Goal: Information Seeking & Learning: Learn about a topic

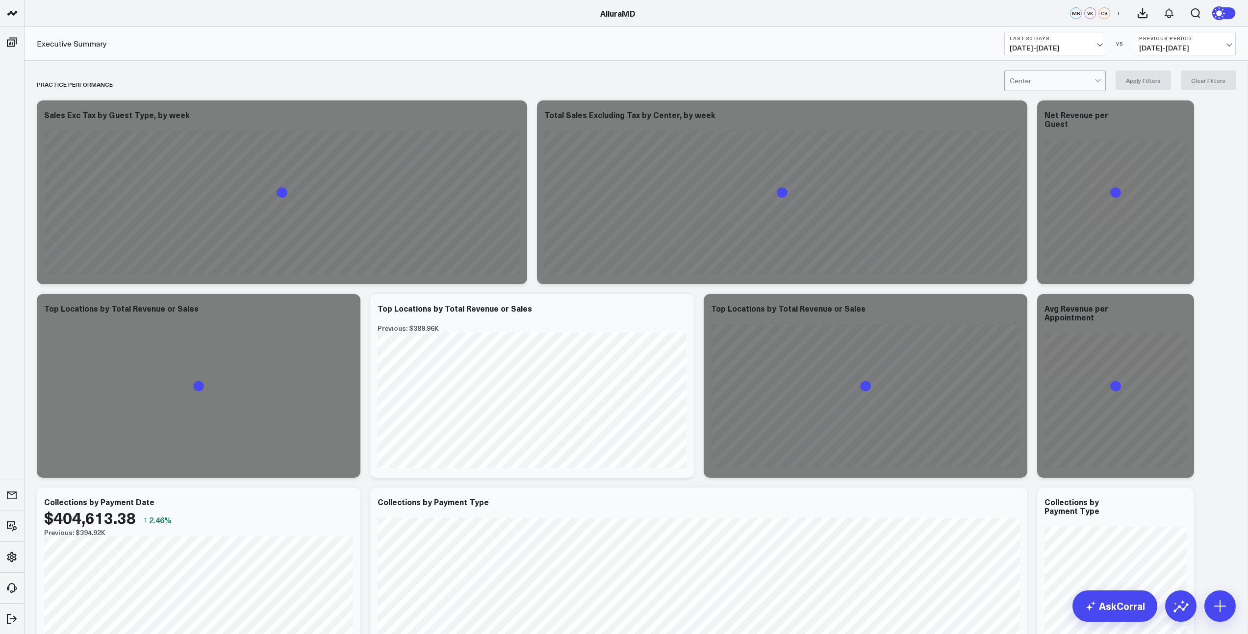
click at [1050, 54] on button "Last 30 Days 08/26/25 - 09/24/25" at bounding box center [1055, 44] width 102 height 24
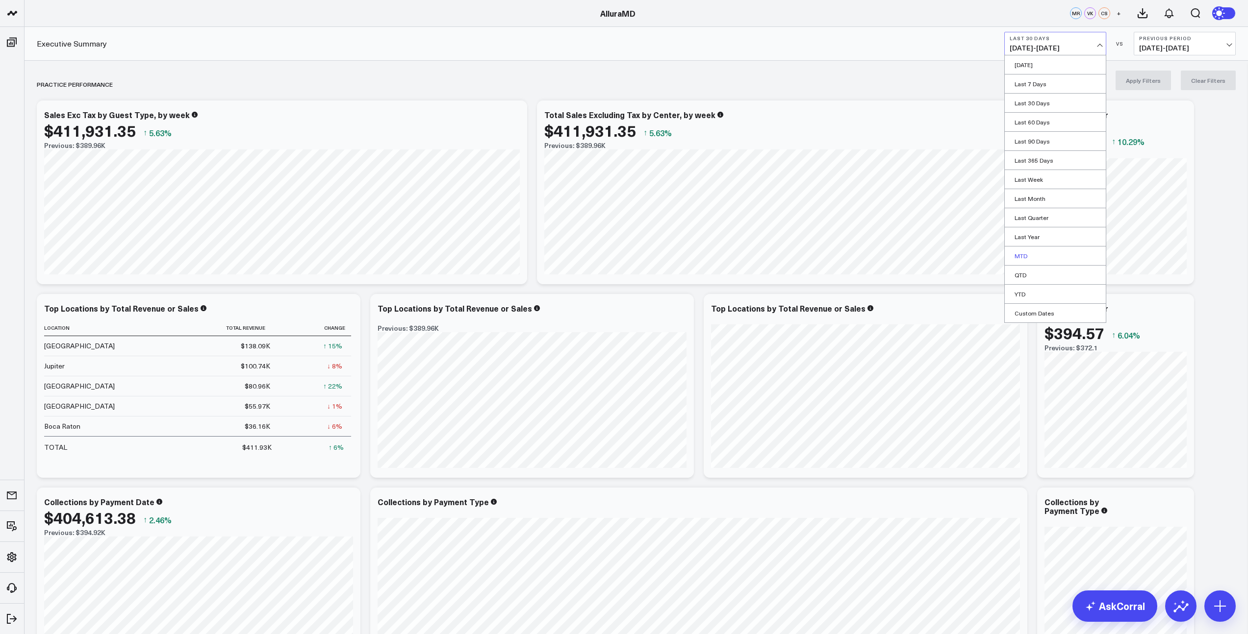
click at [1025, 254] on link "MTD" at bounding box center [1054, 256] width 101 height 19
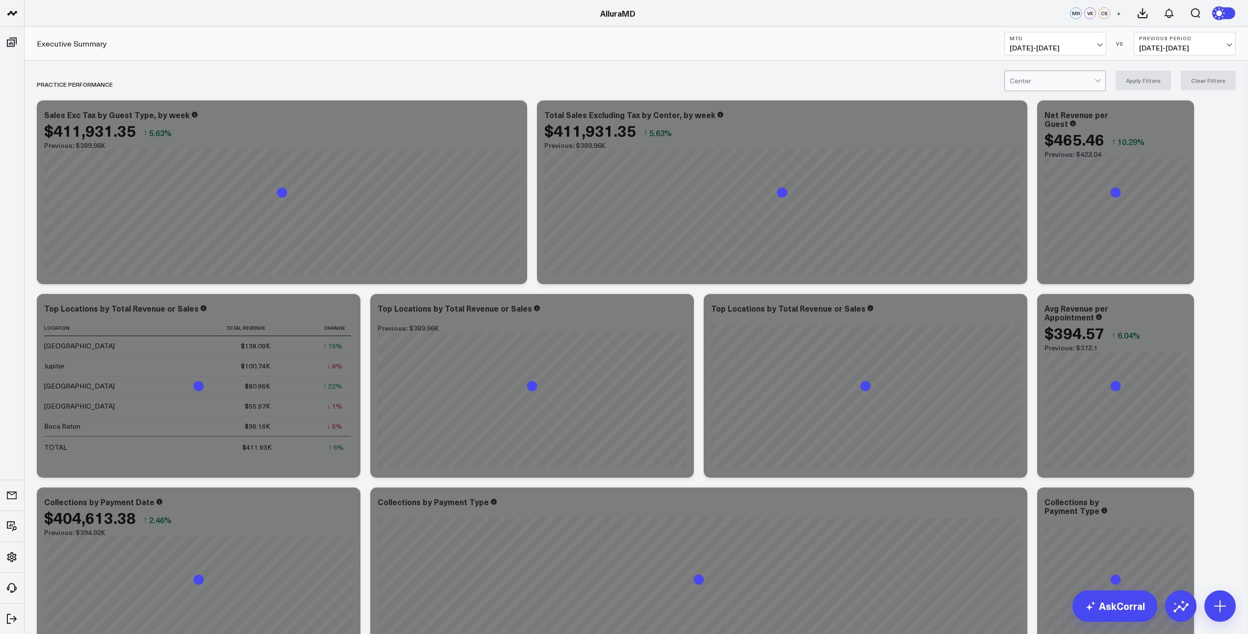
click at [1148, 49] on span "08/08/25 - 08/31/25" at bounding box center [1184, 48] width 91 height 8
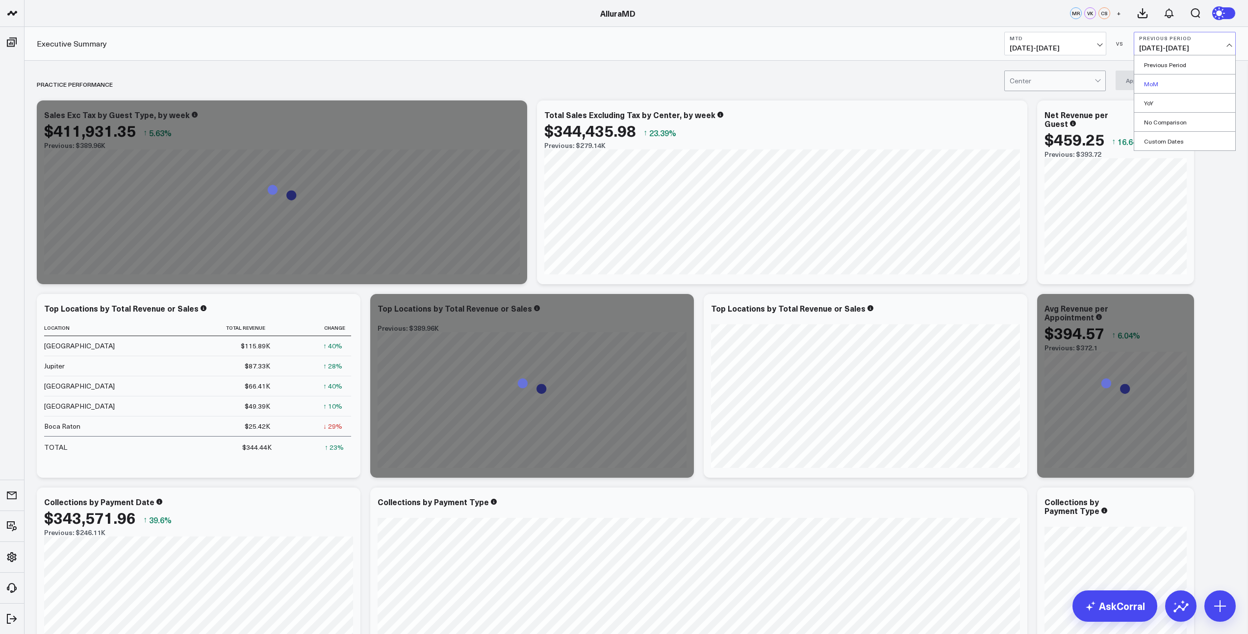
click at [1157, 83] on link "MoM" at bounding box center [1184, 84] width 101 height 19
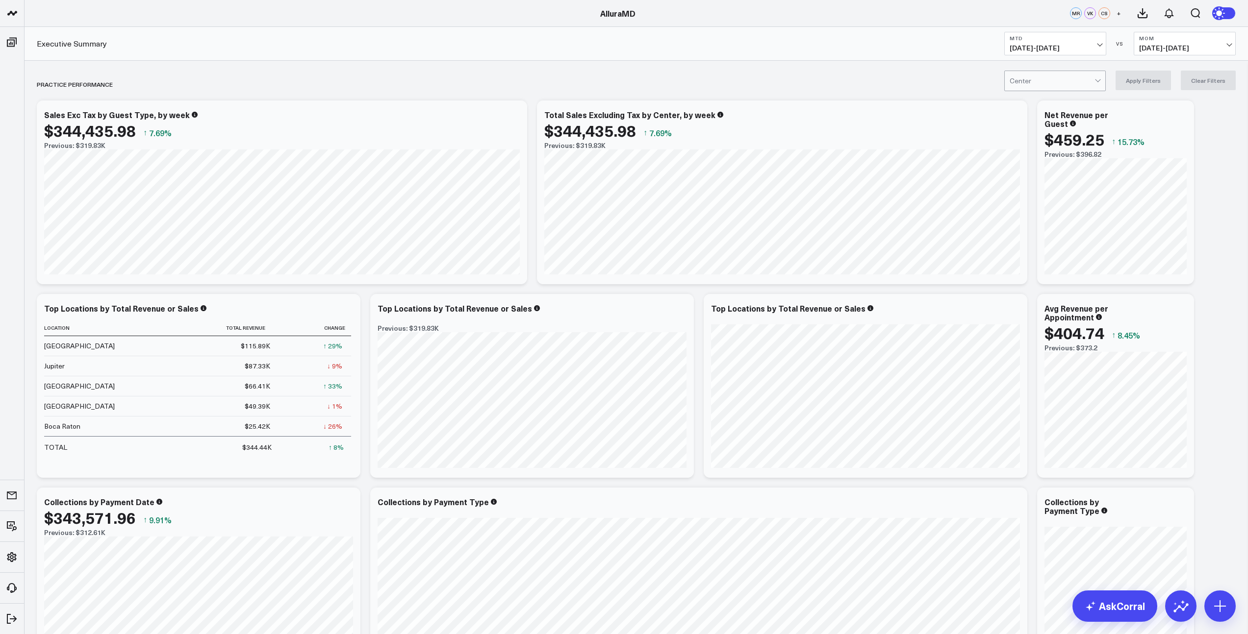
click at [1060, 82] on div at bounding box center [1051, 81] width 85 height 20
click at [1041, 163] on div "Jupiter" at bounding box center [1054, 162] width 100 height 20
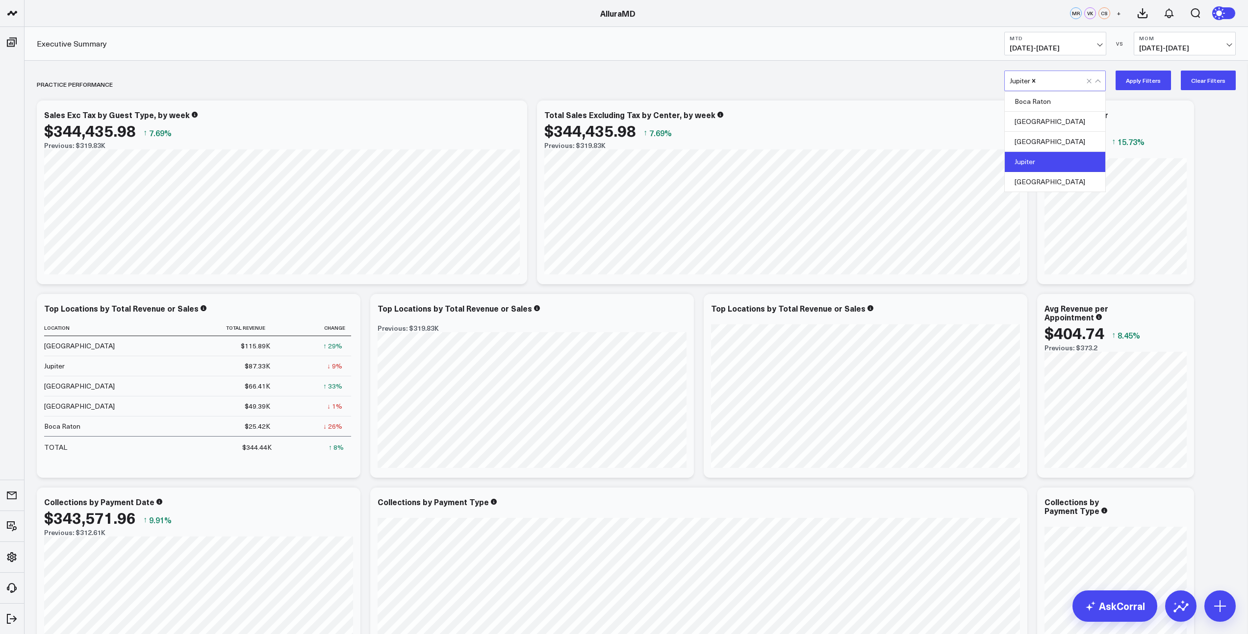
click at [1164, 85] on button "Apply Filters" at bounding box center [1142, 81] width 55 height 20
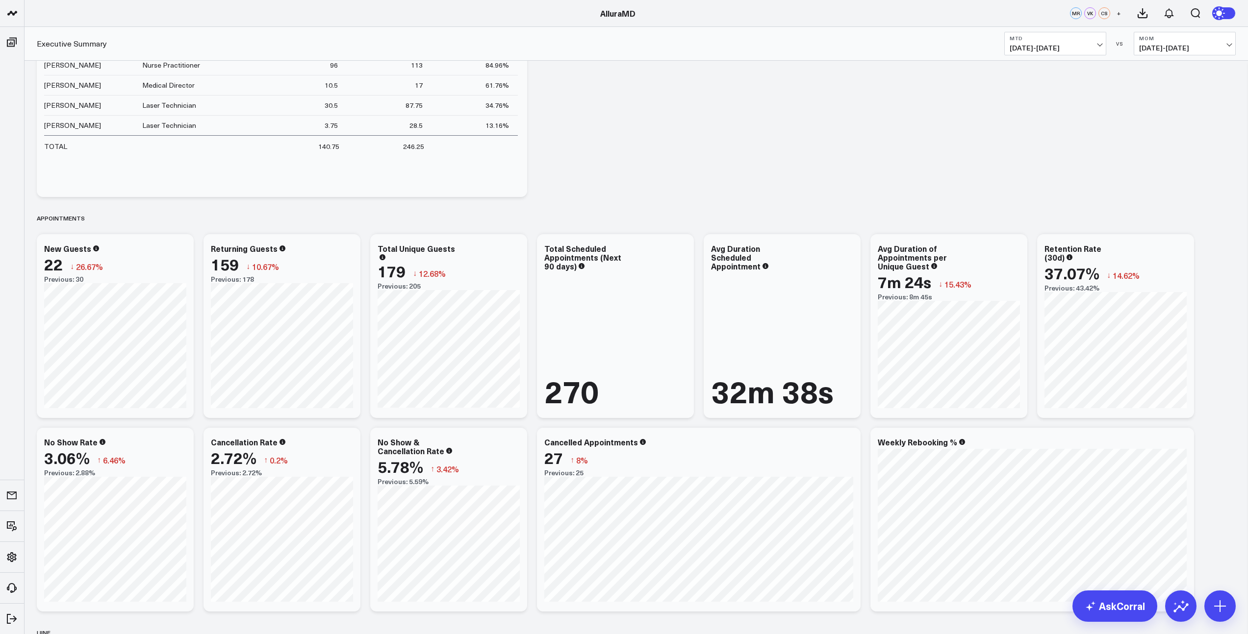
scroll to position [1082, 0]
click at [1128, 610] on link "AskCorral" at bounding box center [1114, 606] width 85 height 31
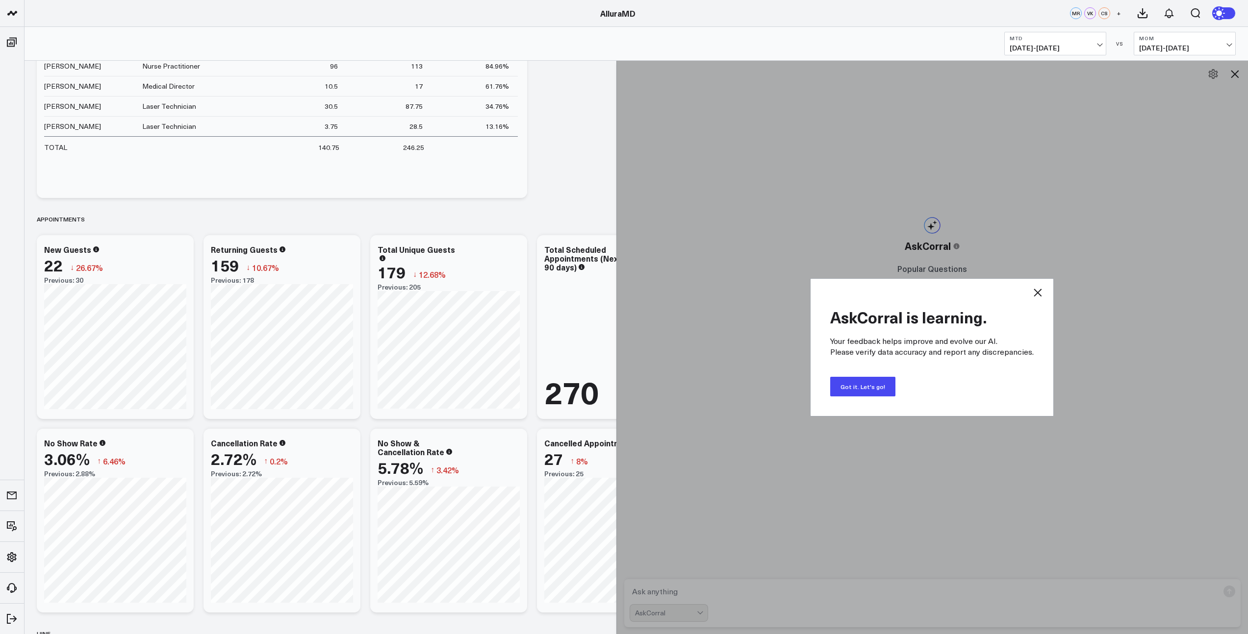
click at [879, 388] on button "Got it. Let's go!" at bounding box center [862, 387] width 65 height 20
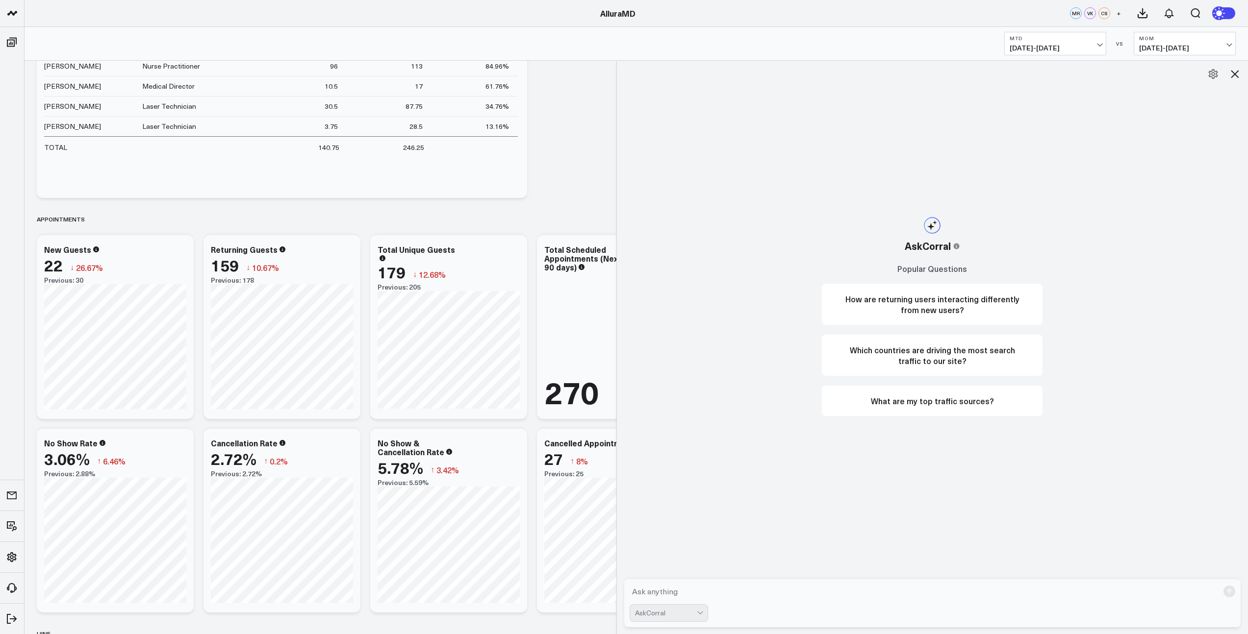
click at [699, 589] on textarea at bounding box center [923, 592] width 589 height 18
type textarea "W"
type textarea "For the Jupiter location, what % of revenue came from new guests this month?"
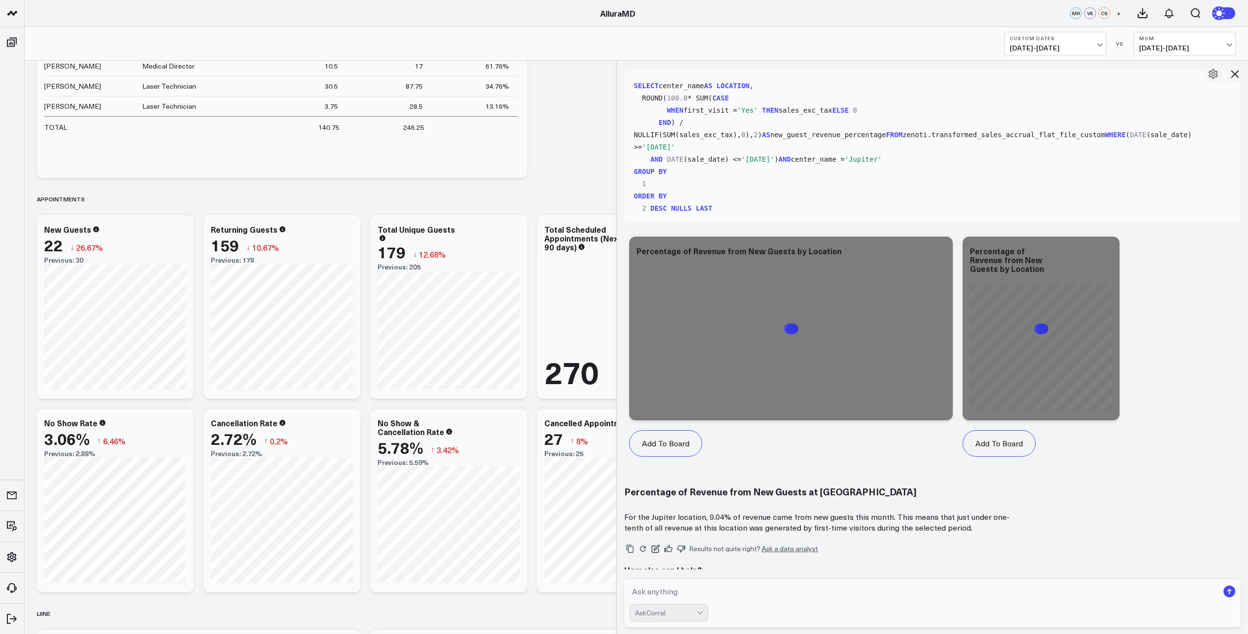
scroll to position [216, 0]
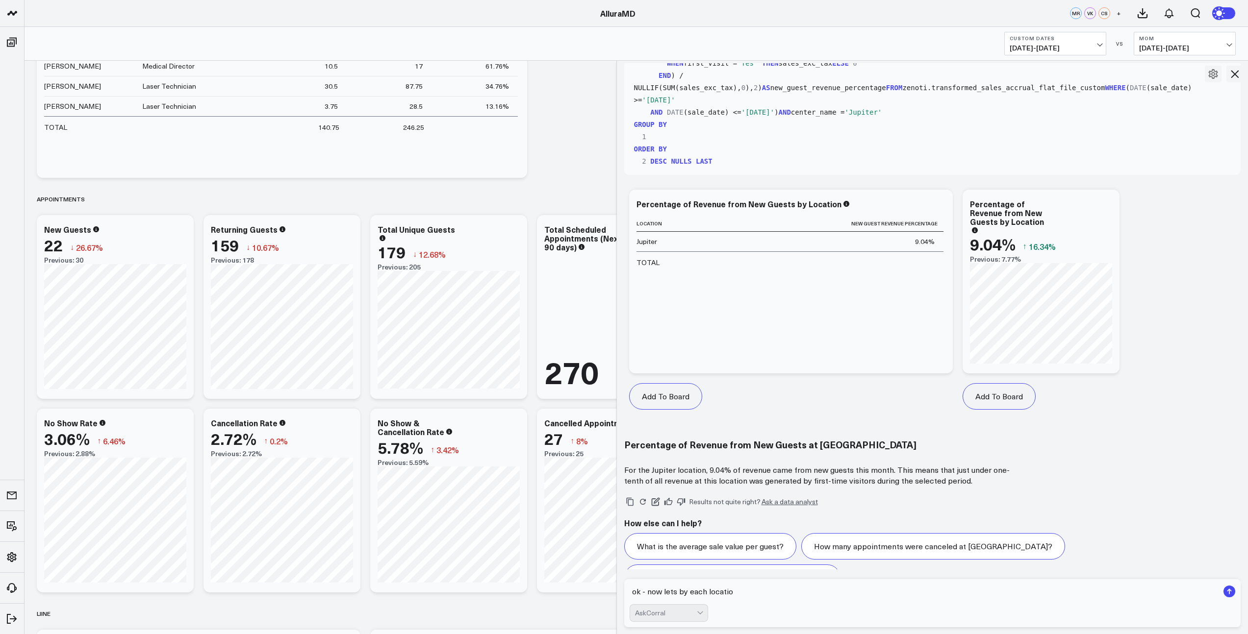
type textarea "ok - now lets by each location"
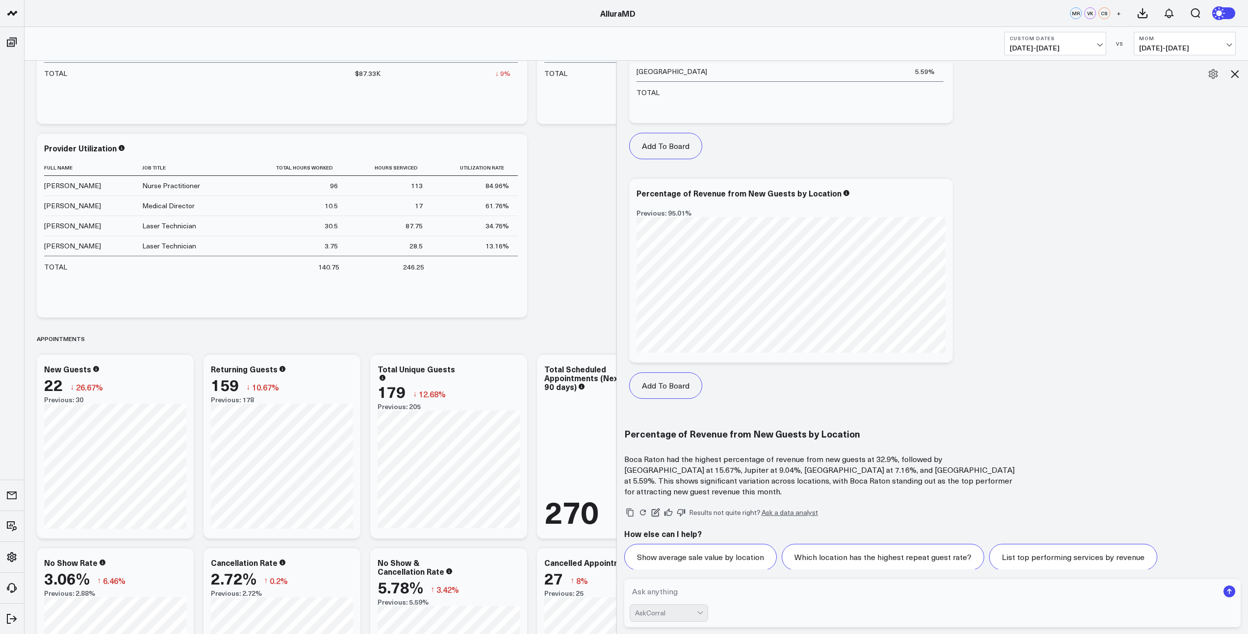
scroll to position [968, 0]
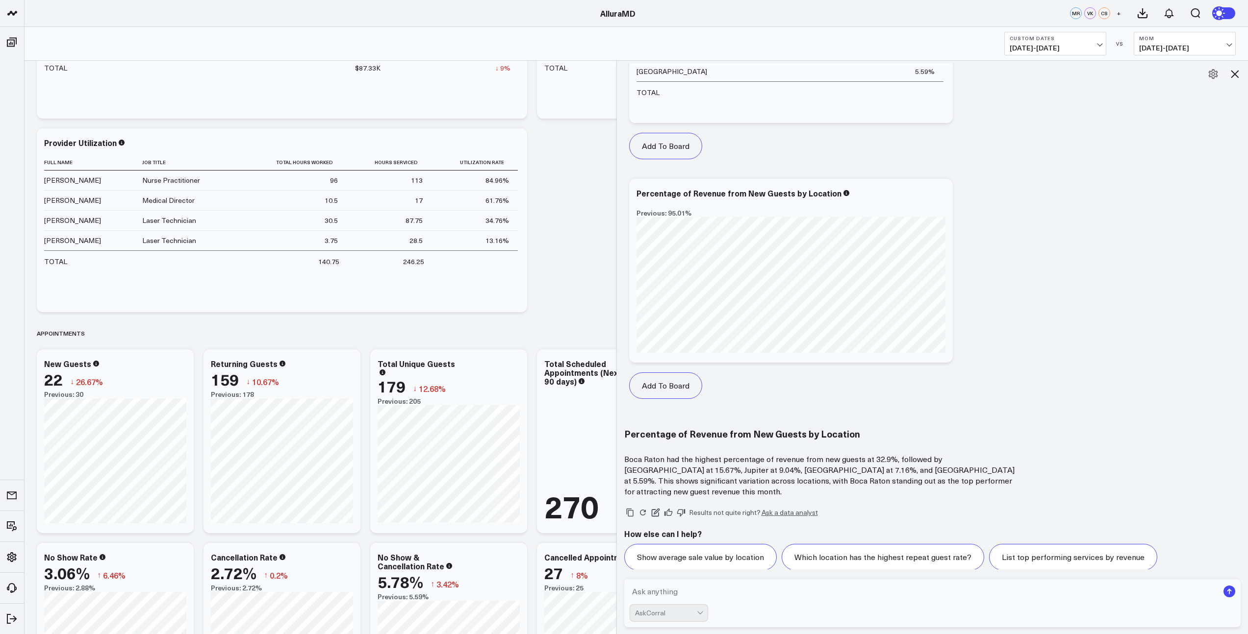
click at [872, 477] on p "Boca Raton had the highest percentage of revenue from new guests at 32.9%, foll…" at bounding box center [820, 475] width 392 height 43
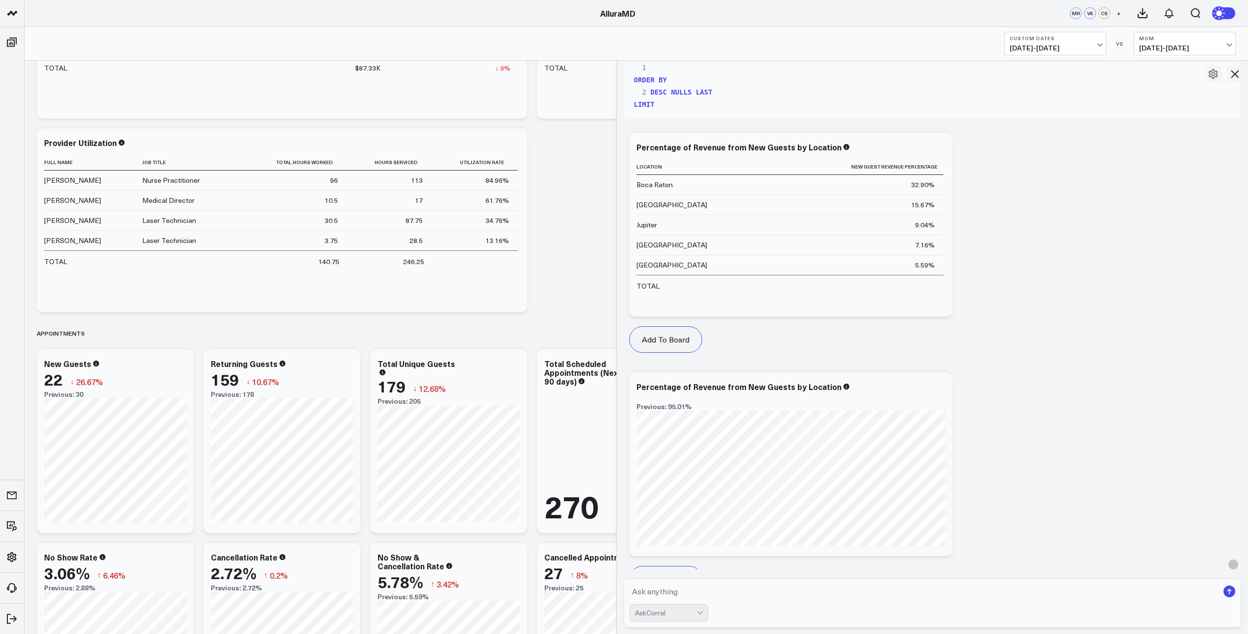
scroll to position [913, 0]
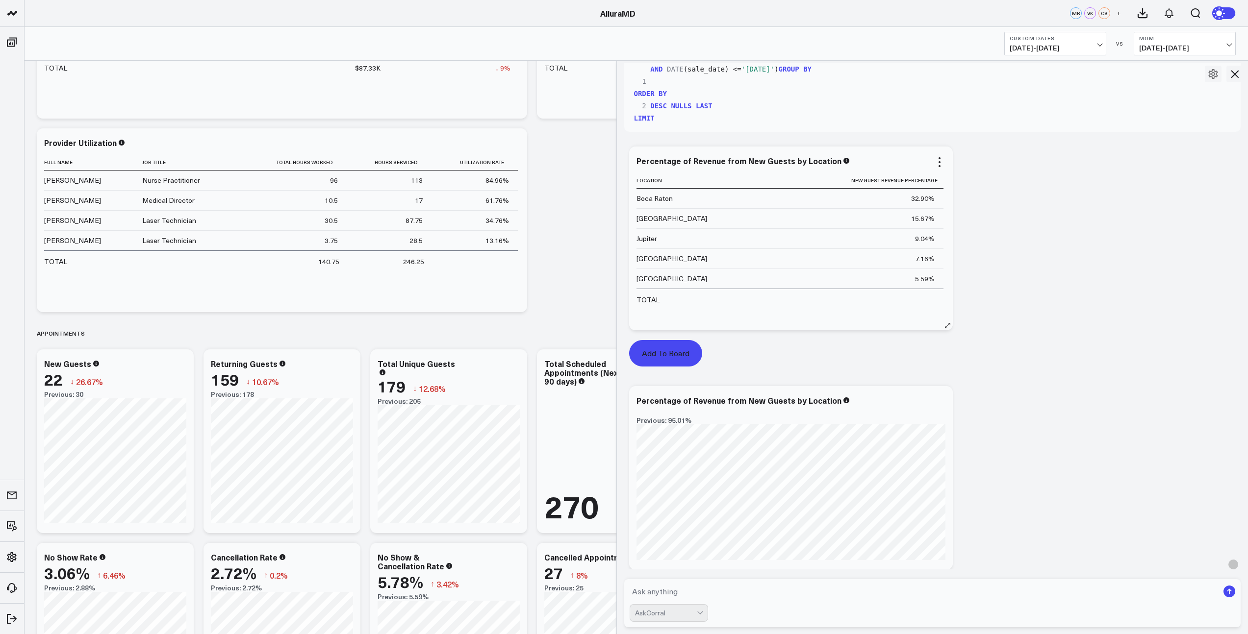
click at [690, 352] on button "Add To Board" at bounding box center [665, 353] width 73 height 26
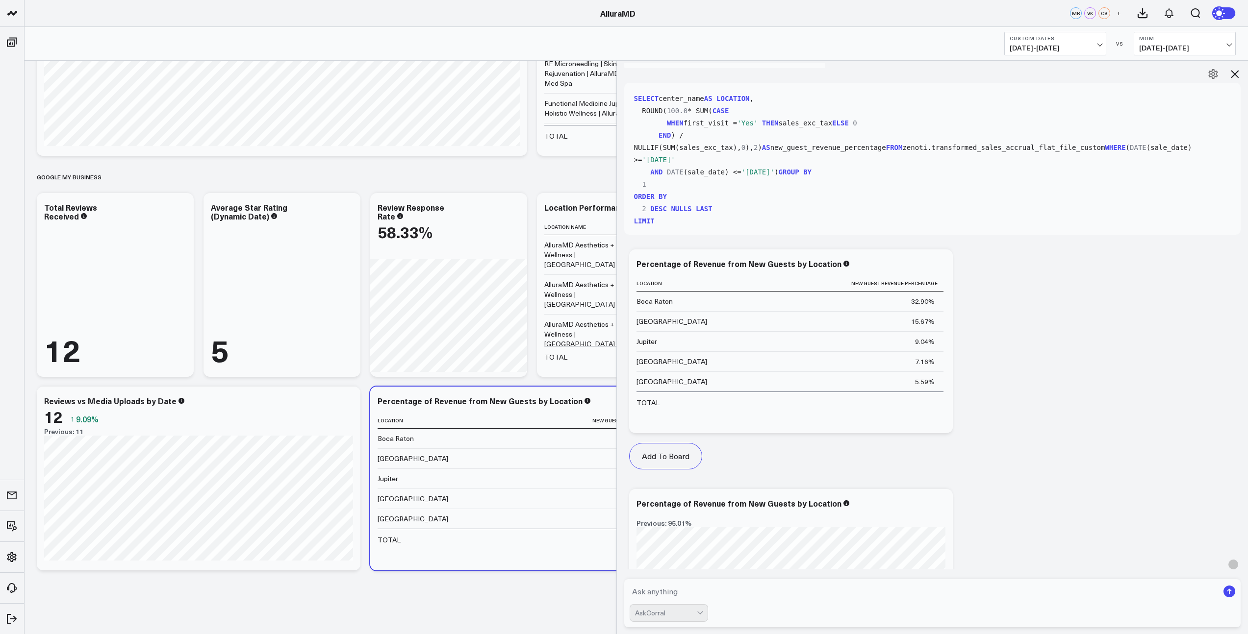
scroll to position [857, 0]
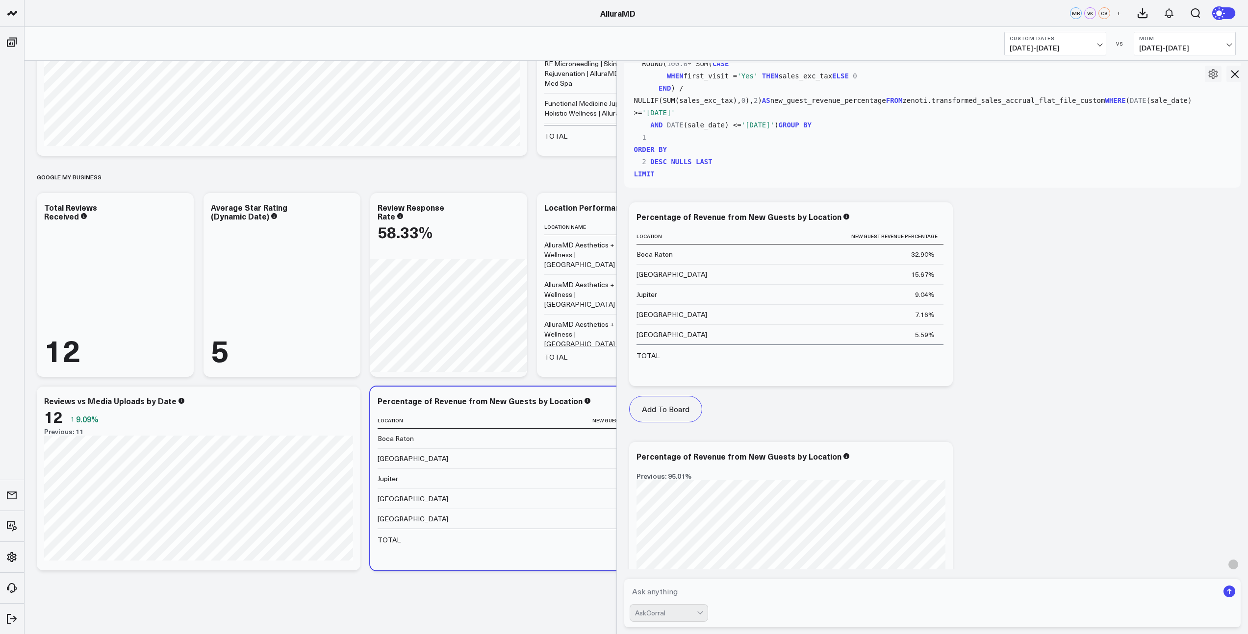
click at [1232, 73] on icon at bounding box center [1234, 74] width 12 height 12
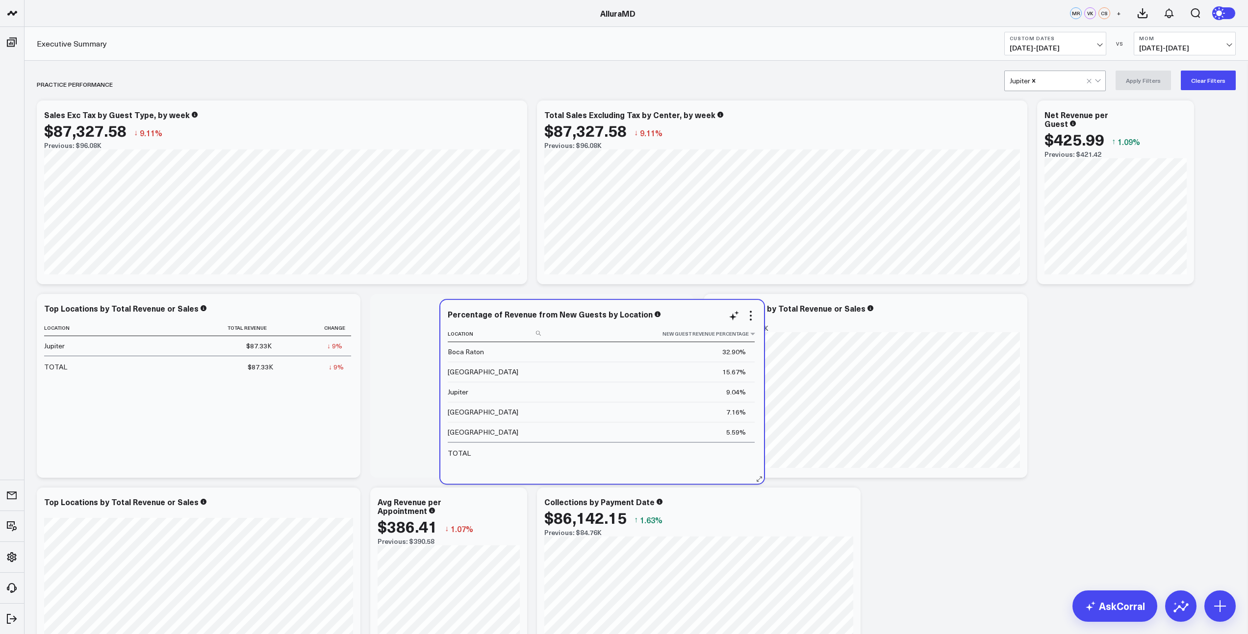
scroll to position [1, 0]
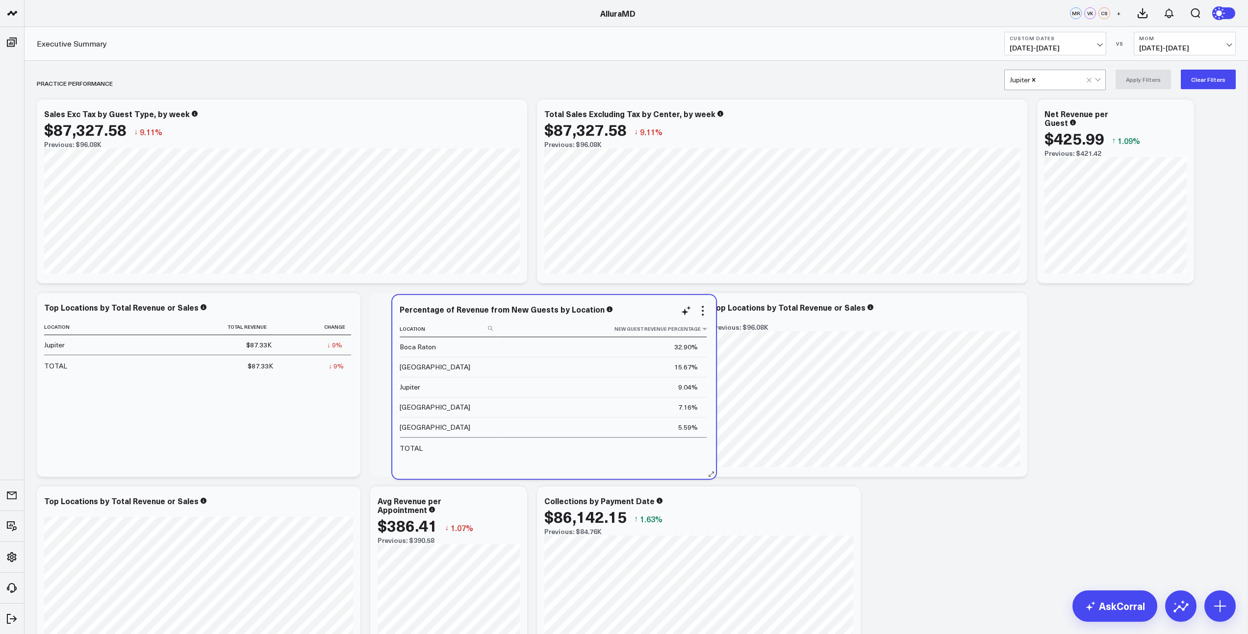
drag, startPoint x: 587, startPoint y: 418, endPoint x: 609, endPoint y: 326, distance: 93.8
click at [609, 326] on th "New Guest Revenue Percentage" at bounding box center [602, 329] width 209 height 16
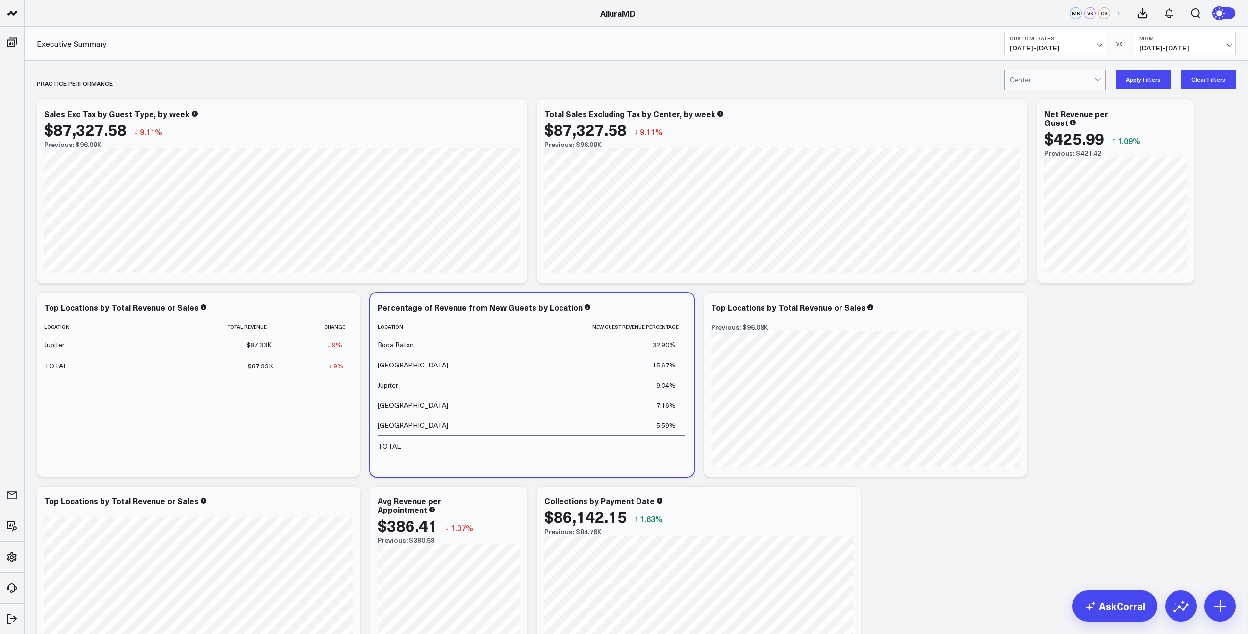
click at [1034, 79] on div at bounding box center [1051, 80] width 85 height 20
click at [1134, 82] on button "Apply Filters" at bounding box center [1142, 80] width 55 height 20
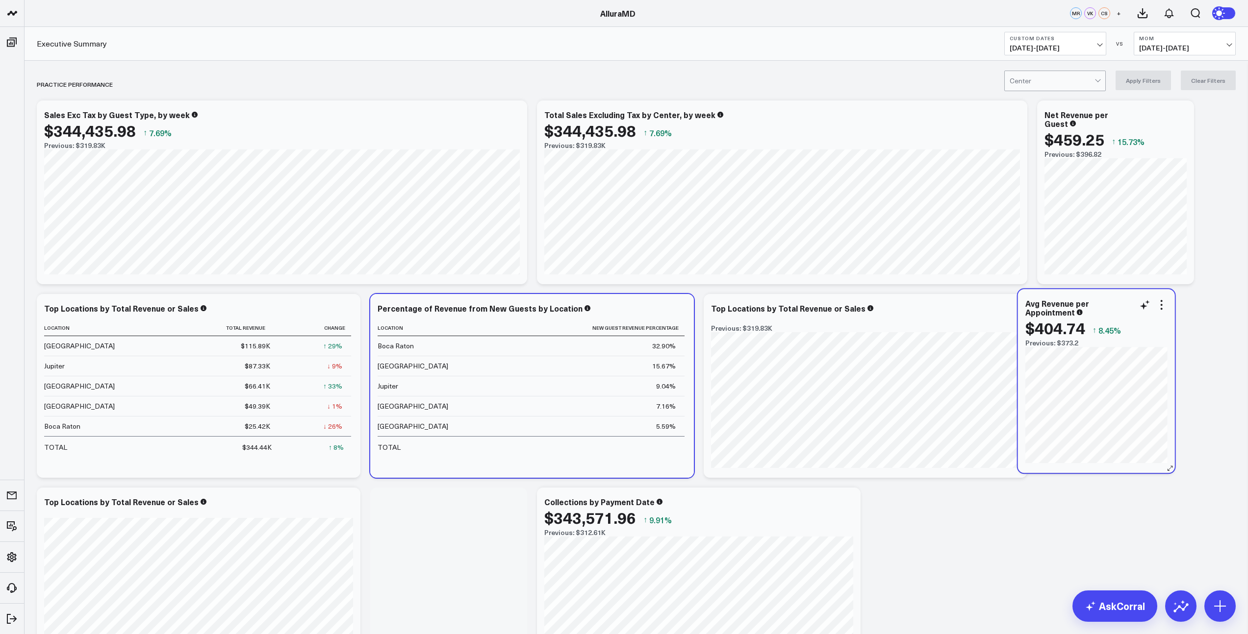
drag, startPoint x: 451, startPoint y: 537, endPoint x: 1099, endPoint y: 338, distance: 677.3
click at [1099, 338] on div "$404.74 ↑ 8.45% Previous: $373.2" at bounding box center [1096, 333] width 142 height 28
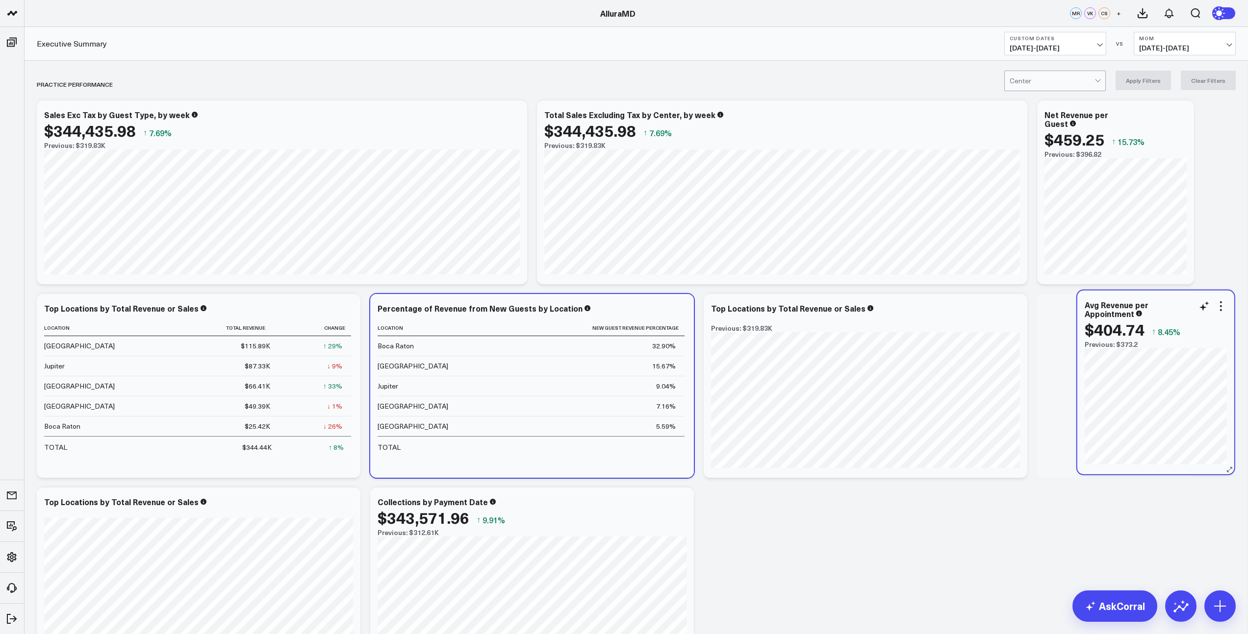
drag, startPoint x: 470, startPoint y: 537, endPoint x: 1171, endPoint y: 341, distance: 728.0
click at [1171, 341] on div "$404.74 ↑ 8.45% Previous: $373.2" at bounding box center [1155, 335] width 142 height 28
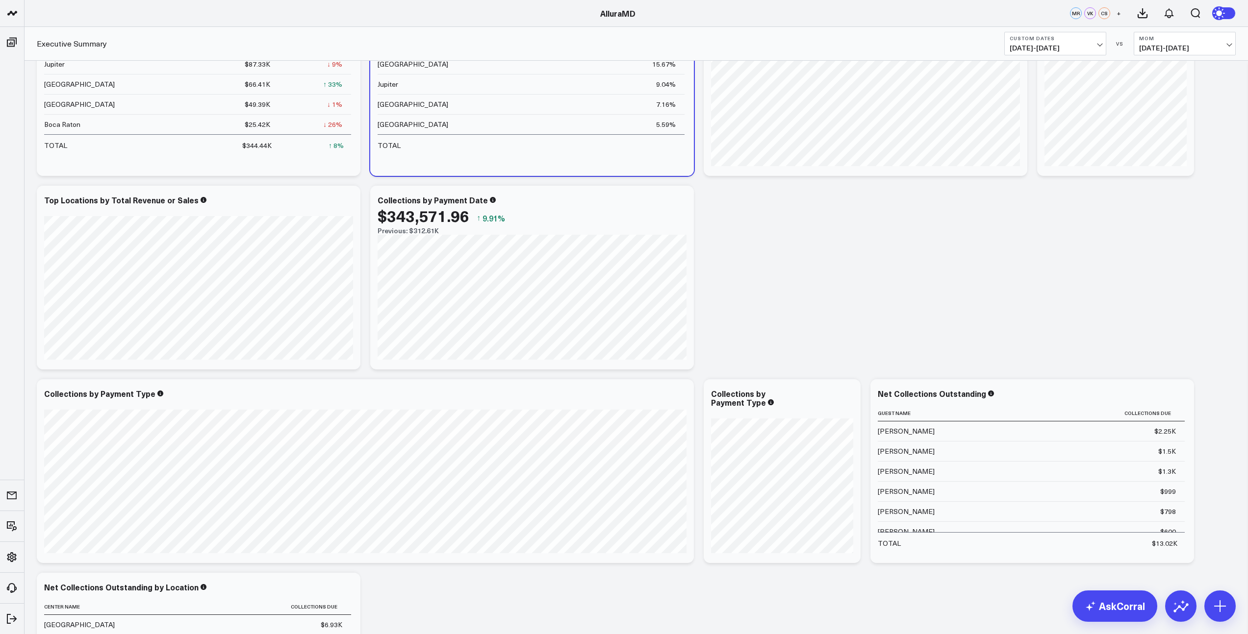
scroll to position [460, 0]
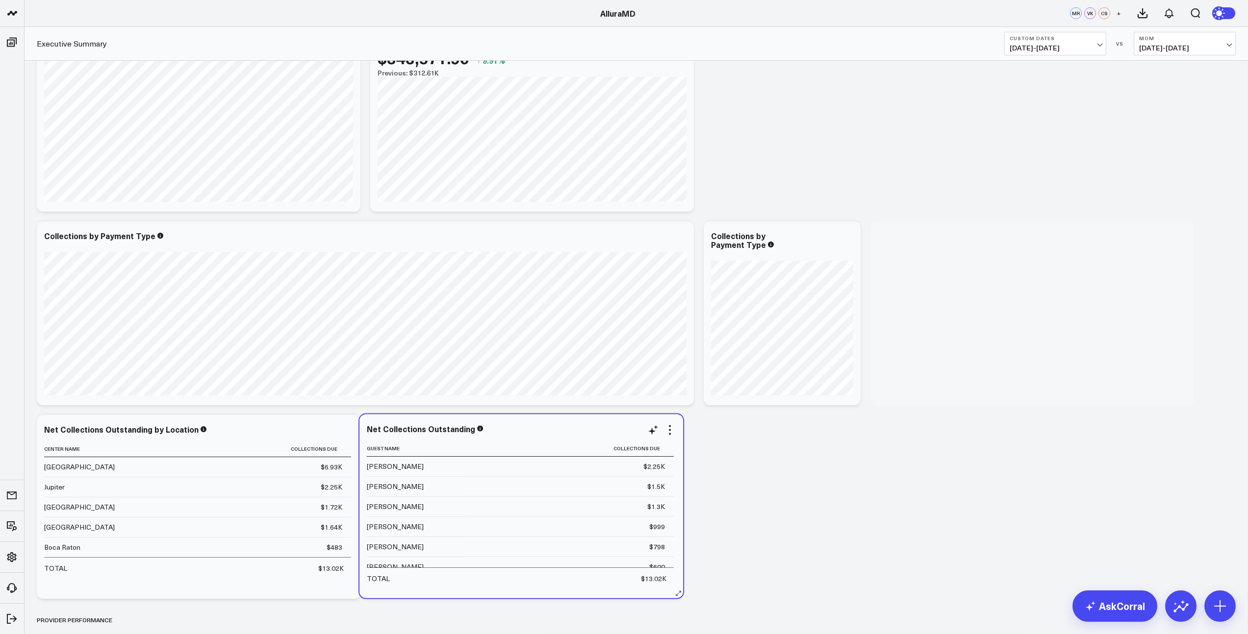
drag, startPoint x: 1005, startPoint y: 270, endPoint x: 499, endPoint y: 436, distance: 533.4
click at [499, 436] on div "Net Collections Outstanding Guest Name Collections Due Tamara Polk $2.25K Jessi…" at bounding box center [521, 507] width 309 height 164
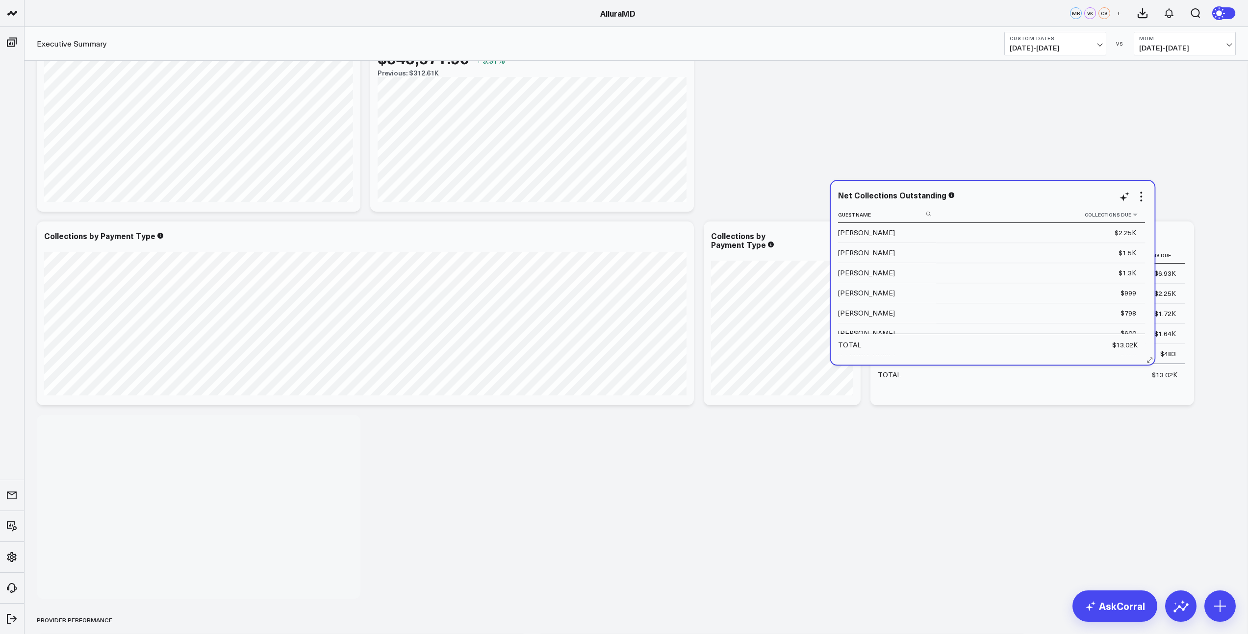
scroll to position [457, 0]
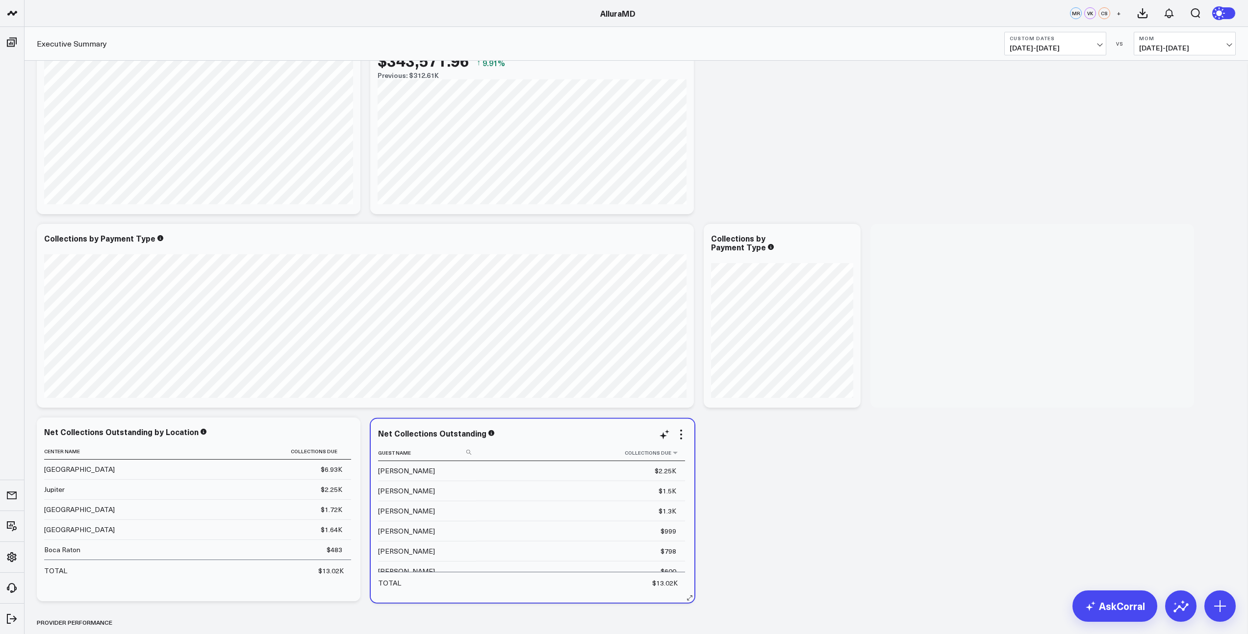
drag, startPoint x: 1018, startPoint y: 292, endPoint x: 541, endPoint y: 449, distance: 502.6
click at [541, 449] on th "Collections Due" at bounding box center [580, 453] width 209 height 16
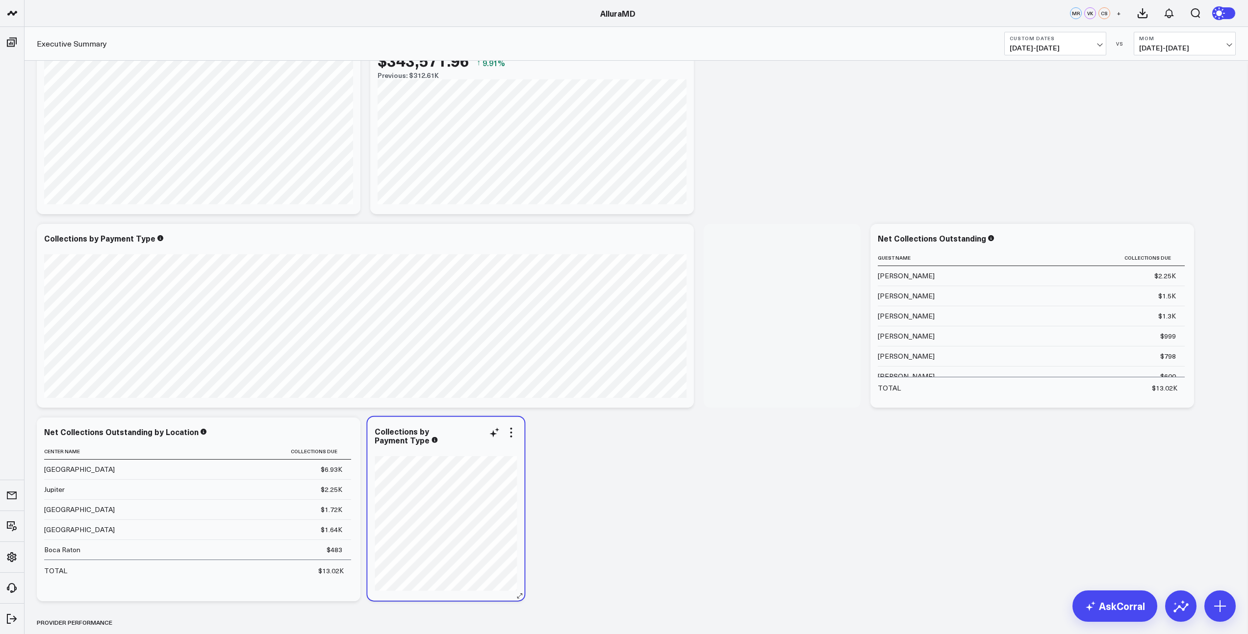
drag, startPoint x: 804, startPoint y: 241, endPoint x: 477, endPoint y: 427, distance: 376.1
click at [477, 427] on div "Collections by Payment Type" at bounding box center [446, 436] width 142 height 18
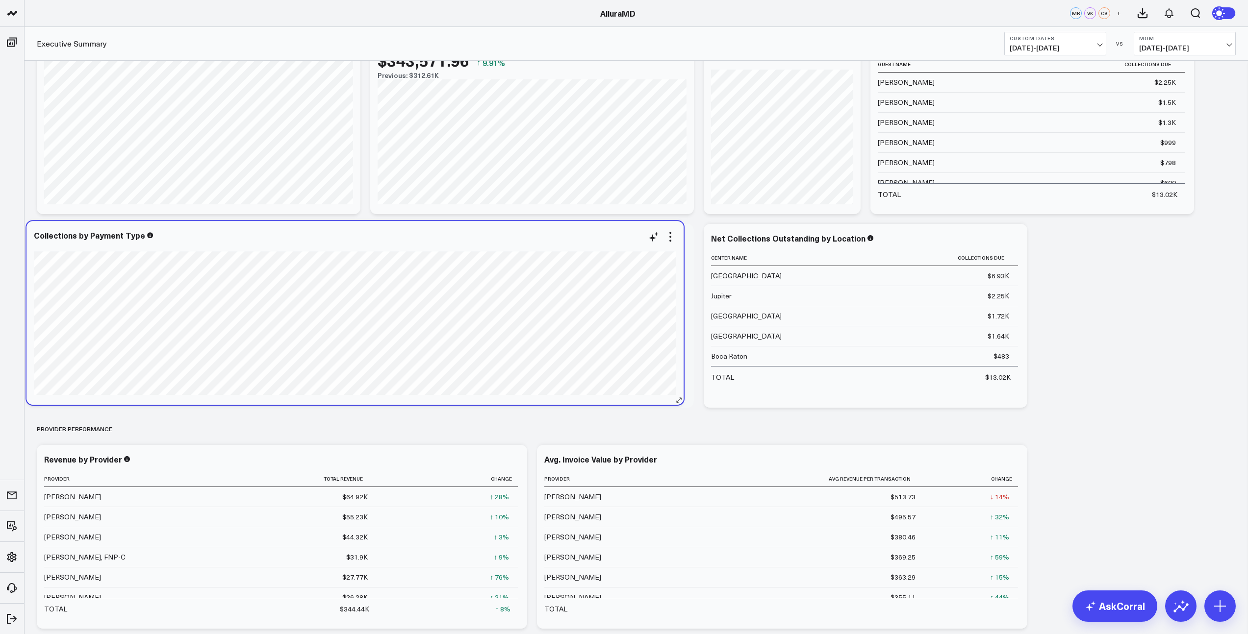
drag, startPoint x: 575, startPoint y: 241, endPoint x: 564, endPoint y: 238, distance: 10.7
click at [564, 238] on div "Collections by Payment Type" at bounding box center [355, 235] width 642 height 9
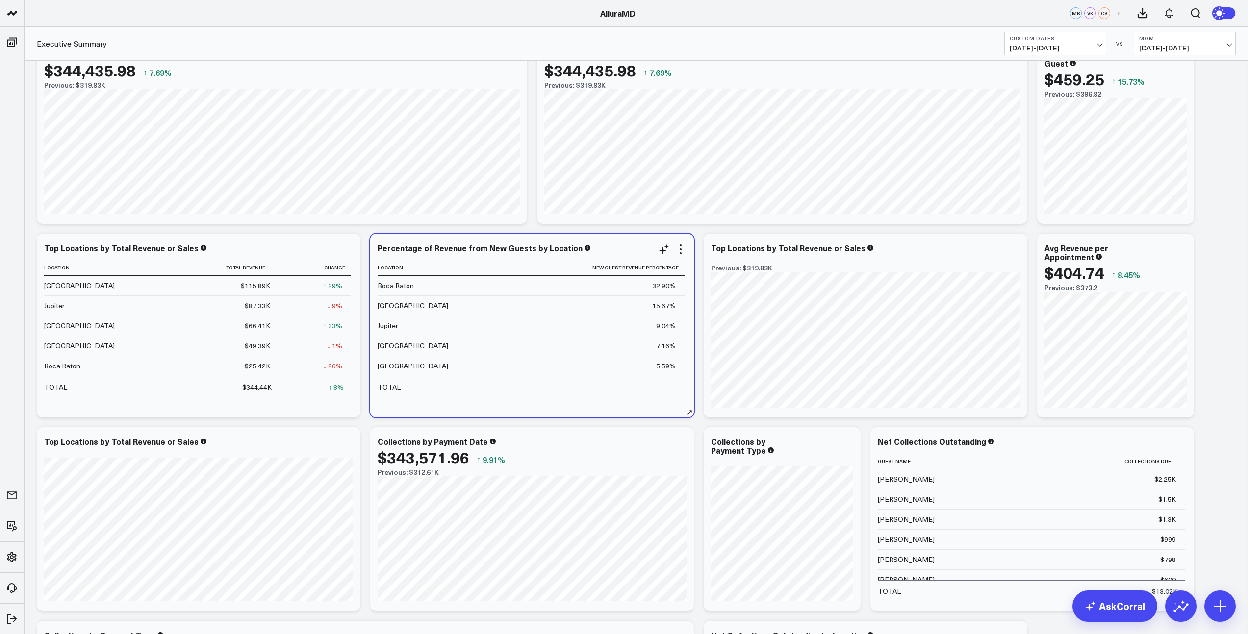
scroll to position [0, 0]
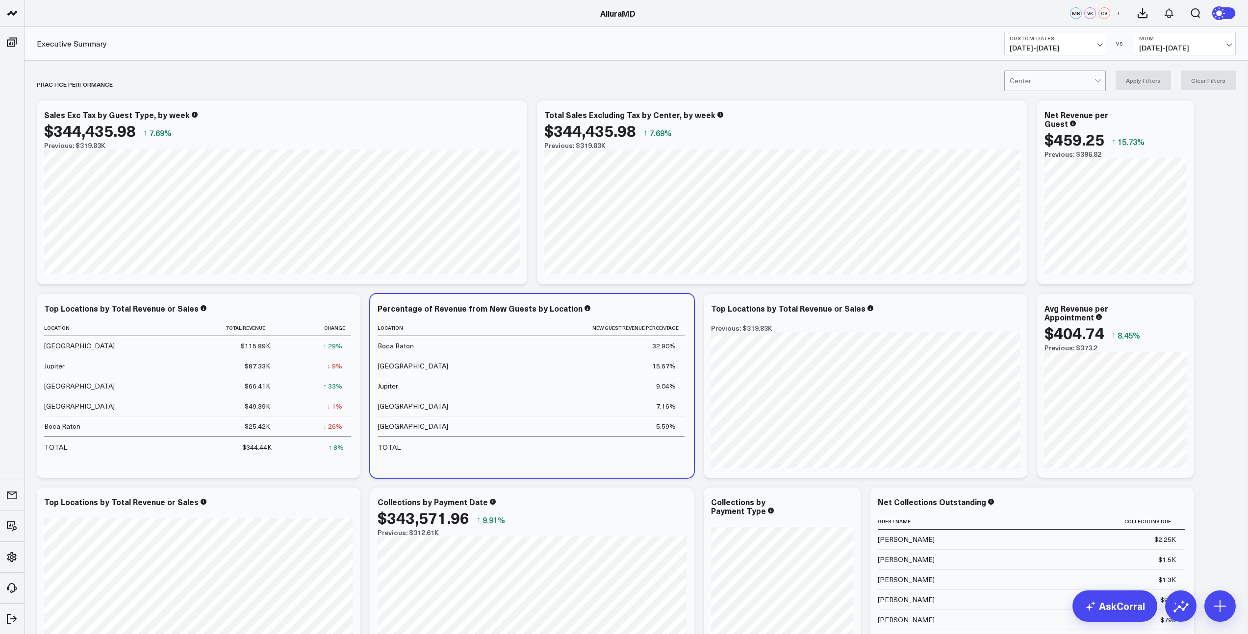
click at [1092, 44] on span "09/01/25 - 09/25/25" at bounding box center [1054, 48] width 91 height 8
click at [1038, 289] on link "YTD" at bounding box center [1054, 294] width 101 height 19
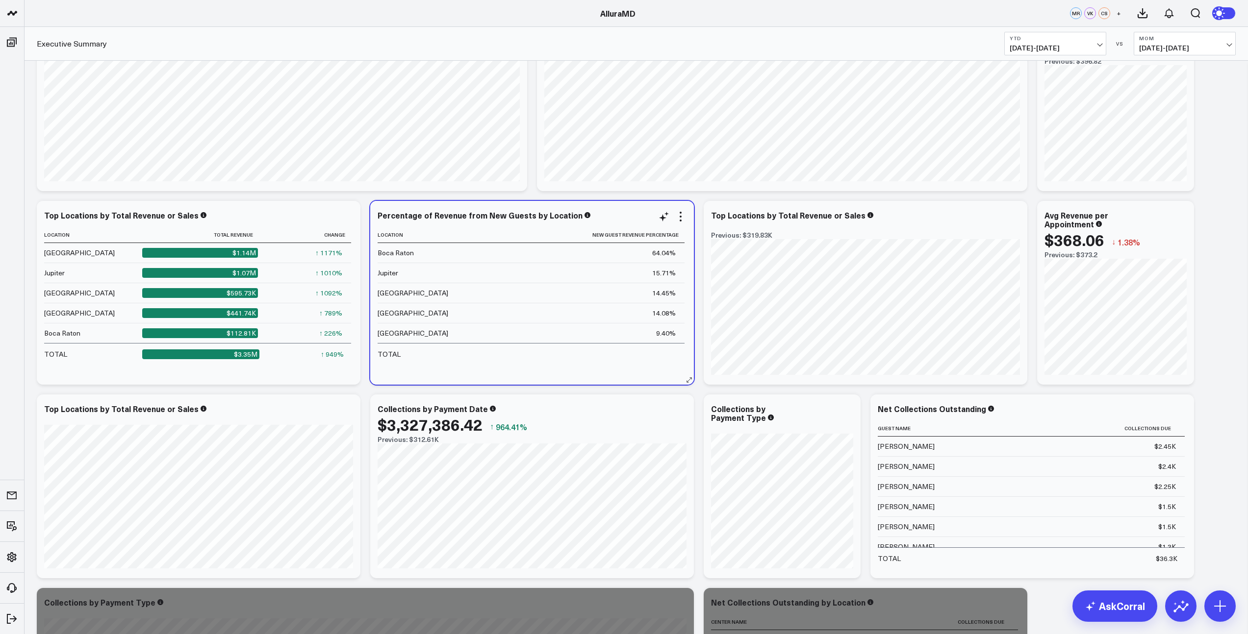
scroll to position [92, 0]
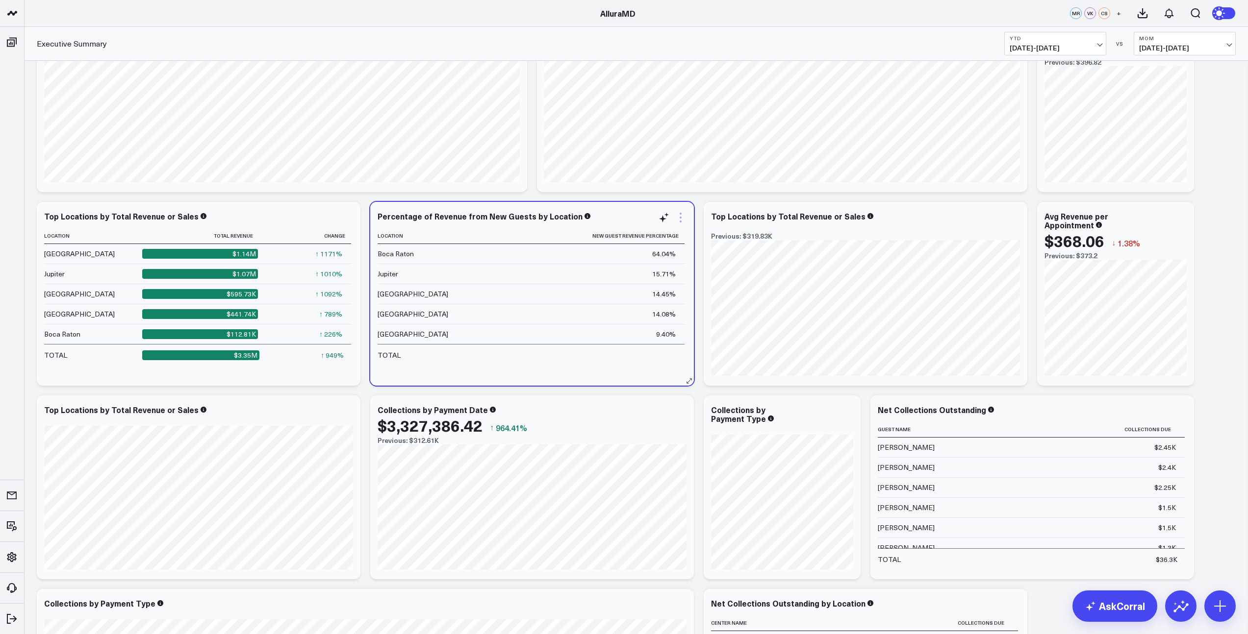
click at [681, 217] on icon at bounding box center [681, 218] width 12 height 12
click at [631, 422] on link "Export PNG" at bounding box center [640, 424] width 71 height 9
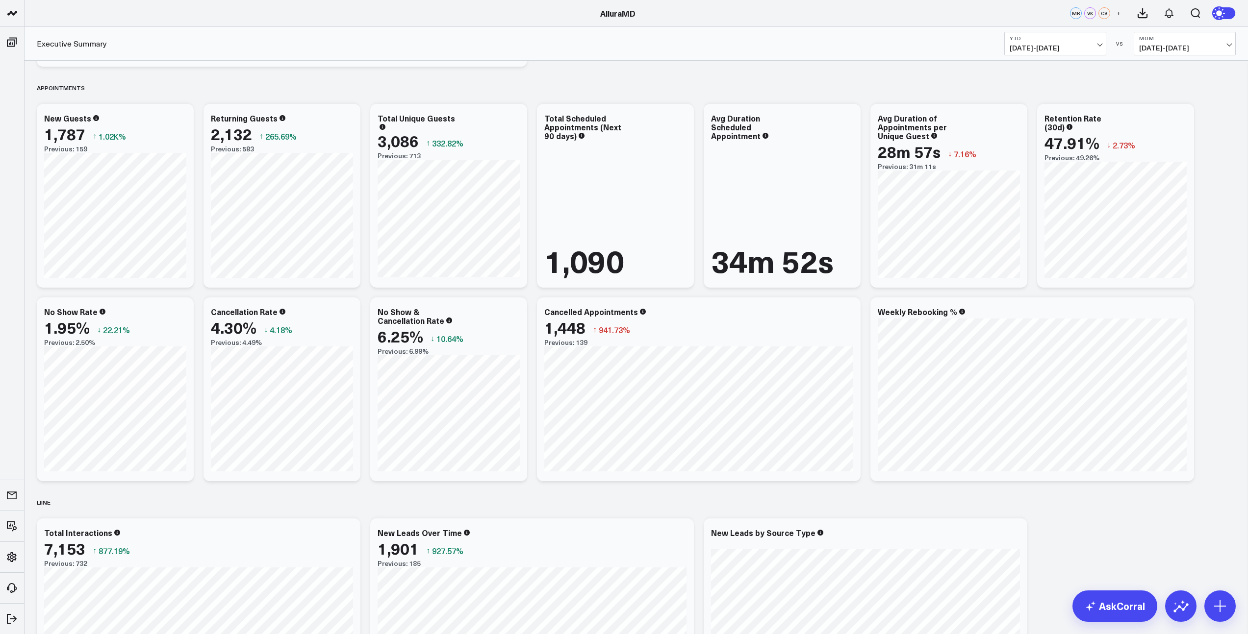
scroll to position [1214, 0]
click at [1131, 612] on link "AskCorral" at bounding box center [1114, 606] width 85 height 31
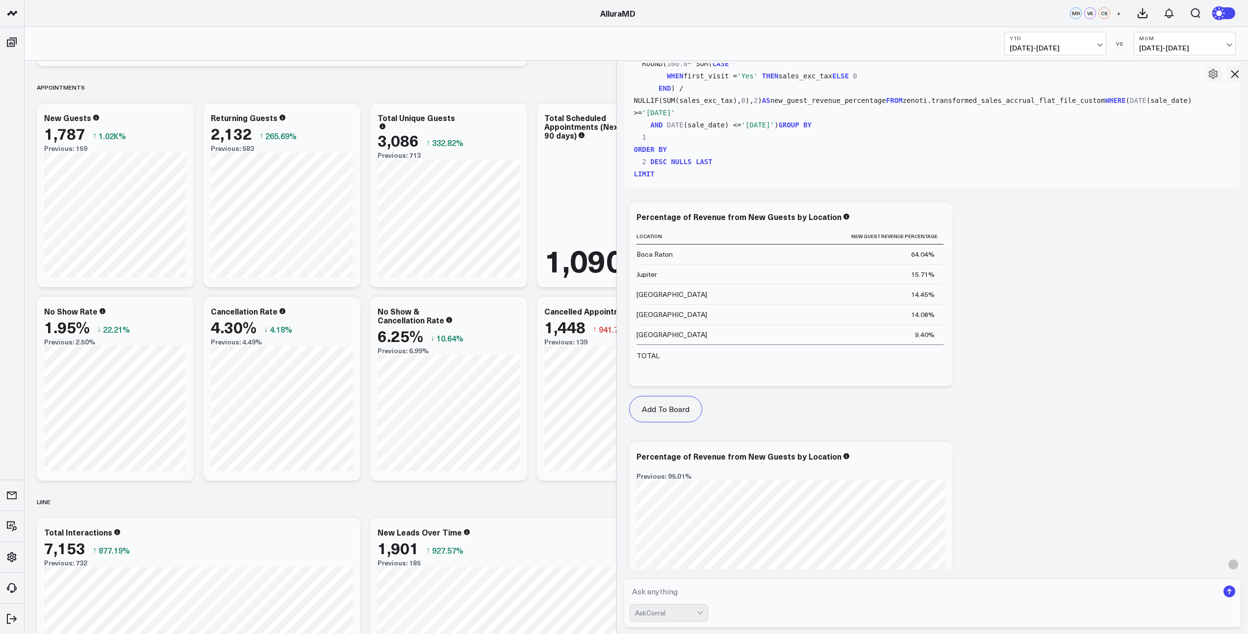
click at [707, 590] on textarea at bounding box center [923, 592] width 589 height 18
click at [667, 594] on textarea "what is the rebooking rate by location" at bounding box center [923, 592] width 589 height 18
type textarea "what is our rebooking rate by location"
click at [780, 593] on textarea "what is our rebooking rate by location" at bounding box center [923, 592] width 589 height 18
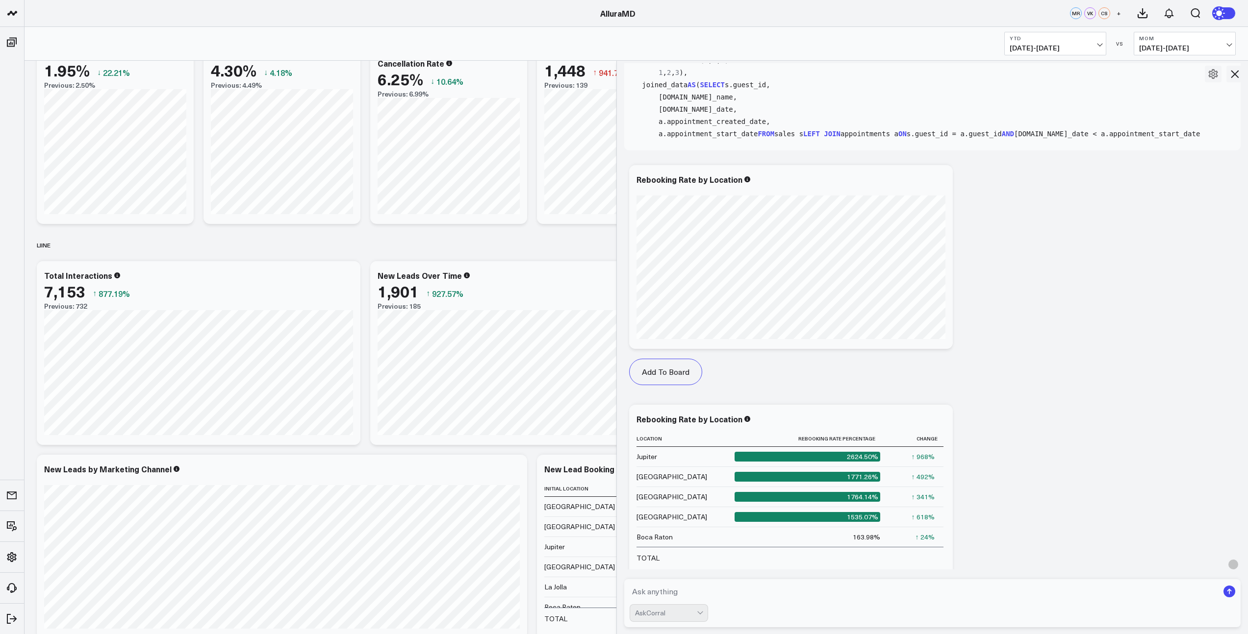
scroll to position [1780, 0]
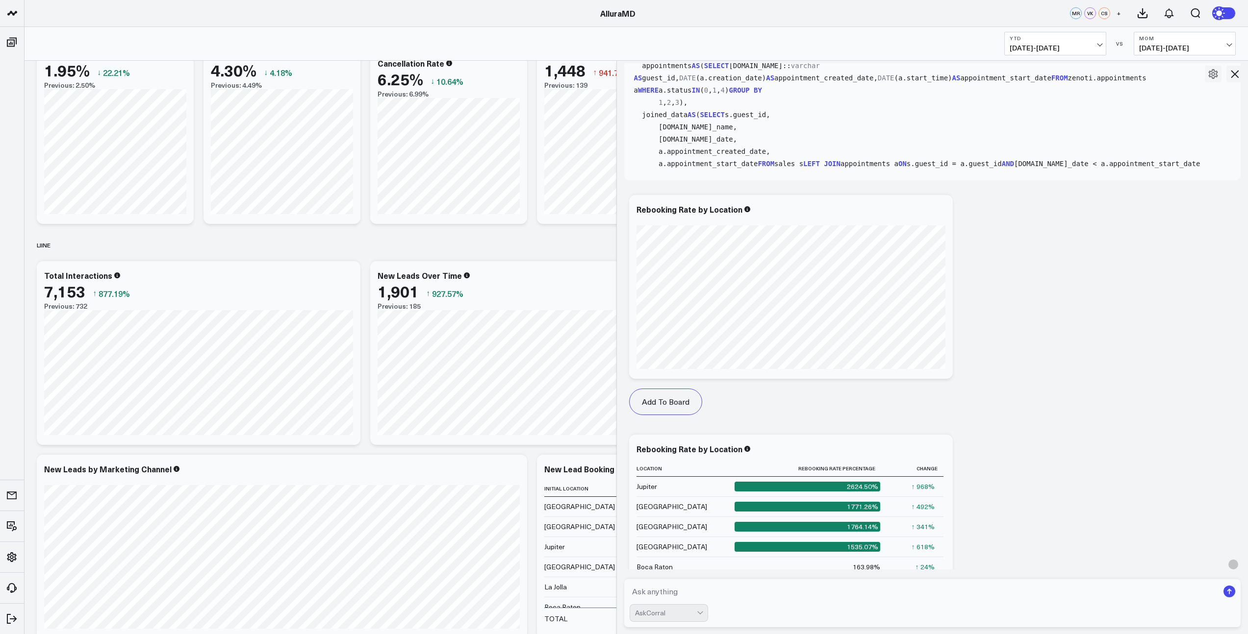
click at [1236, 78] on icon at bounding box center [1234, 74] width 12 height 12
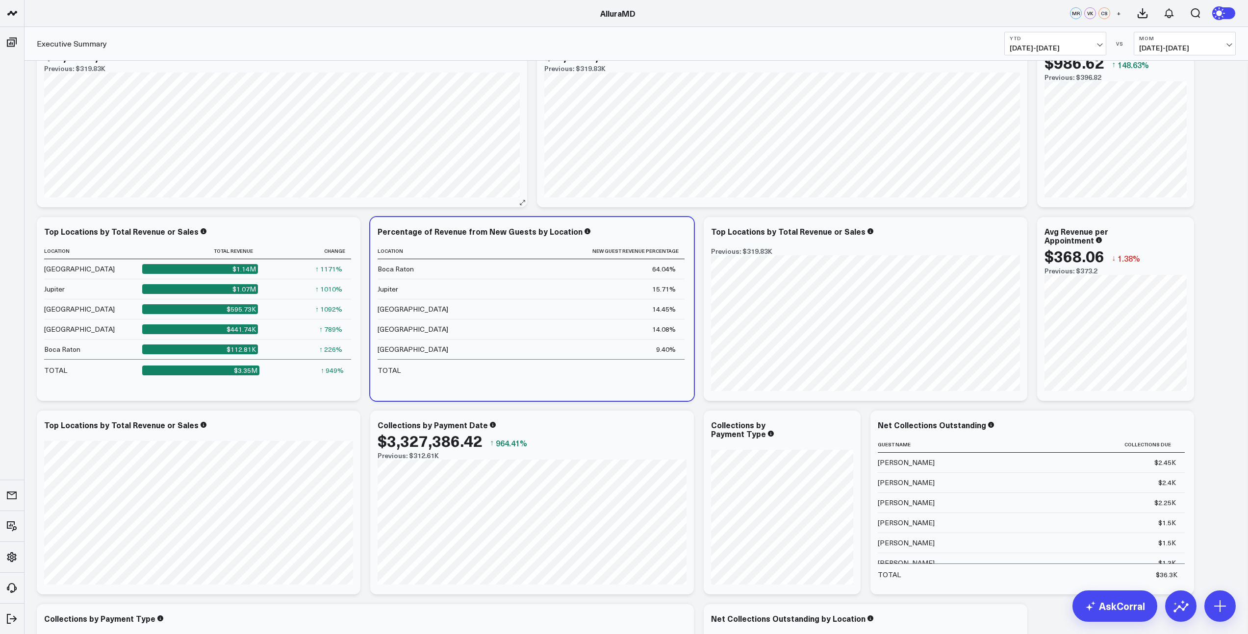
scroll to position [0, 0]
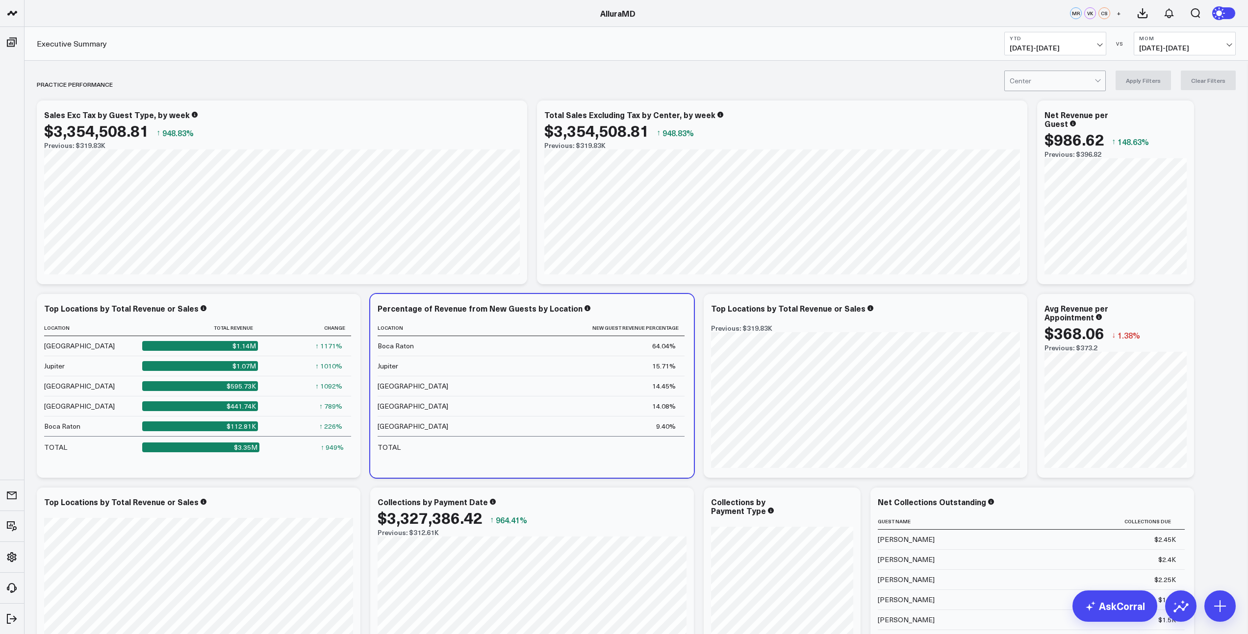
click at [1181, 45] on span "08/01/25 - 08/24/25" at bounding box center [1184, 48] width 91 height 8
click at [1165, 101] on link "YoY" at bounding box center [1184, 103] width 101 height 19
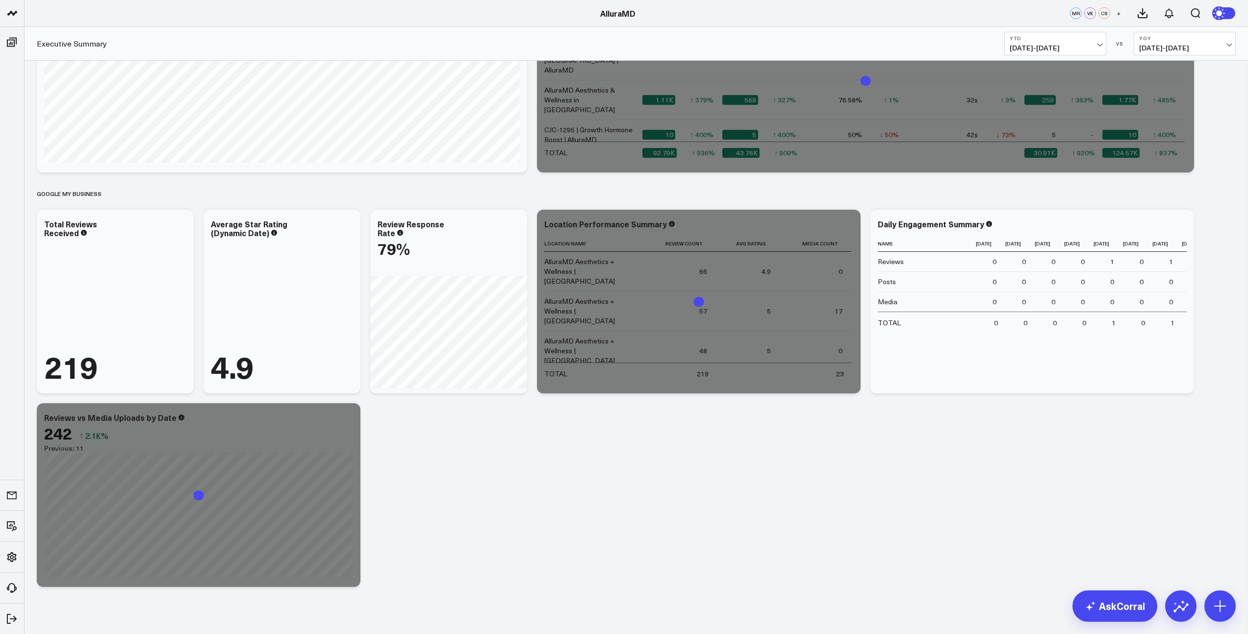
scroll to position [2557, 0]
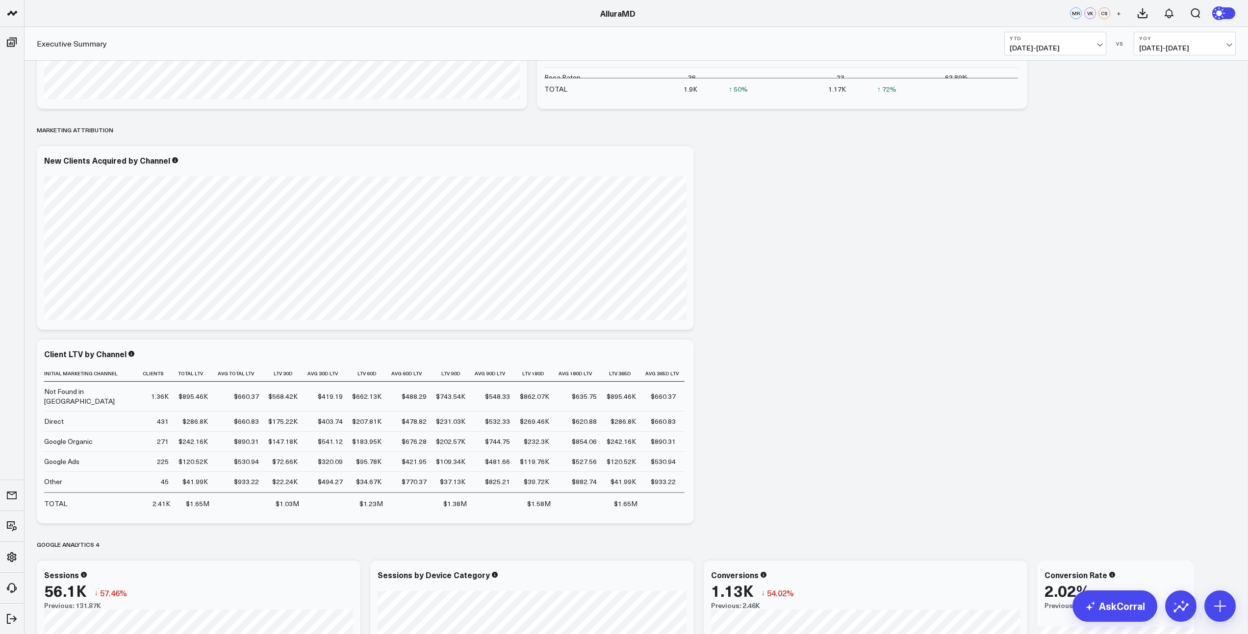
scroll to position [1999, 0]
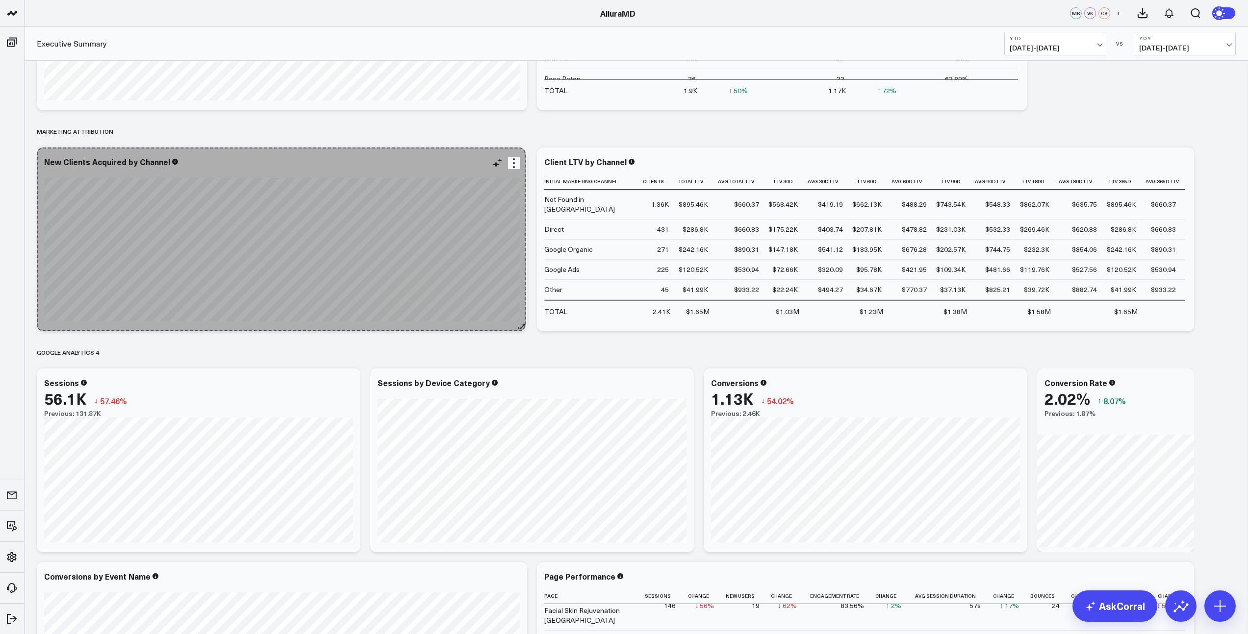
drag, startPoint x: 690, startPoint y: 326, endPoint x: 522, endPoint y: 313, distance: 168.7
click at [522, 313] on div "New Clients Acquired by Channel So sorry. The query returned no results. Ask a …" at bounding box center [282, 240] width 490 height 184
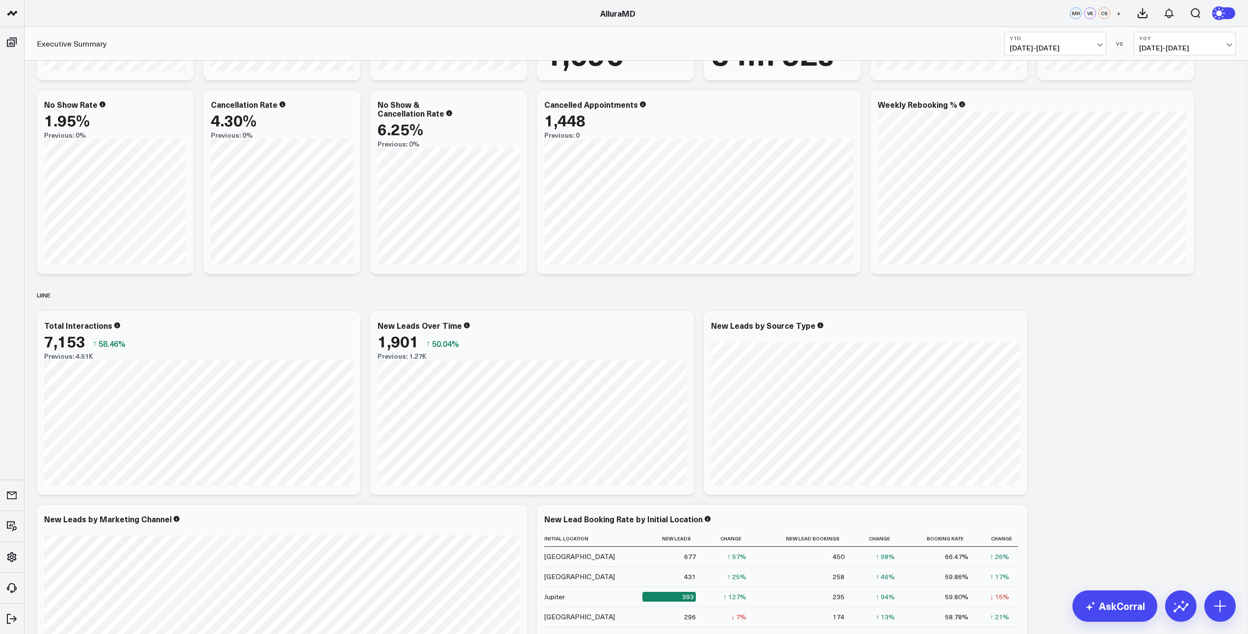
scroll to position [1430, 0]
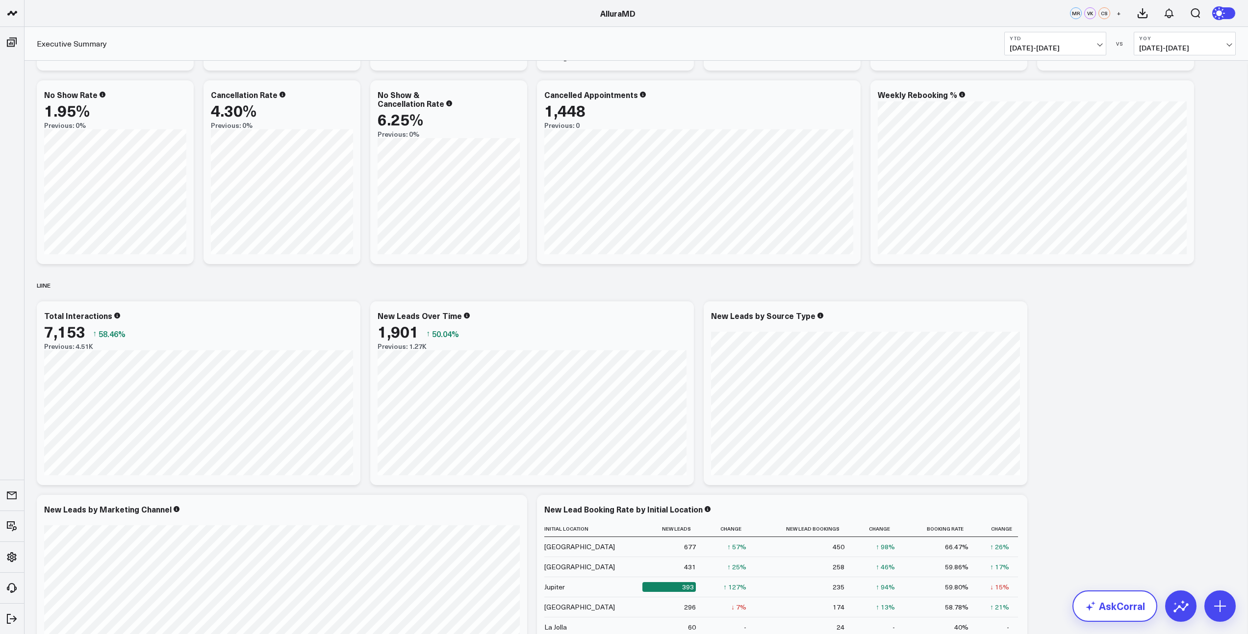
click at [1133, 610] on link "AskCorral" at bounding box center [1114, 606] width 85 height 31
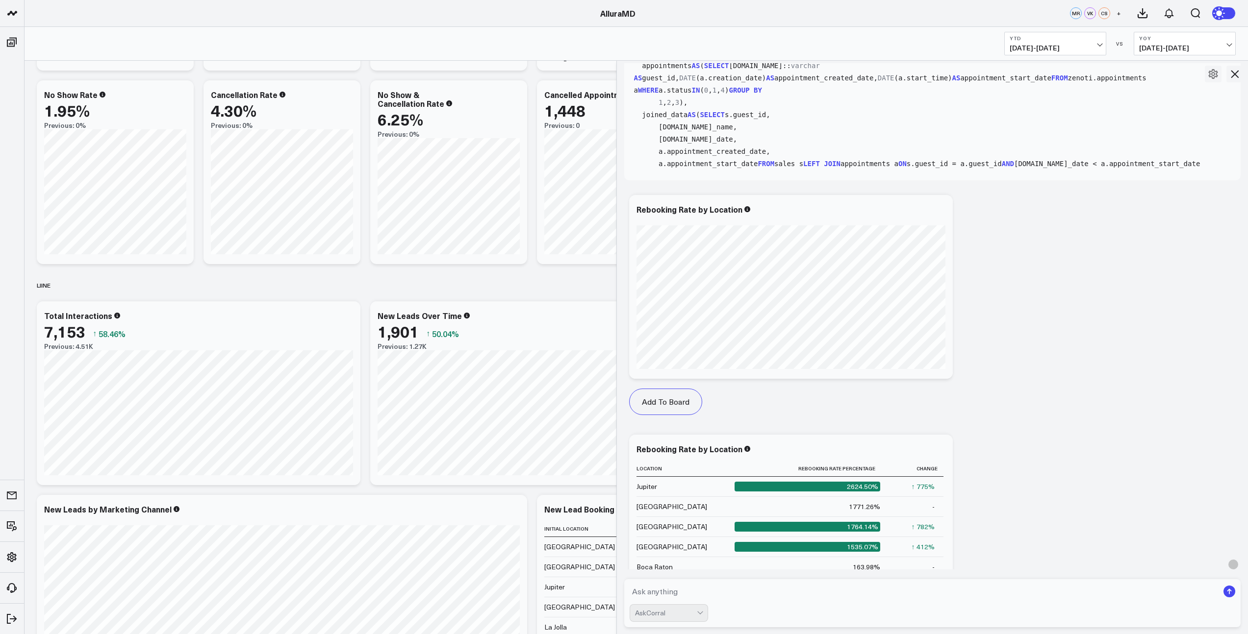
click at [685, 594] on textarea at bounding box center [923, 592] width 589 height 18
type textarea "total new leads in [GEOGRAPHIC_DATA]"
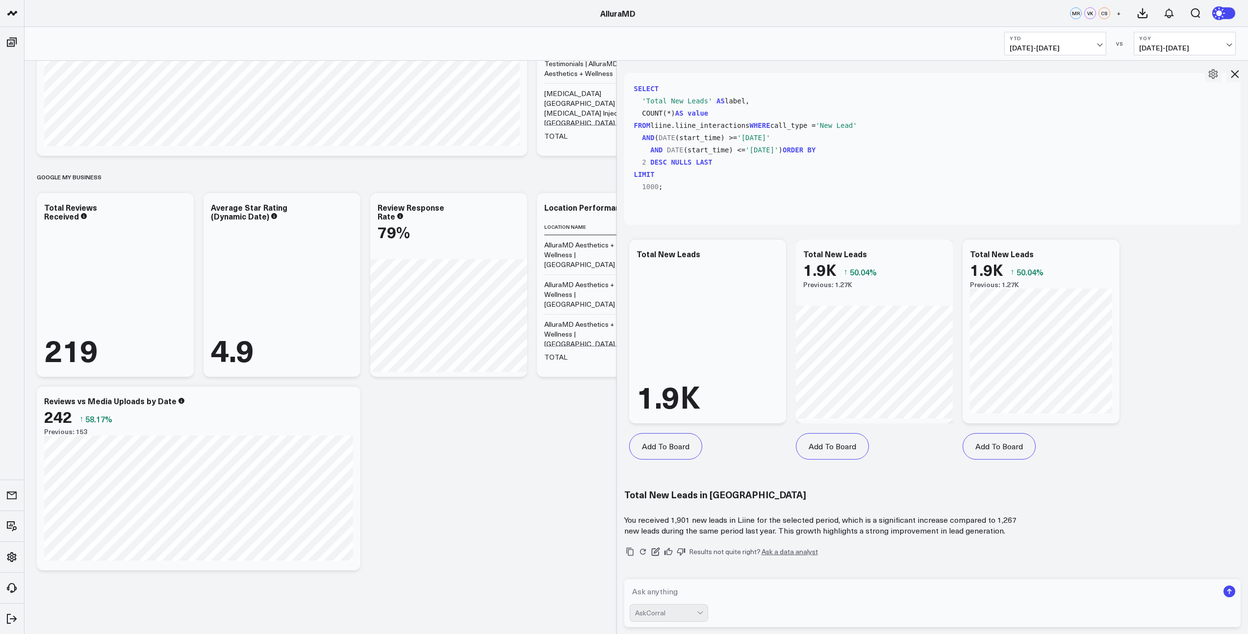
scroll to position [2929, 0]
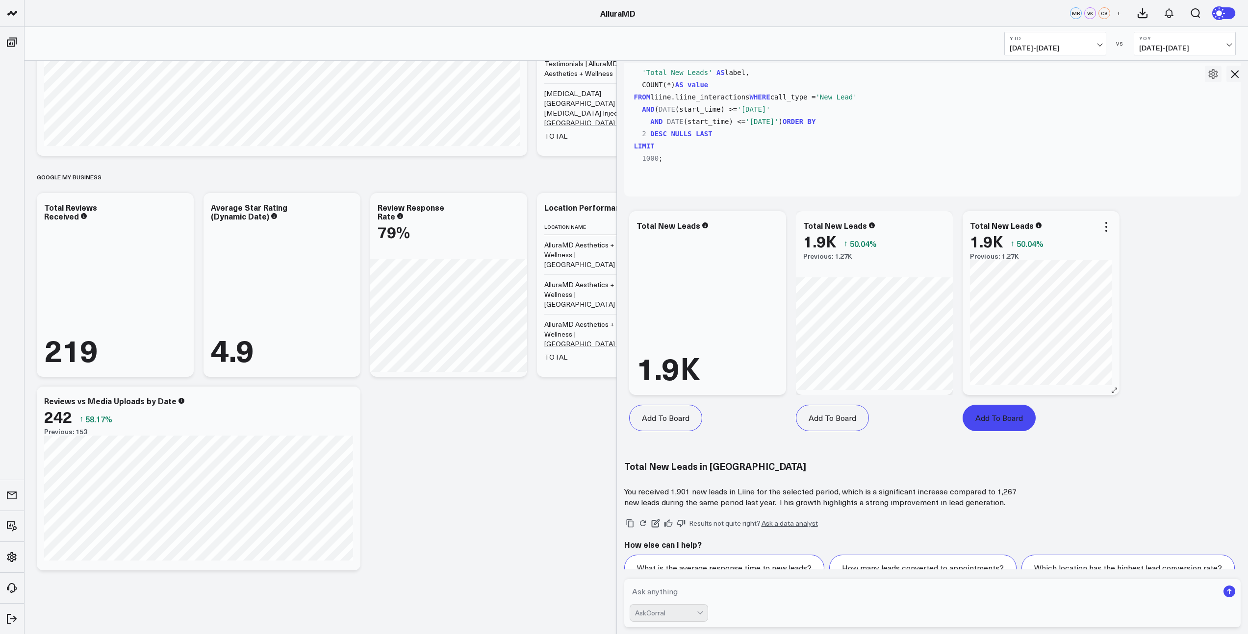
click at [994, 405] on button "Add To Board" at bounding box center [998, 418] width 73 height 26
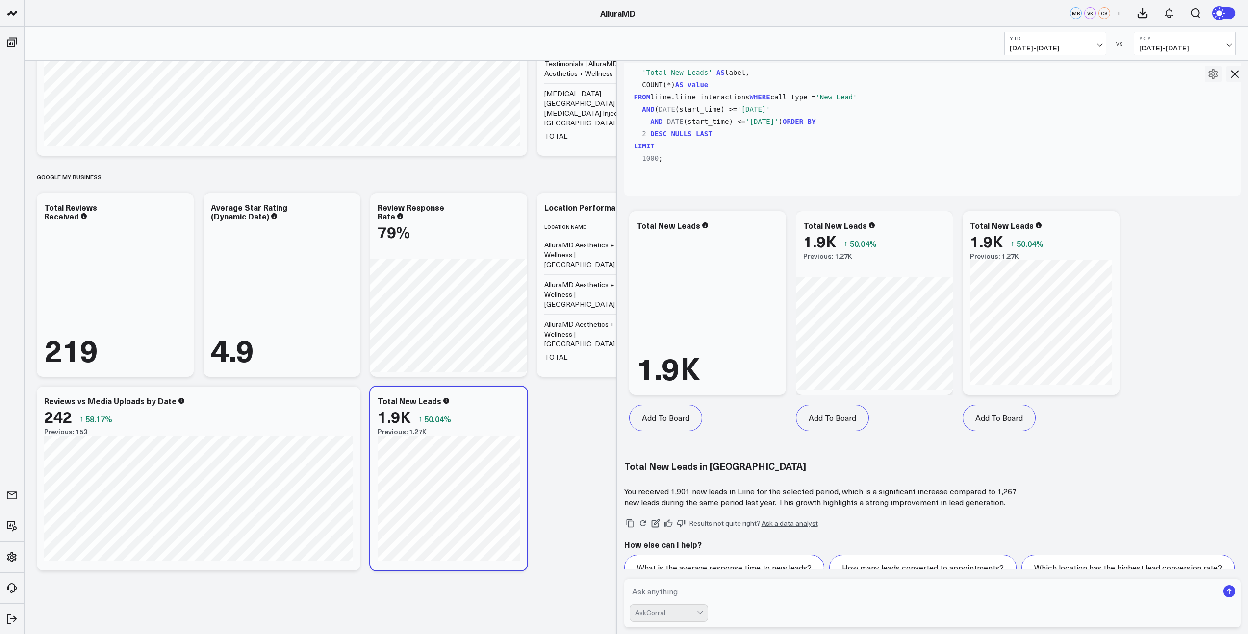
click at [664, 591] on textarea at bounding box center [923, 592] width 589 height 18
type textarea "what is our lead to consult conversion rate in liine"
click at [1228, 592] on rect "submit" at bounding box center [1229, 592] width 12 height 12
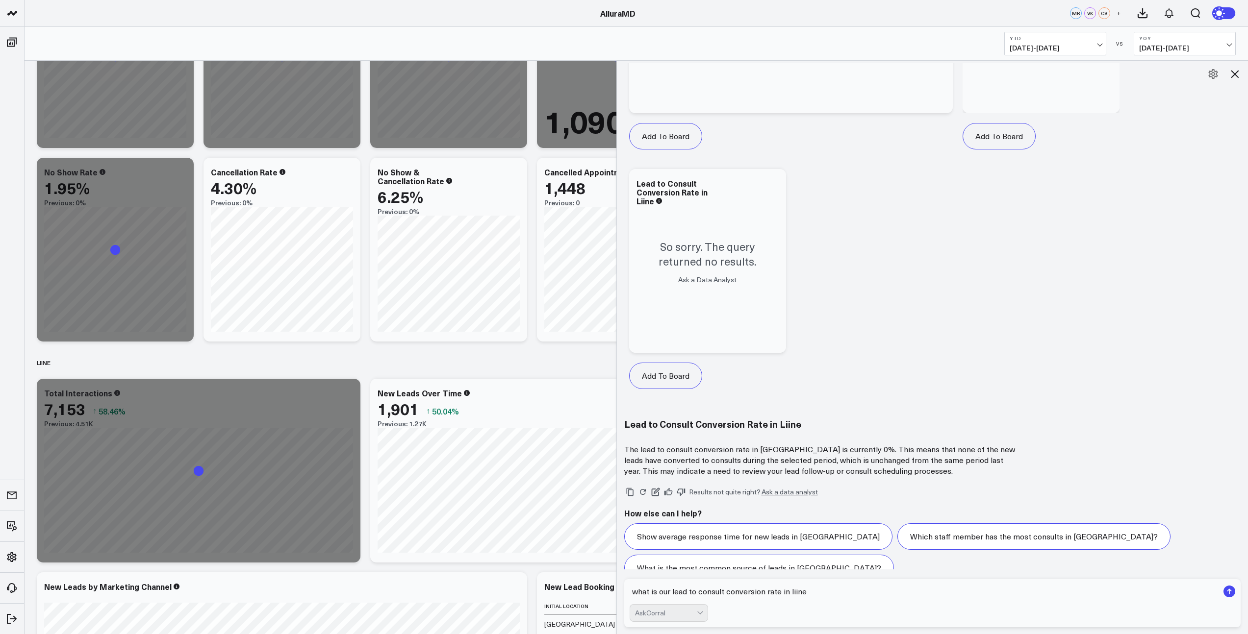
scroll to position [1438, 0]
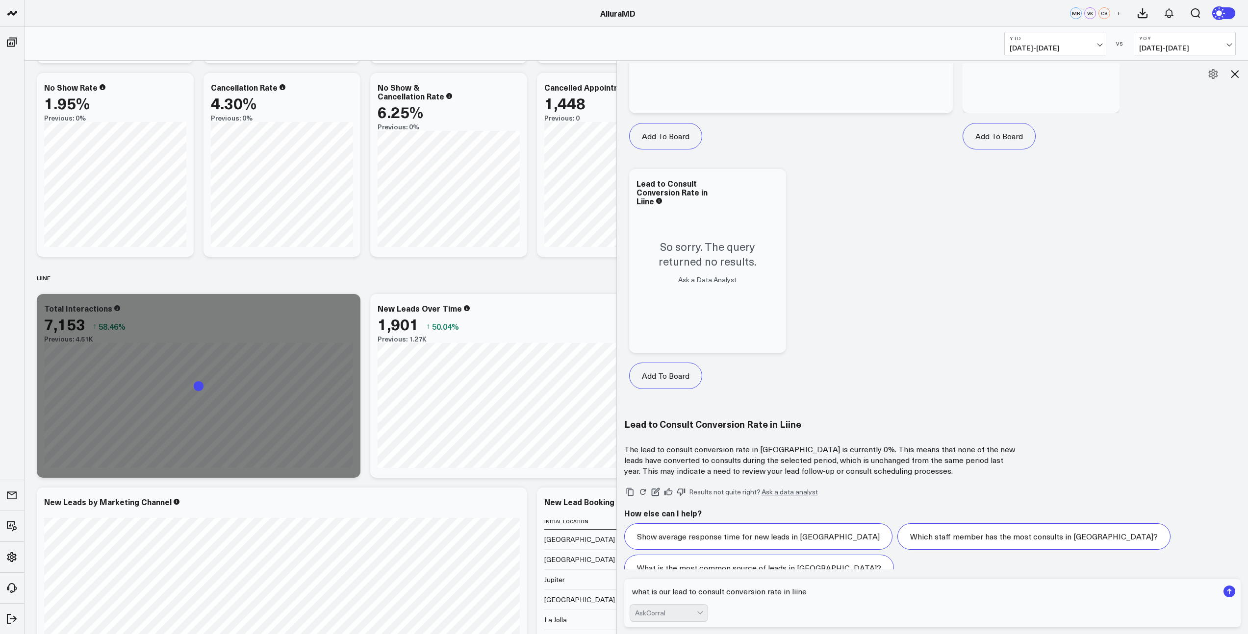
click at [1234, 74] on icon at bounding box center [1234, 74] width 8 height 8
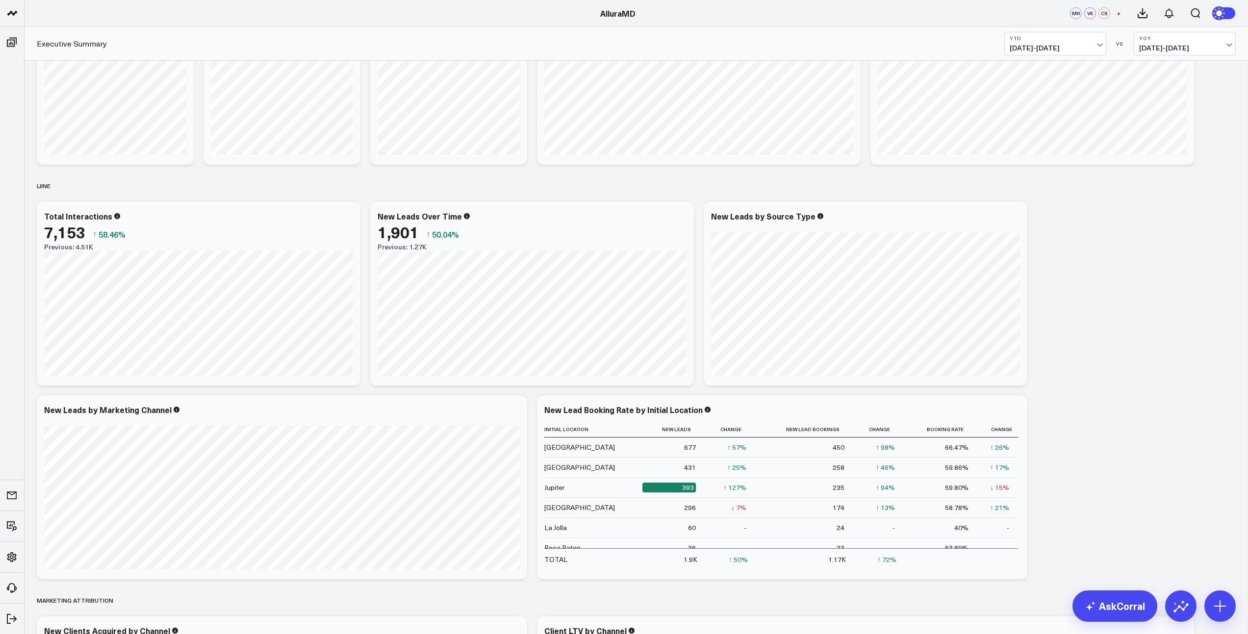
scroll to position [2589, 0]
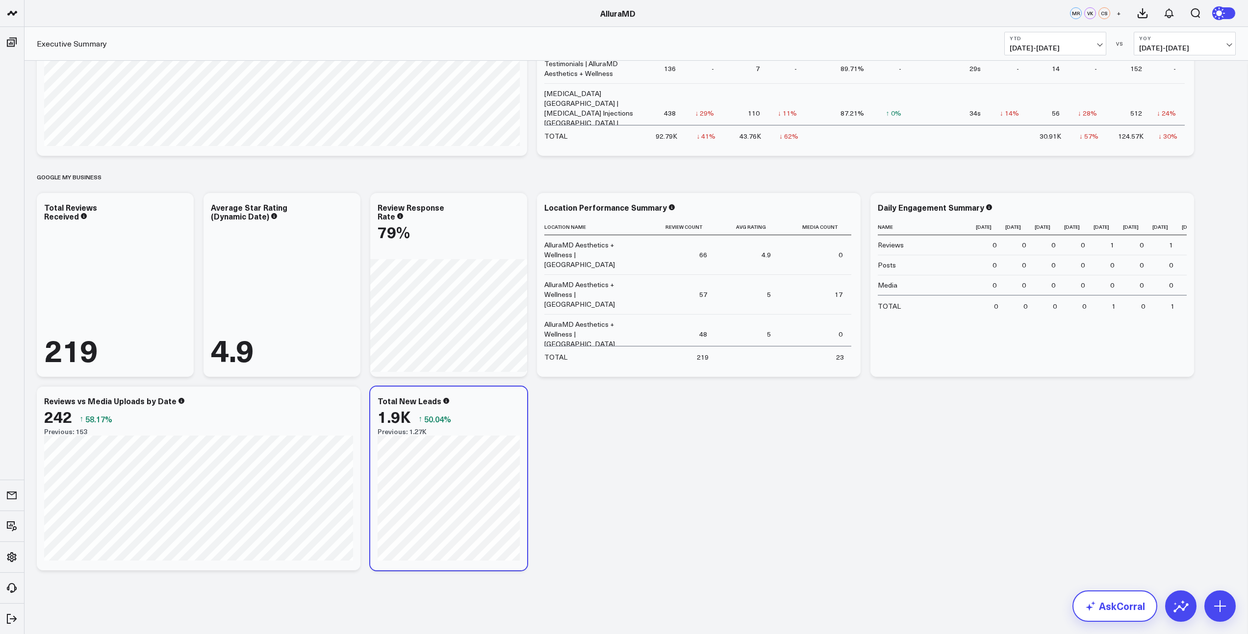
click at [1109, 612] on link "AskCorral" at bounding box center [1114, 606] width 85 height 31
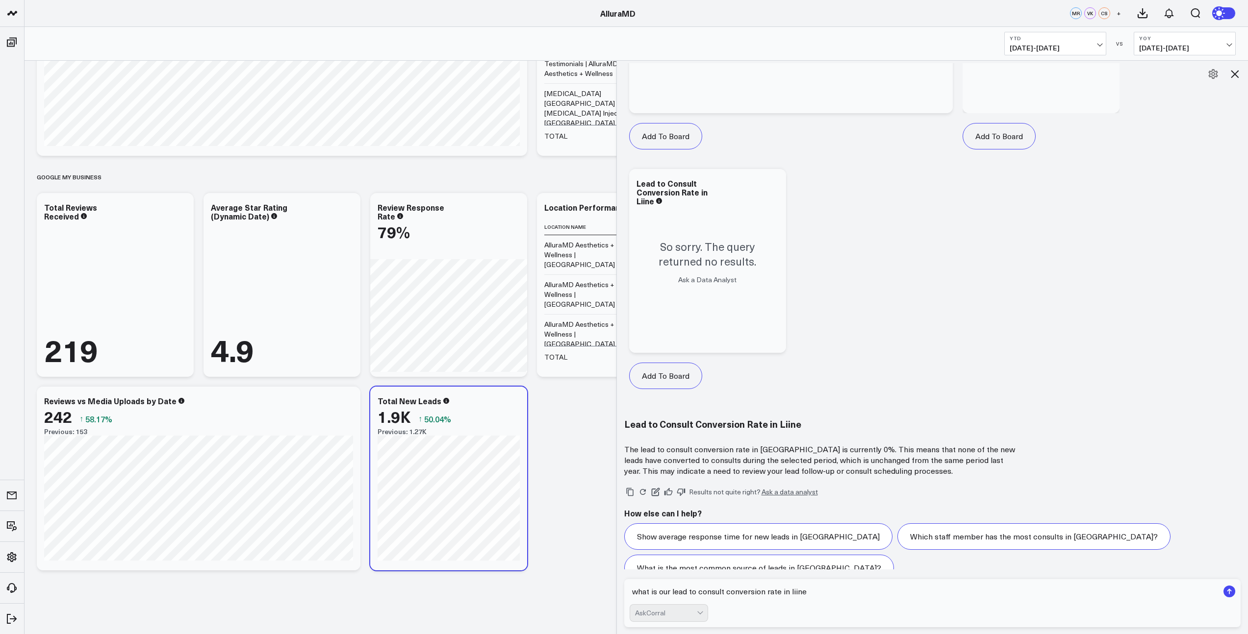
click at [734, 588] on textarea "what is our lead to consult conversion rate in liine" at bounding box center [923, 592] width 589 height 18
type textarea "how about booking rate"
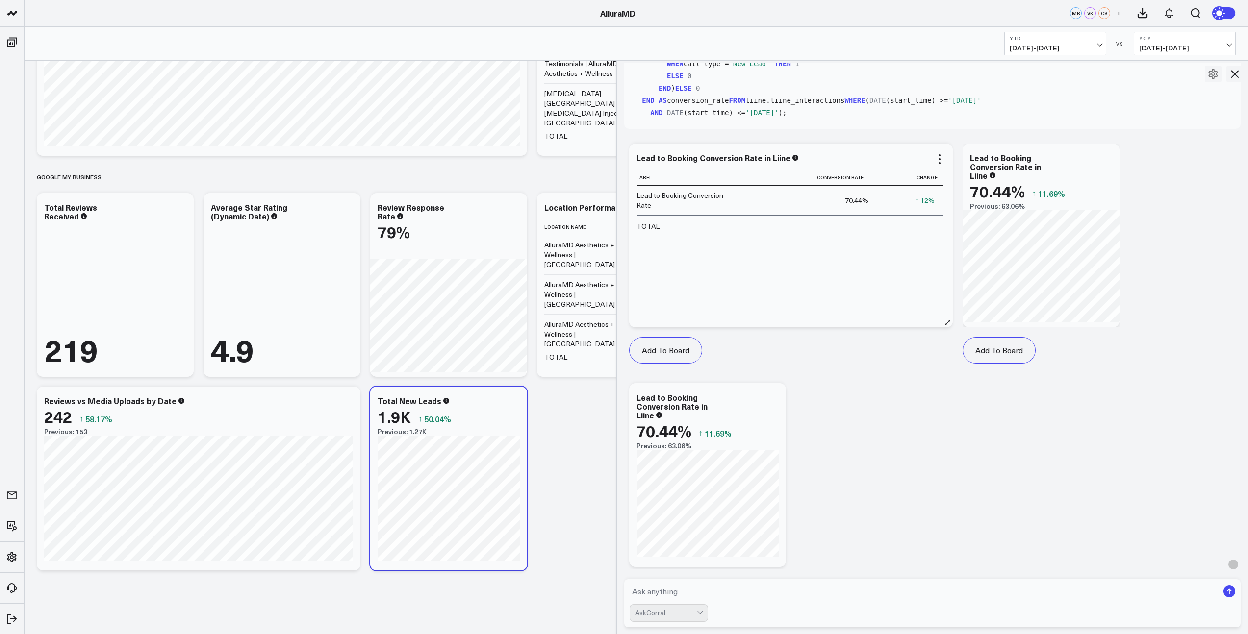
scroll to position [4574, 0]
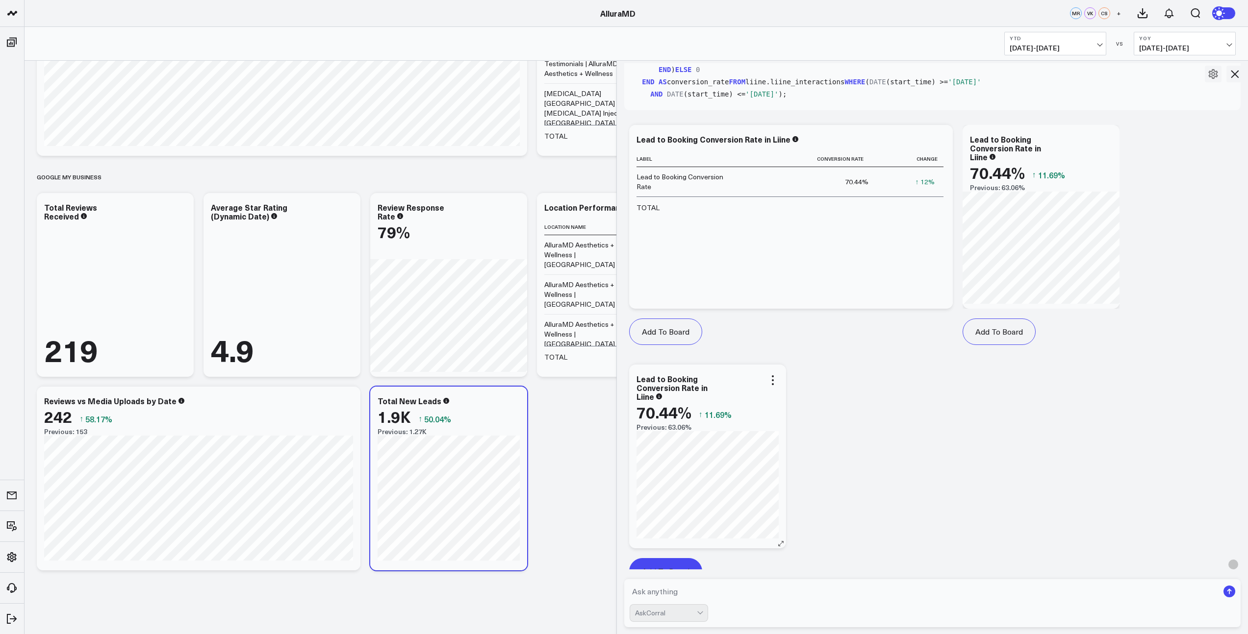
click at [672, 558] on button "Add To Board" at bounding box center [665, 571] width 73 height 26
click at [1232, 73] on icon at bounding box center [1234, 74] width 12 height 12
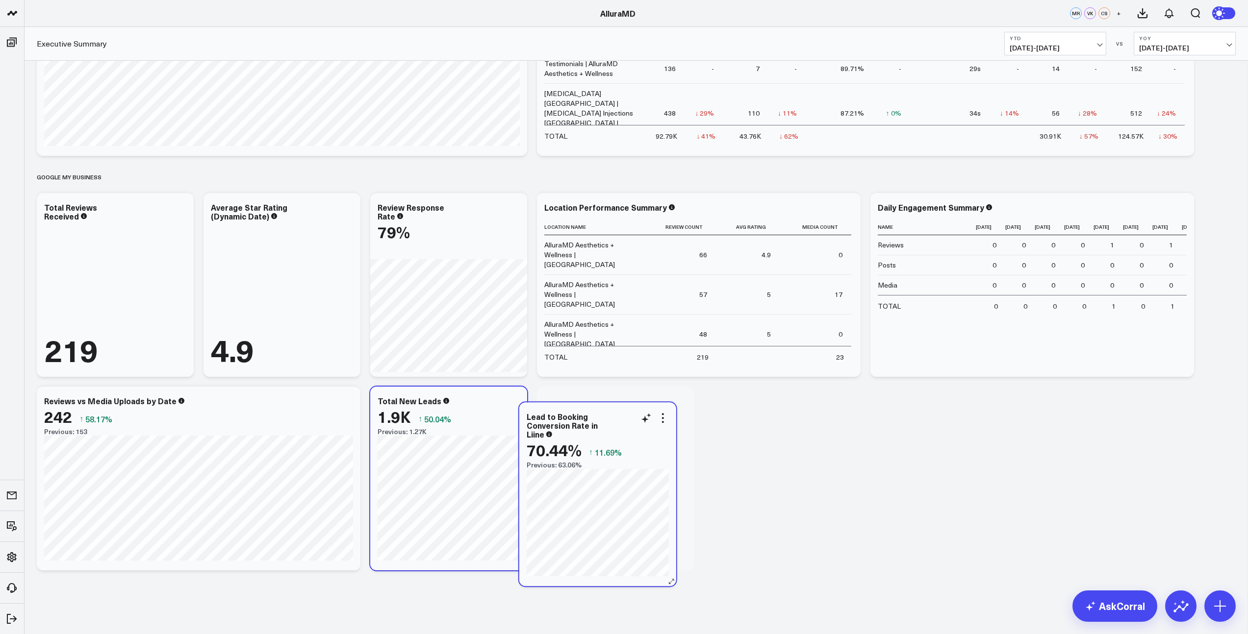
drag, startPoint x: 646, startPoint y: 443, endPoint x: 638, endPoint y: 444, distance: 8.3
click at [638, 444] on div "70.44% ↑ 11.69%" at bounding box center [597, 450] width 142 height 18
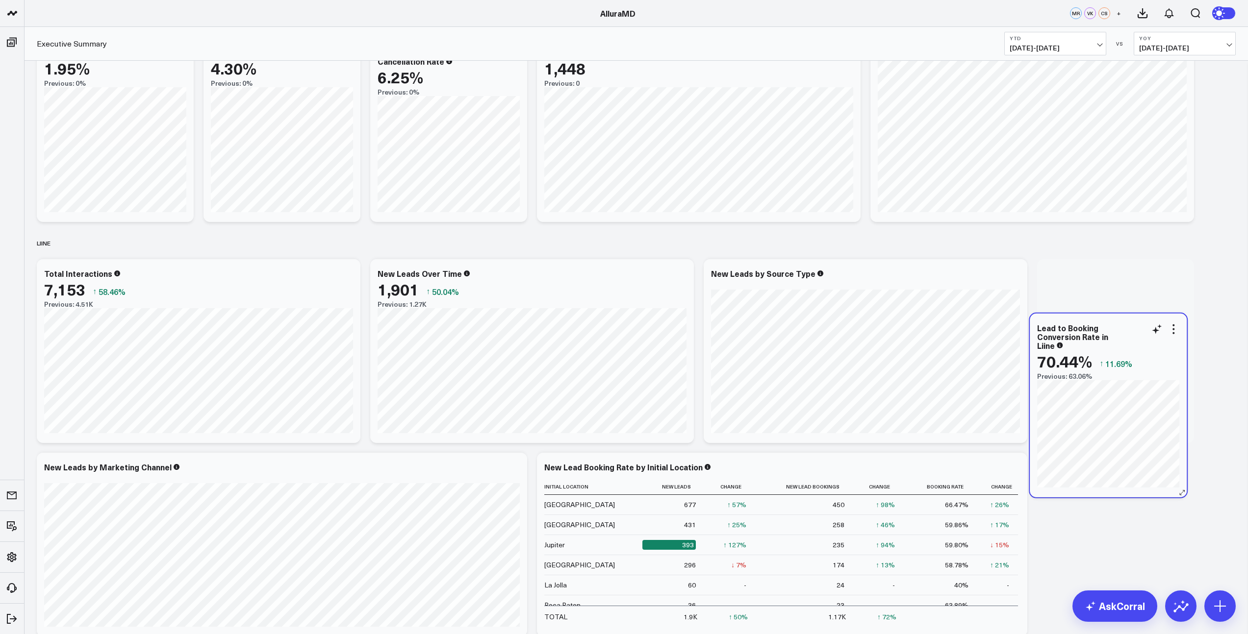
scroll to position [1582, 0]
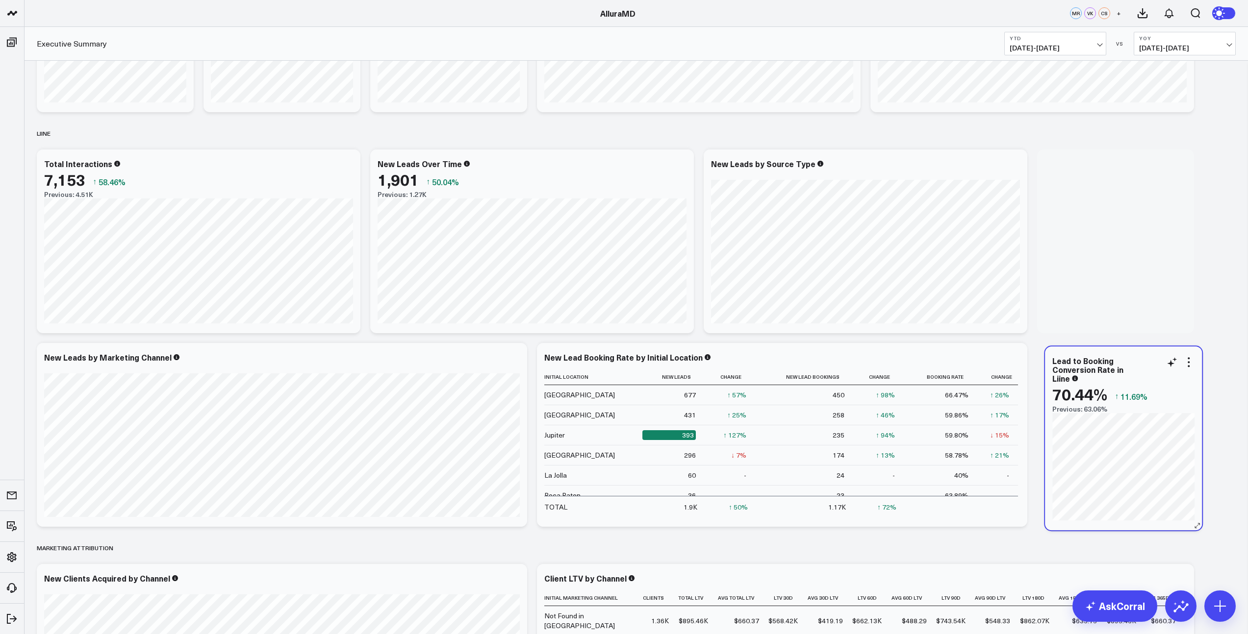
drag, startPoint x: 649, startPoint y: 429, endPoint x: 1157, endPoint y: 389, distance: 509.9
click at [1157, 389] on div "70.44% ↑ 11.69%" at bounding box center [1123, 394] width 142 height 18
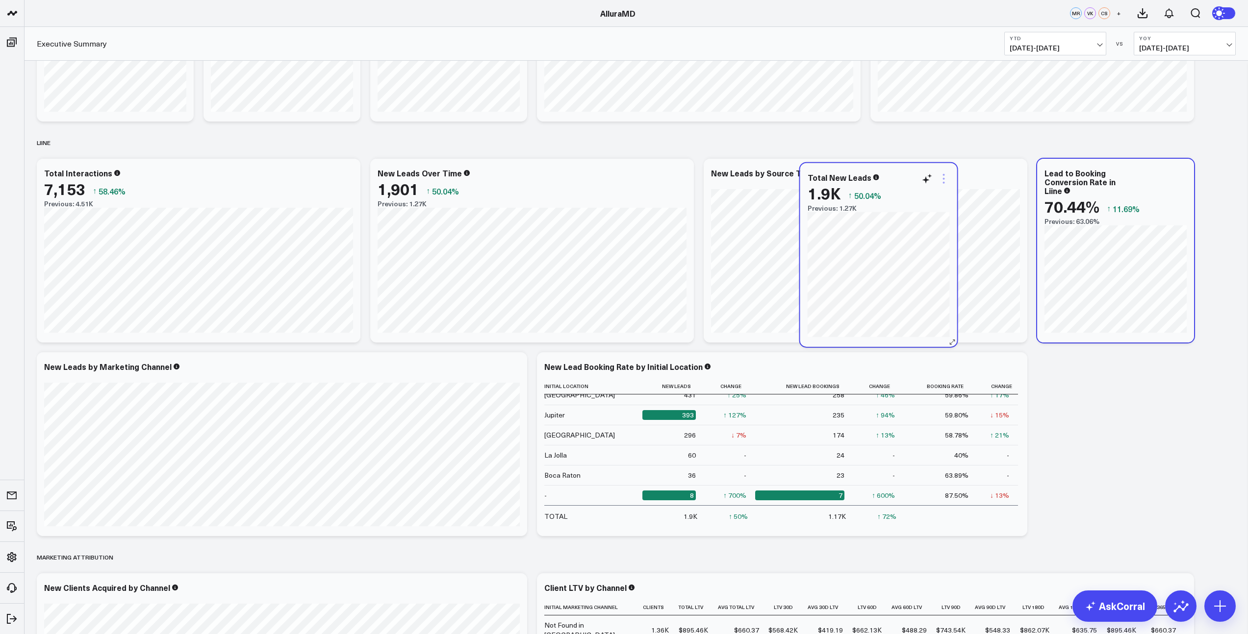
scroll to position [1395, 0]
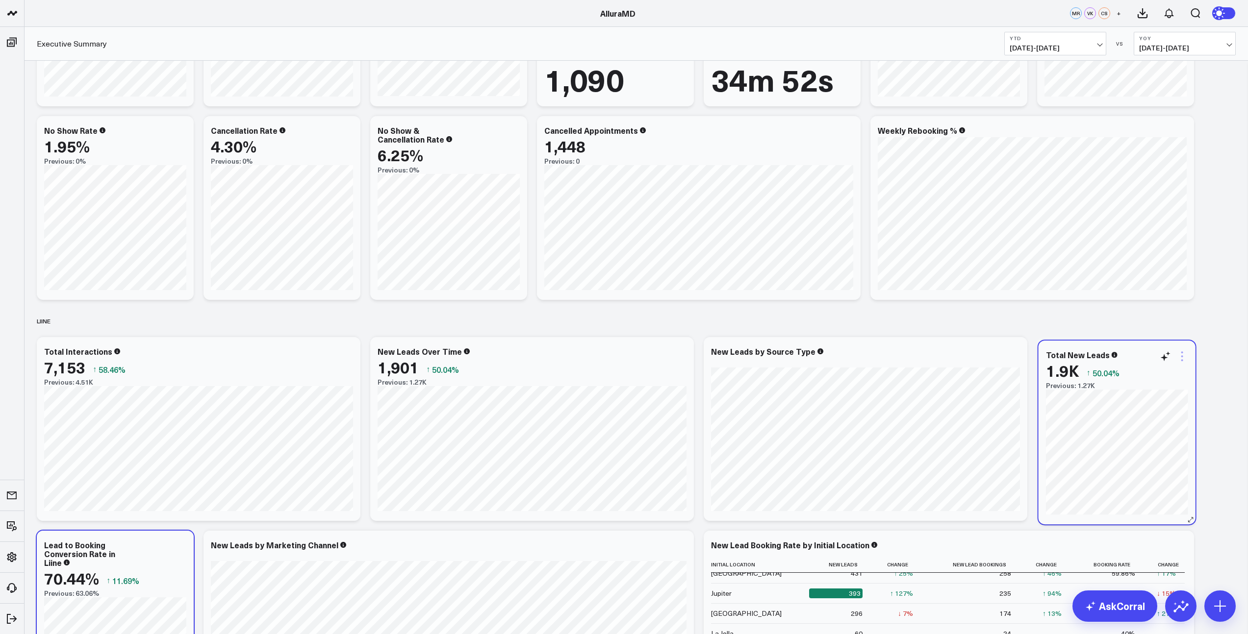
click at [1110, 398] on div "Total New Leads 1.9K ↑ 50.04% Previous: 1.27K" at bounding box center [1116, 433] width 157 height 184
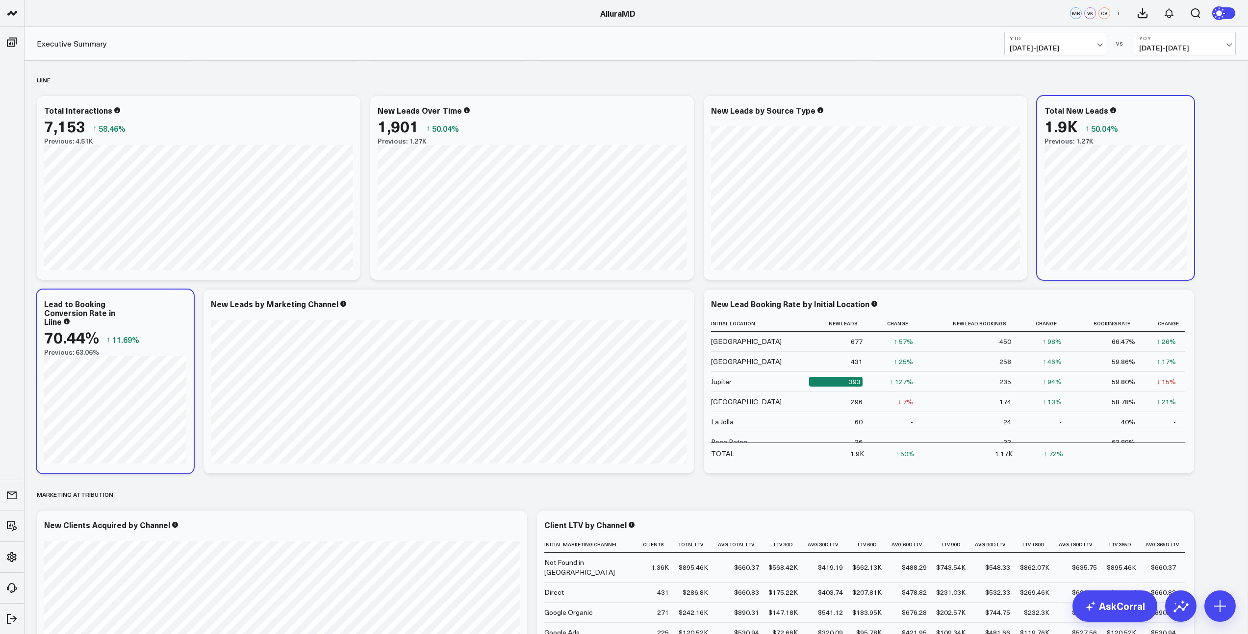
scroll to position [29, 0]
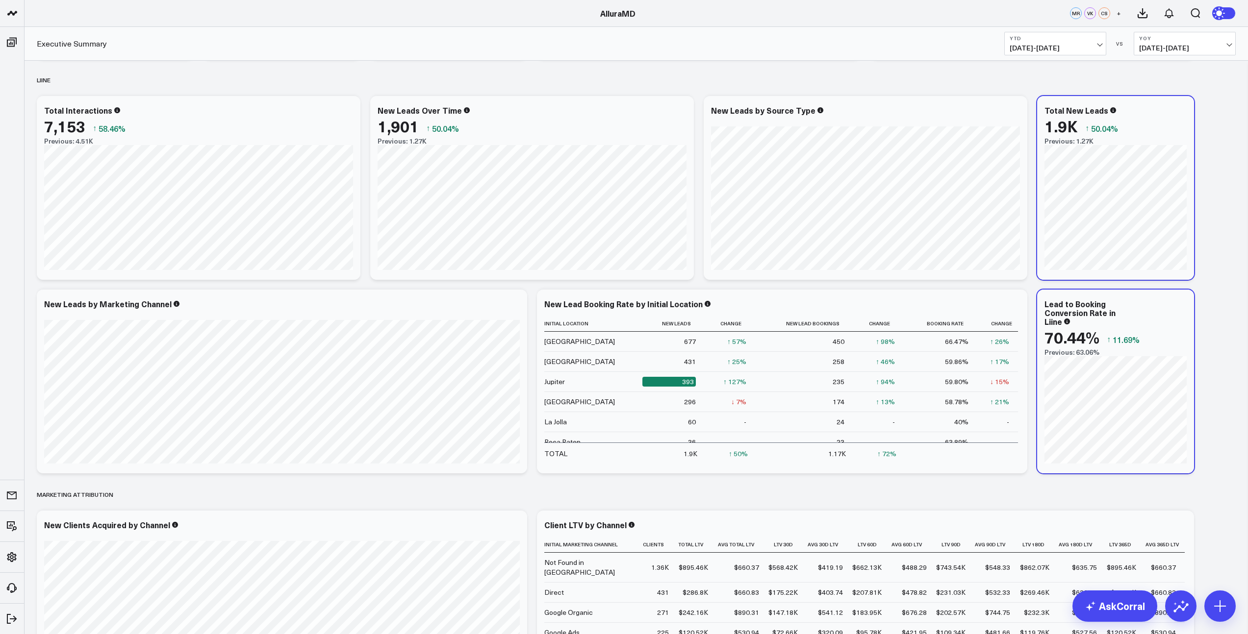
click at [959, 303] on div "New Lead Booking Rate by Initial Location" at bounding box center [781, 304] width 475 height 9
click at [964, 302] on div "New Lead Booking Rate by Initial Location" at bounding box center [781, 304] width 475 height 9
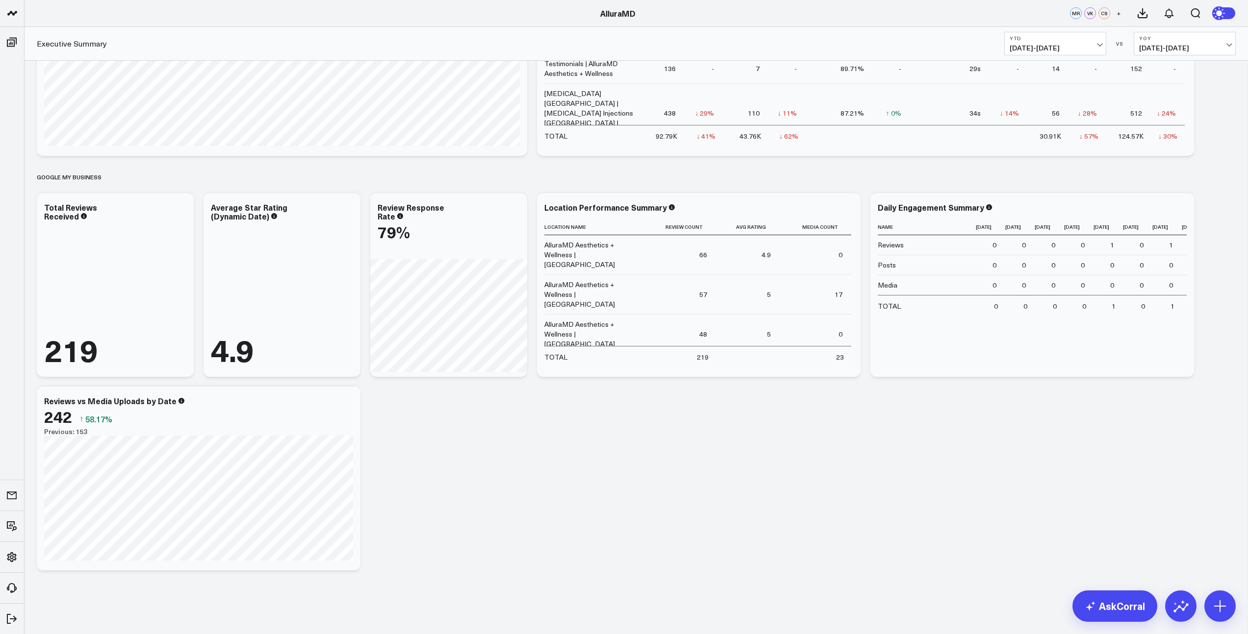
scroll to position [2586, 0]
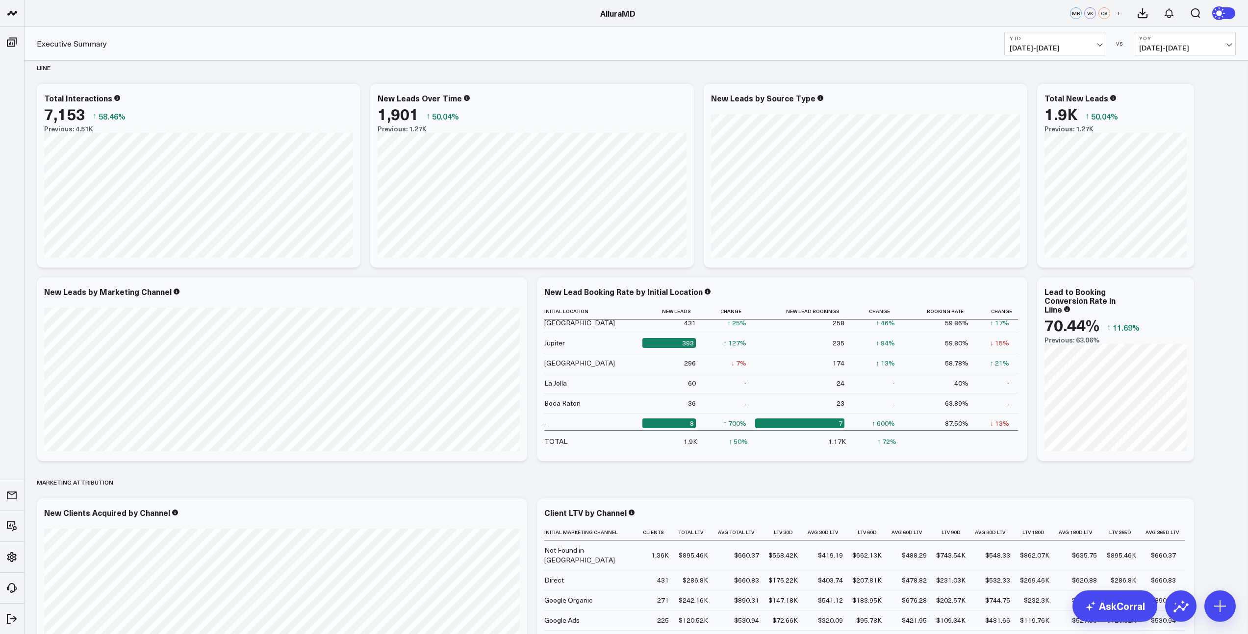
scroll to position [29, 0]
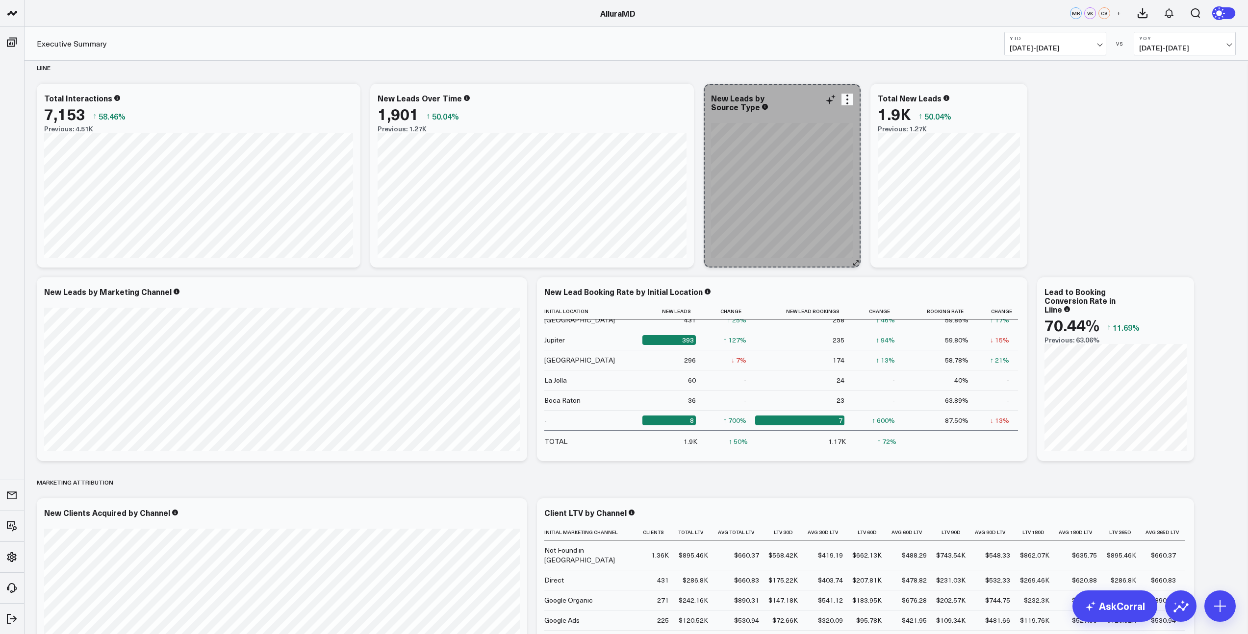
click at [852, 257] on div "New Leads by Source Type [fontSize:14px lineHeight:16px][/]: [fontSize:14px lin…" at bounding box center [781, 176] width 157 height 184
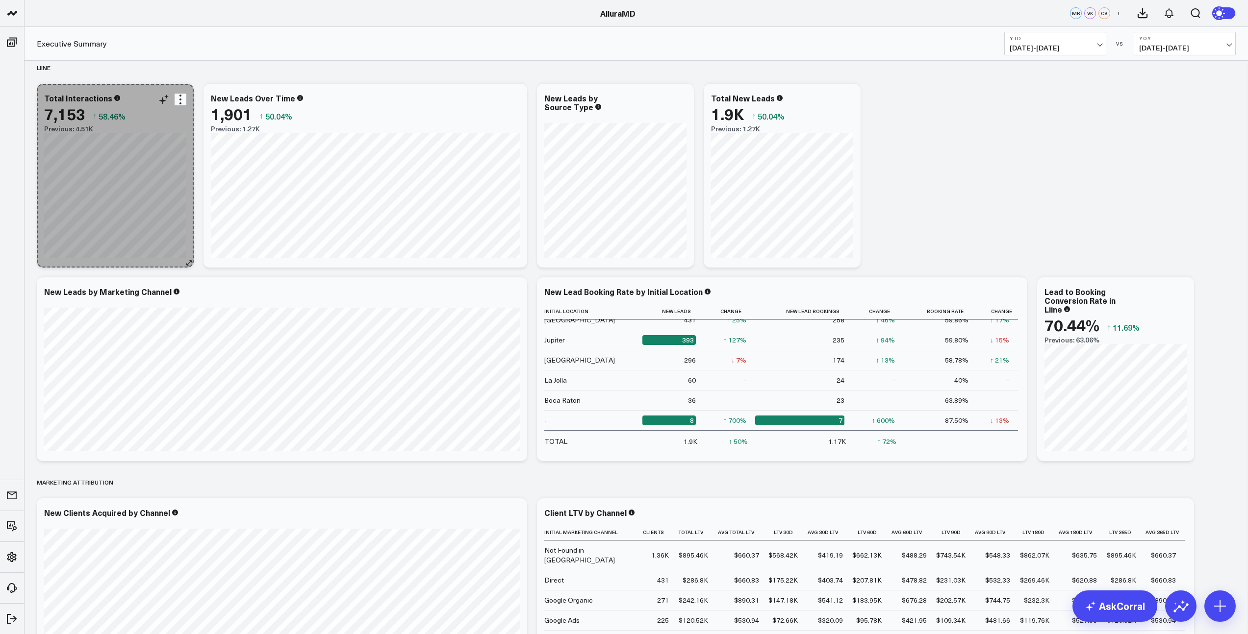
drag, startPoint x: 355, startPoint y: 262, endPoint x: 185, endPoint y: 259, distance: 170.6
click at [185, 259] on button at bounding box center [189, 263] width 10 height 10
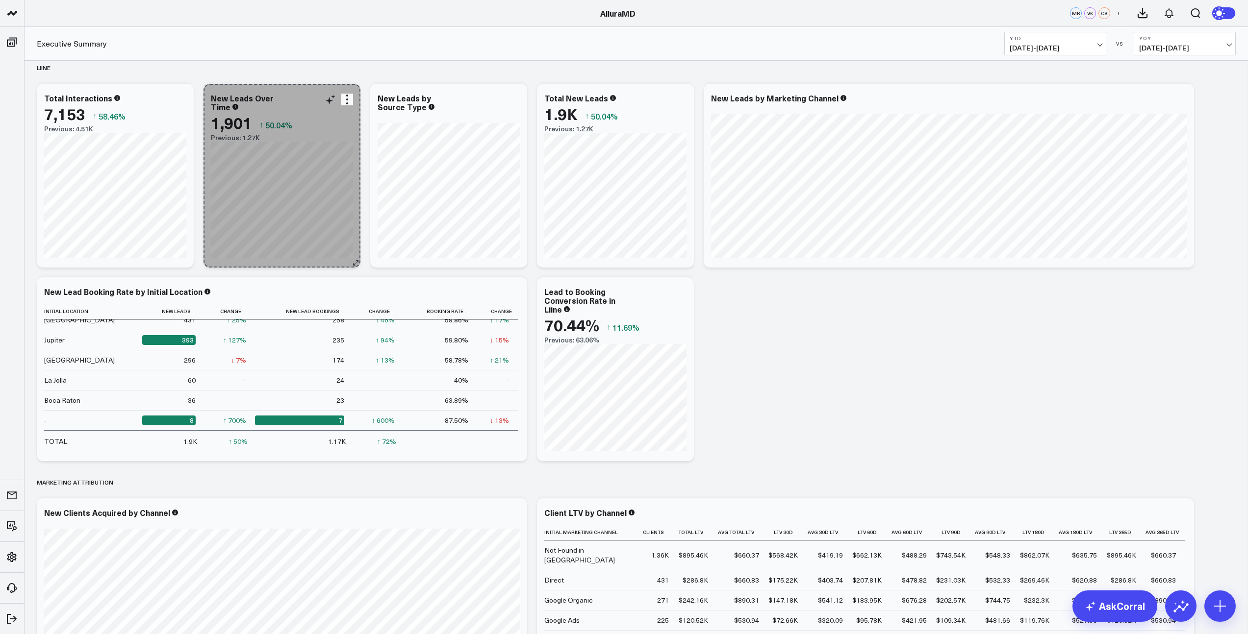
drag, startPoint x: 521, startPoint y: 263, endPoint x: 339, endPoint y: 263, distance: 181.9
click at [339, 263] on div "New Leads Over Time 1,901 ↑ 50.04% Previous: 1.27K [#fff fontSize:14px lineHeig…" at bounding box center [281, 176] width 157 height 184
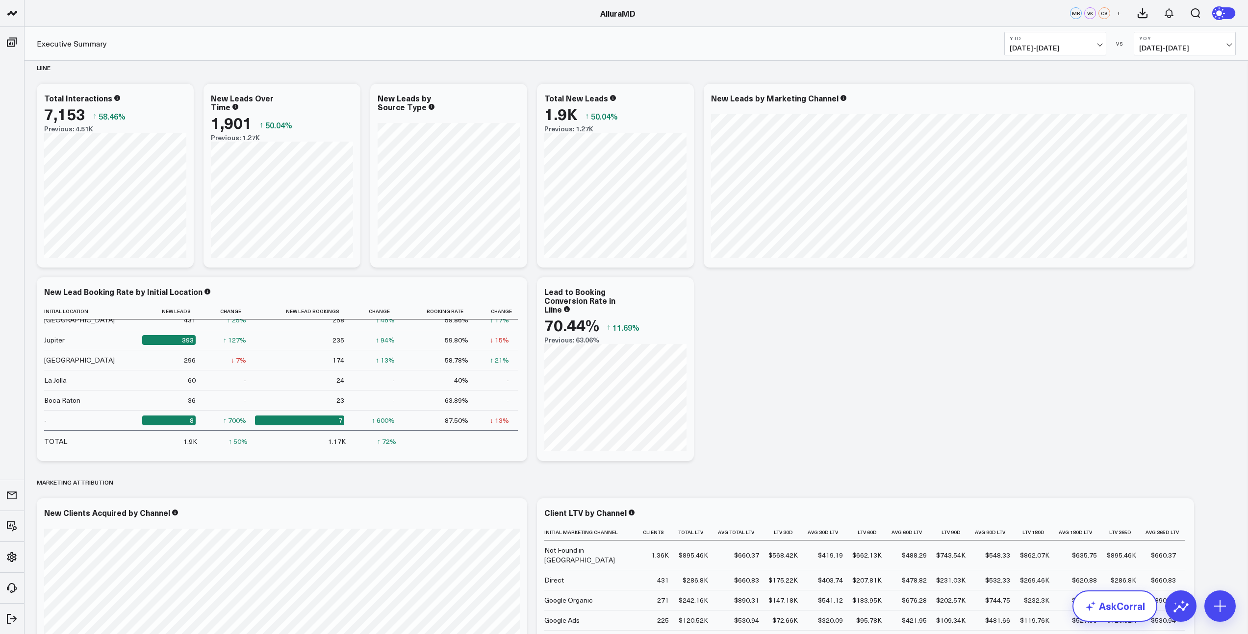
click at [1116, 608] on link "AskCorral" at bounding box center [1114, 606] width 85 height 31
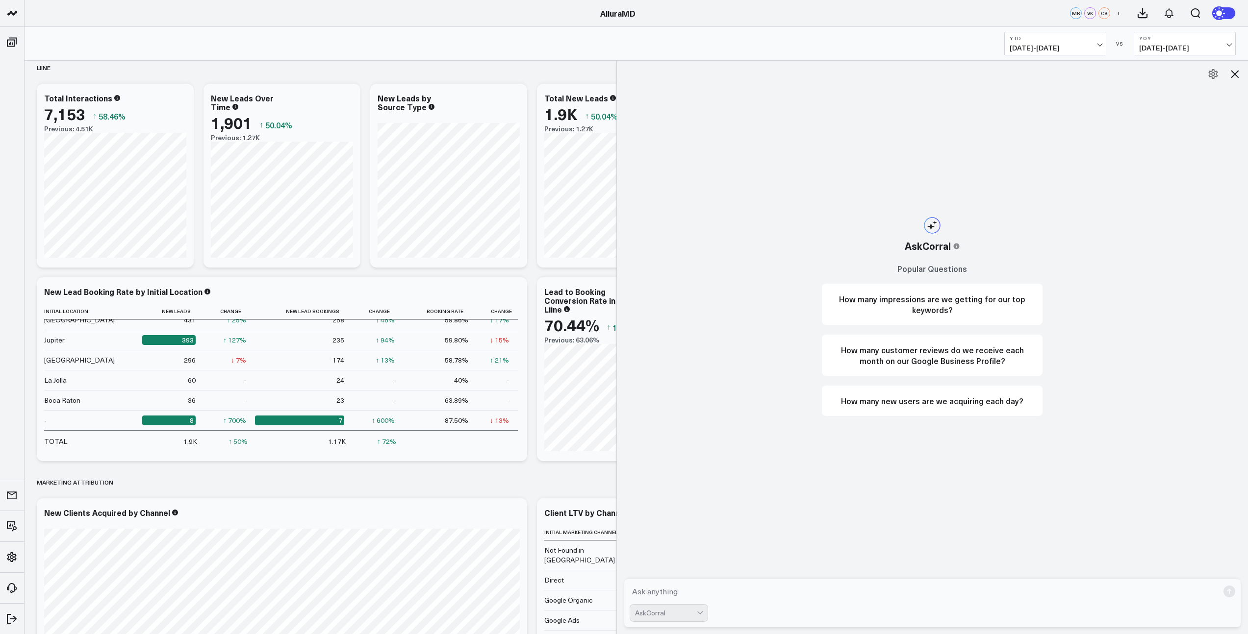
click at [728, 594] on textarea at bounding box center [923, 592] width 589 height 18
type textarea "n"
type textarea "total bookings in Liine"
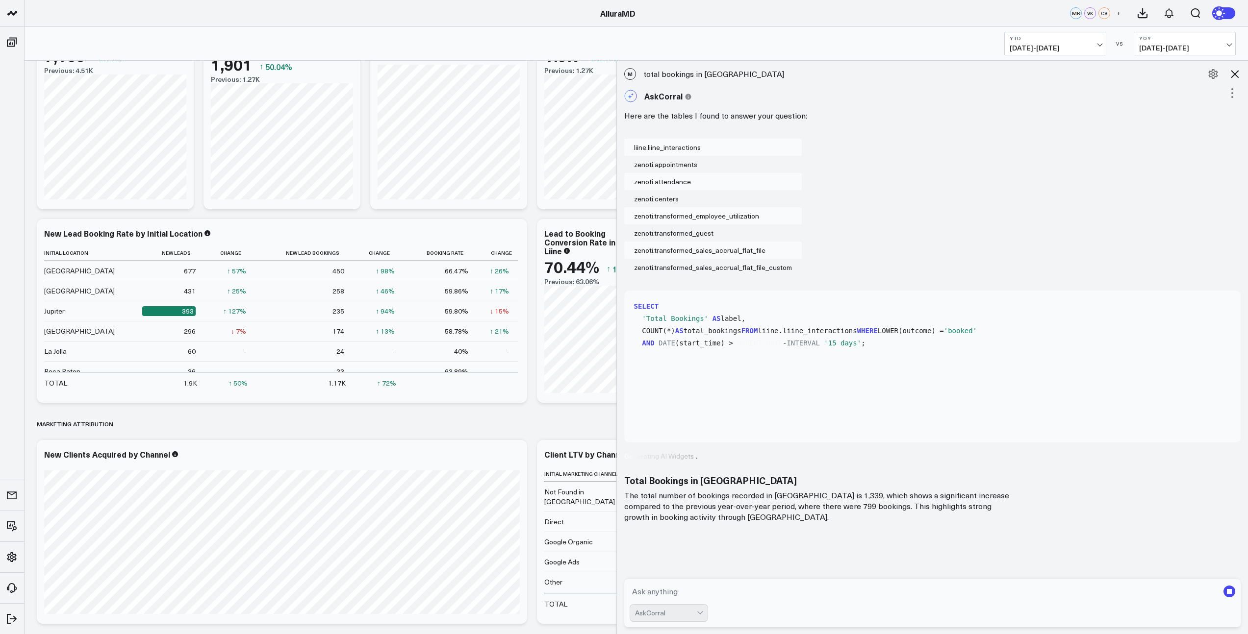
scroll to position [1705, 0]
click at [784, 531] on div "M total bookings in Liine AskCorral This feature is experimental, yet powerful.…" at bounding box center [932, 348] width 631 height 574
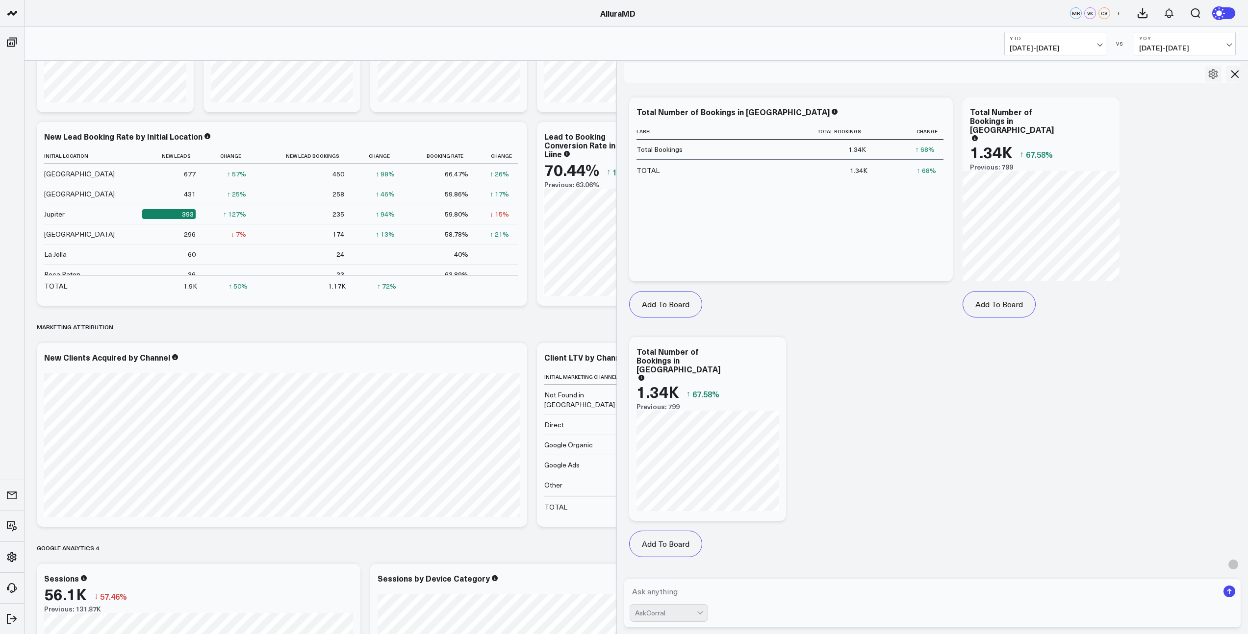
scroll to position [359, 0]
click at [675, 543] on button "Add To Board" at bounding box center [665, 544] width 73 height 26
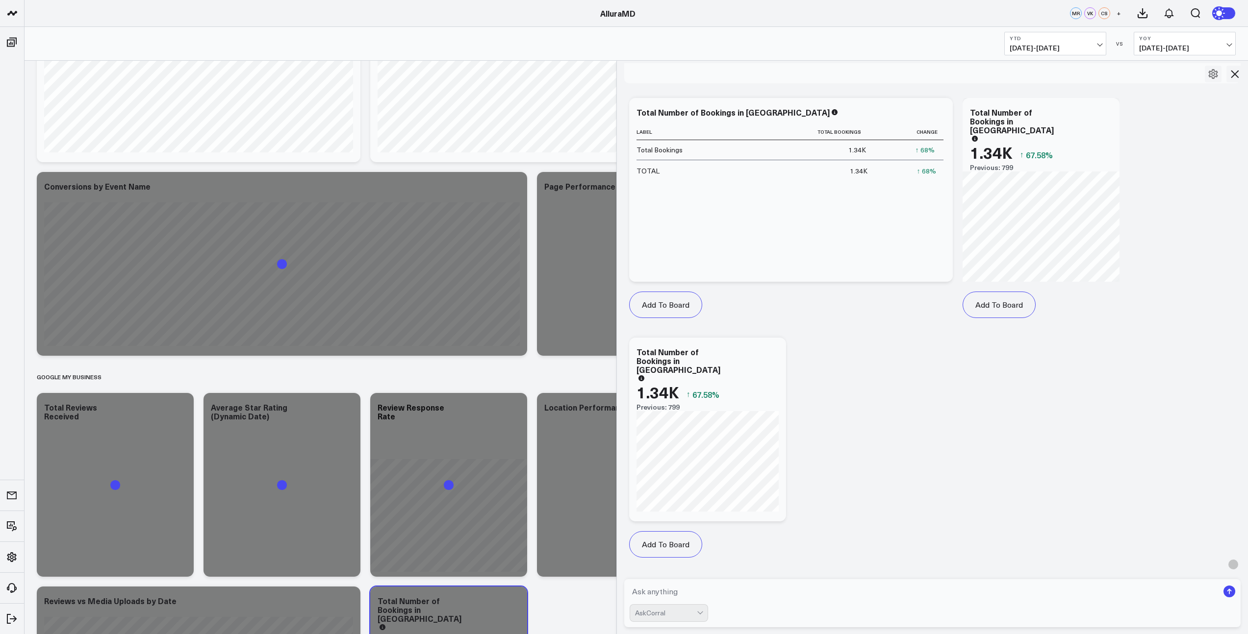
scroll to position [2589, 0]
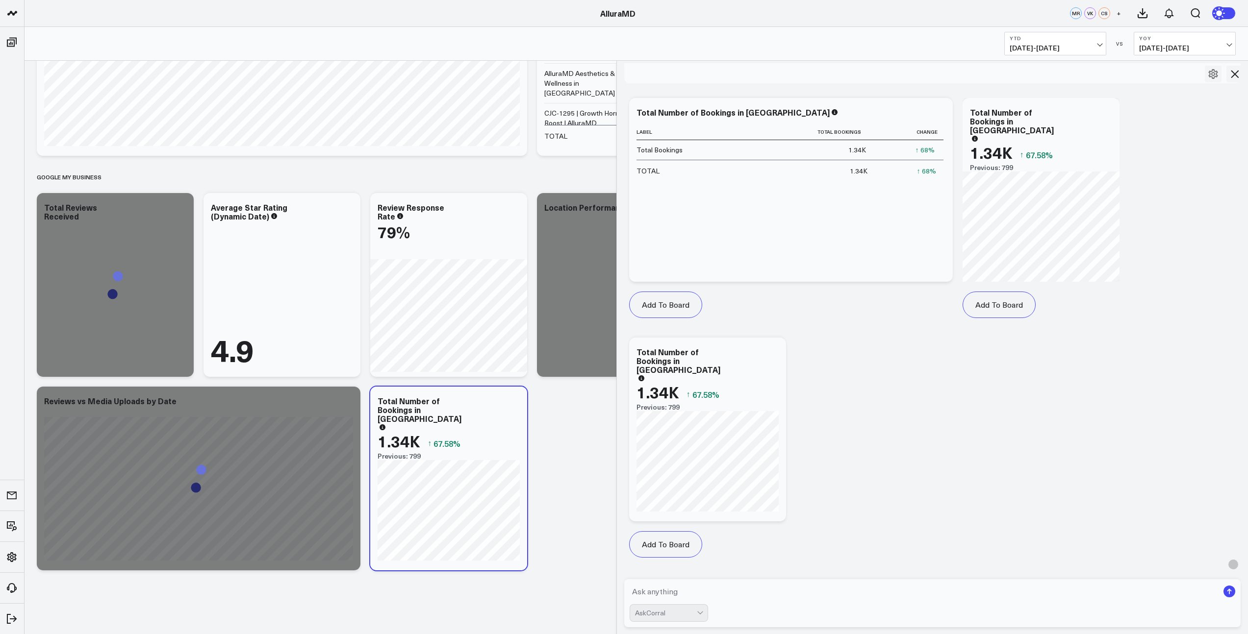
click at [1237, 75] on icon at bounding box center [1234, 74] width 8 height 8
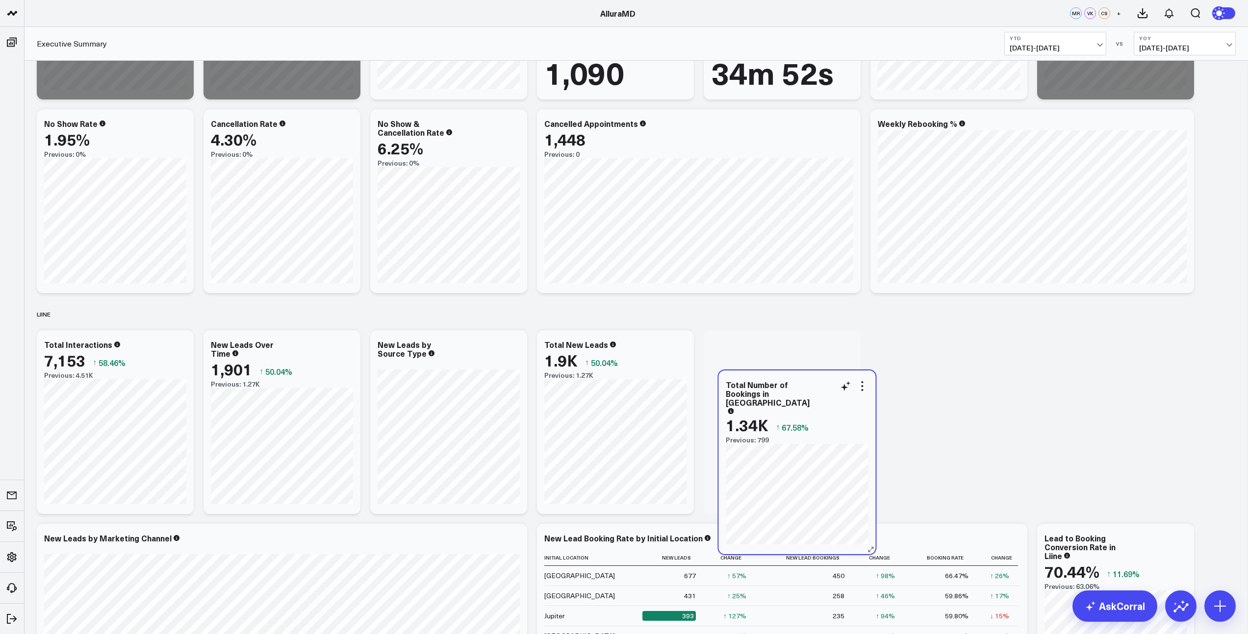
scroll to position [1400, 0]
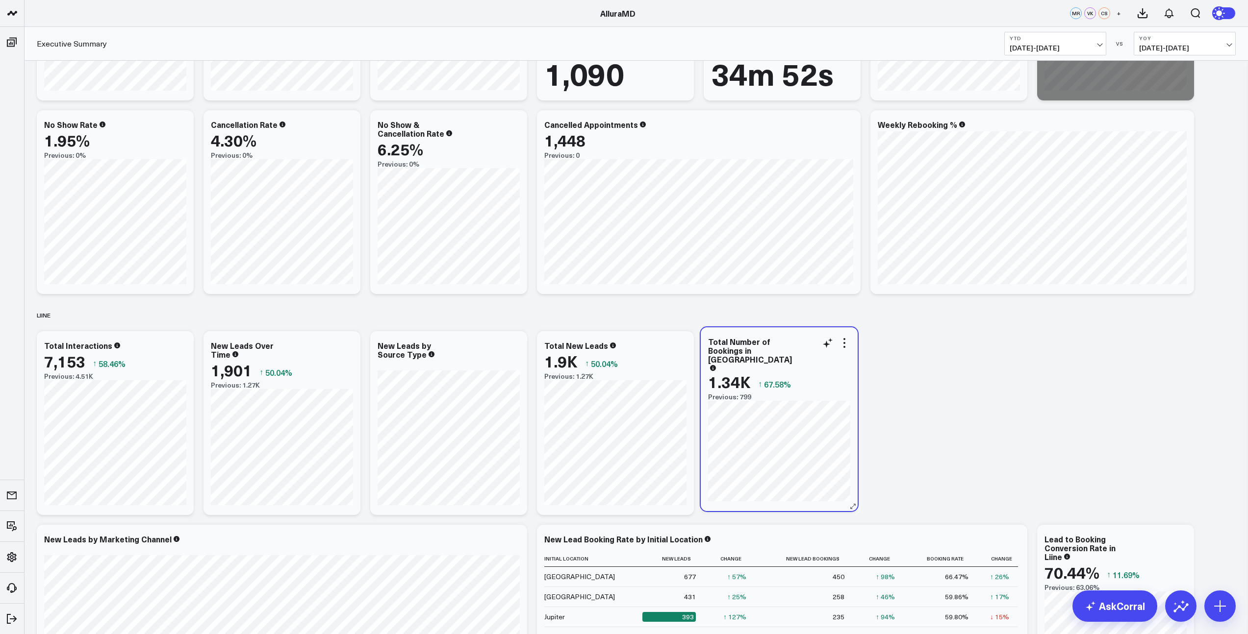
drag, startPoint x: 495, startPoint y: 418, endPoint x: 825, endPoint y: 359, distance: 335.7
click at [825, 373] on div "1.34K ↑ 67.58%" at bounding box center [779, 382] width 142 height 18
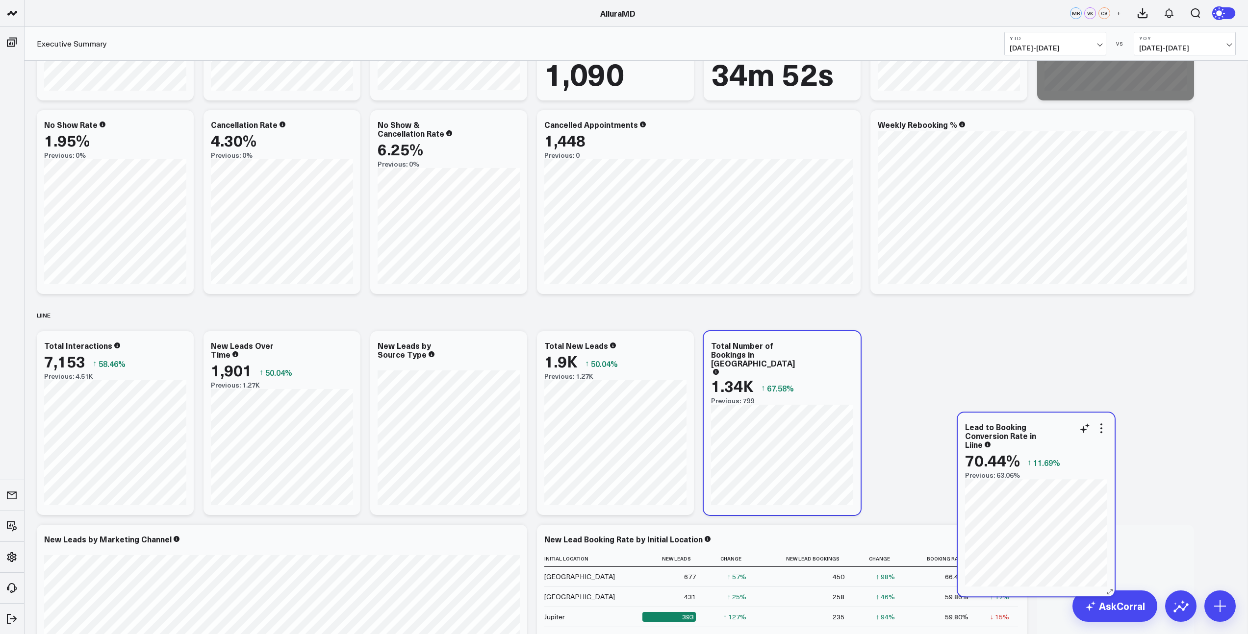
scroll to position [1515, 0]
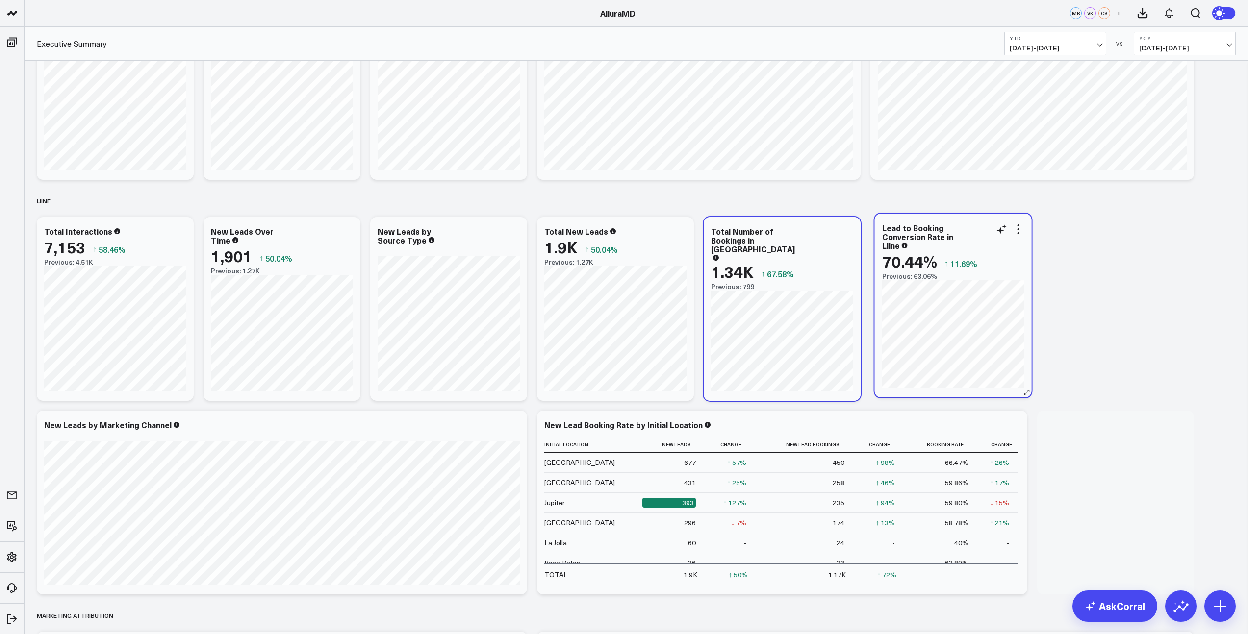
drag, startPoint x: 1094, startPoint y: 369, endPoint x: 981, endPoint y: 239, distance: 172.0
click at [981, 239] on div "Lead to Booking Conversion Rate in Liine" at bounding box center [953, 237] width 142 height 26
drag, startPoint x: 1148, startPoint y: 450, endPoint x: 819, endPoint y: 264, distance: 377.8
click at [819, 264] on div "70.44% ↑ 11.69%" at bounding box center [784, 259] width 142 height 18
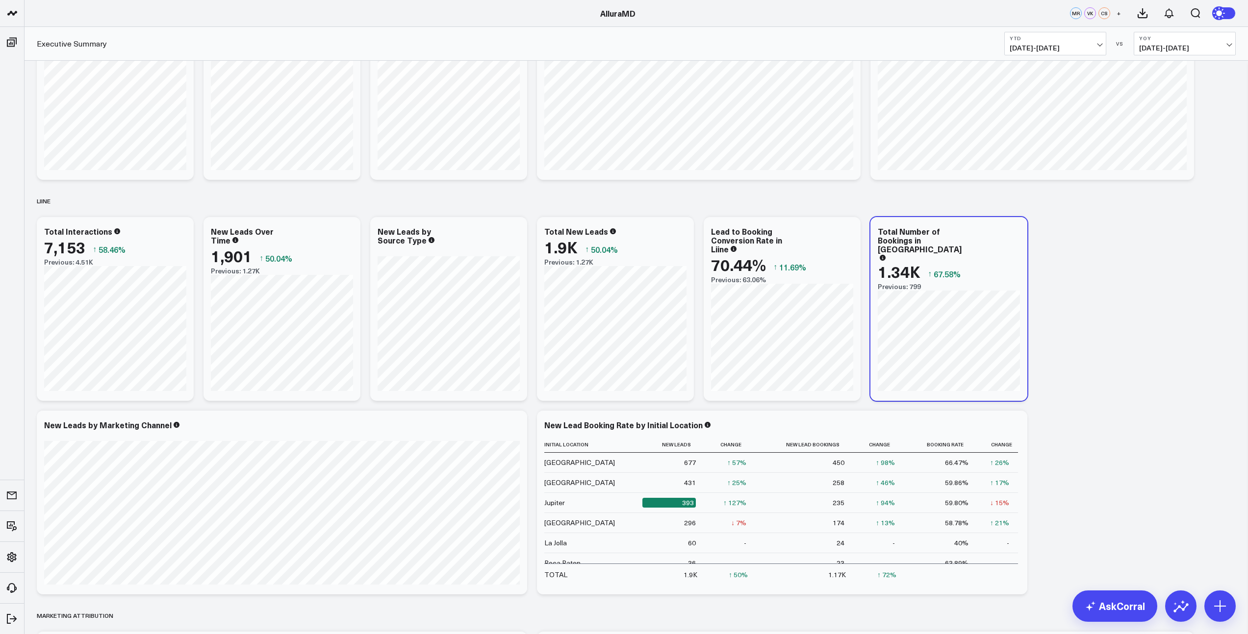
click at [776, 242] on div "PRACTICE PERFORMANCE Modify via AI Copy link to widget Ask support Remove Creat…" at bounding box center [636, 101] width 1208 height 3097
click at [853, 232] on div "PRACTICE PERFORMANCE Modify via AI Copy link to widget Ask support Remove Creat…" at bounding box center [636, 101] width 1208 height 3097
click at [1158, 359] on div "PRACTICE PERFORMANCE Modify via AI Copy link to widget Ask support Remove Creat…" at bounding box center [636, 101] width 1208 height 3097
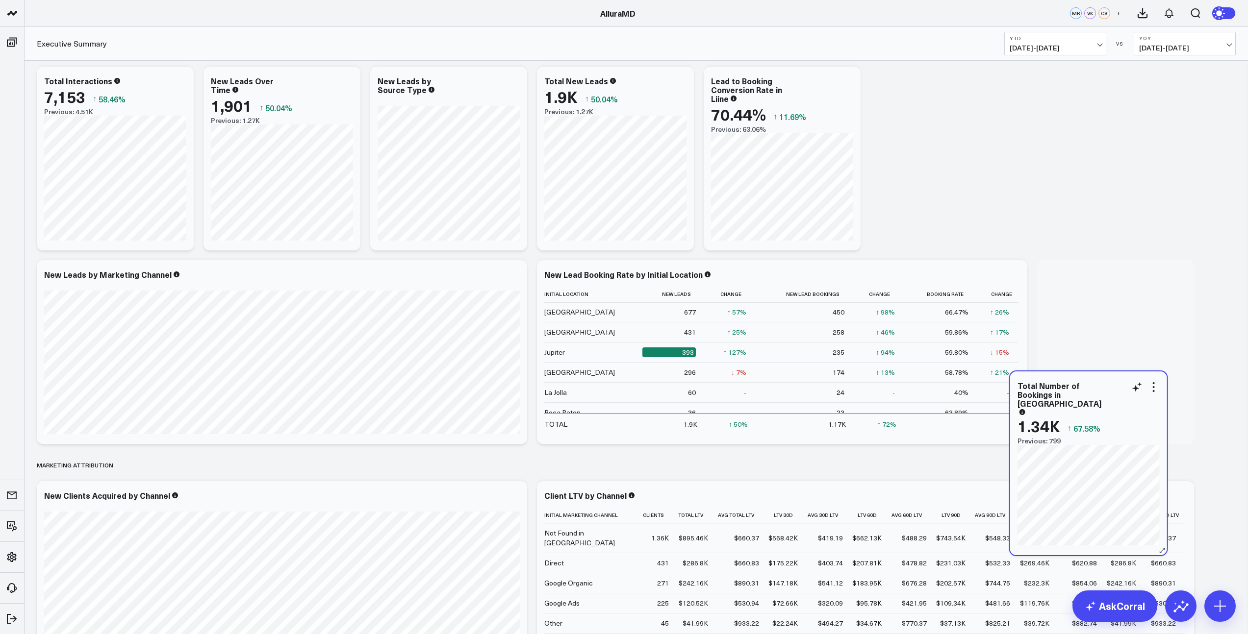
scroll to position [1627, 0]
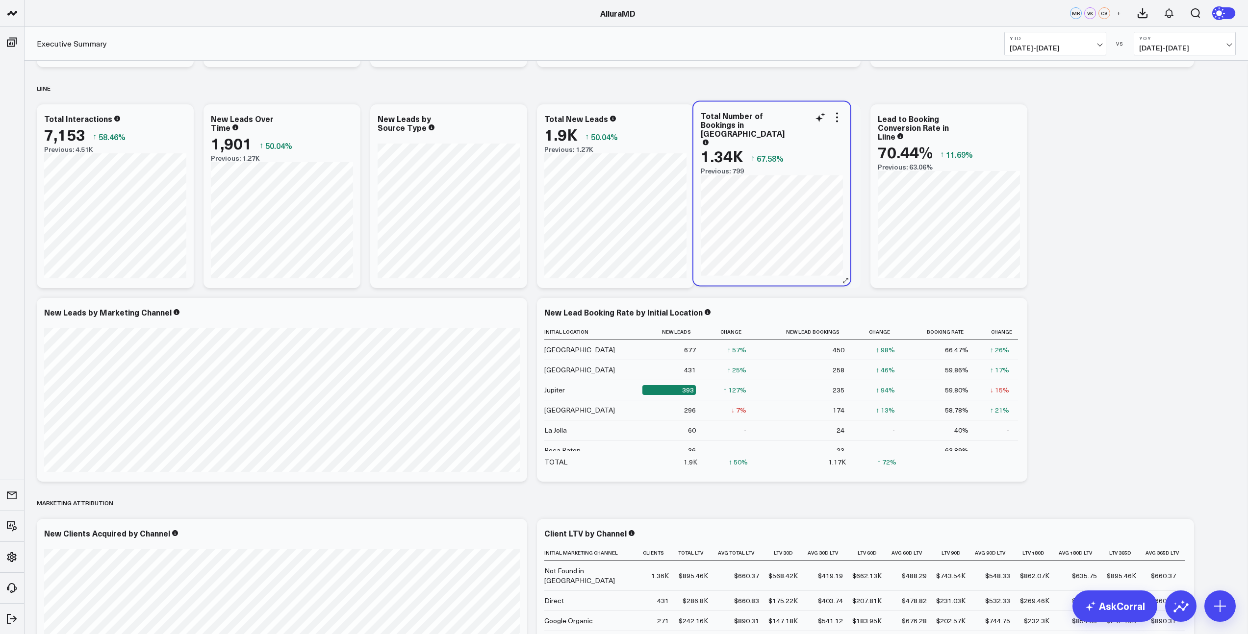
click at [790, 121] on div "Total Number of Bookings in Liine" at bounding box center [771, 127] width 142 height 33
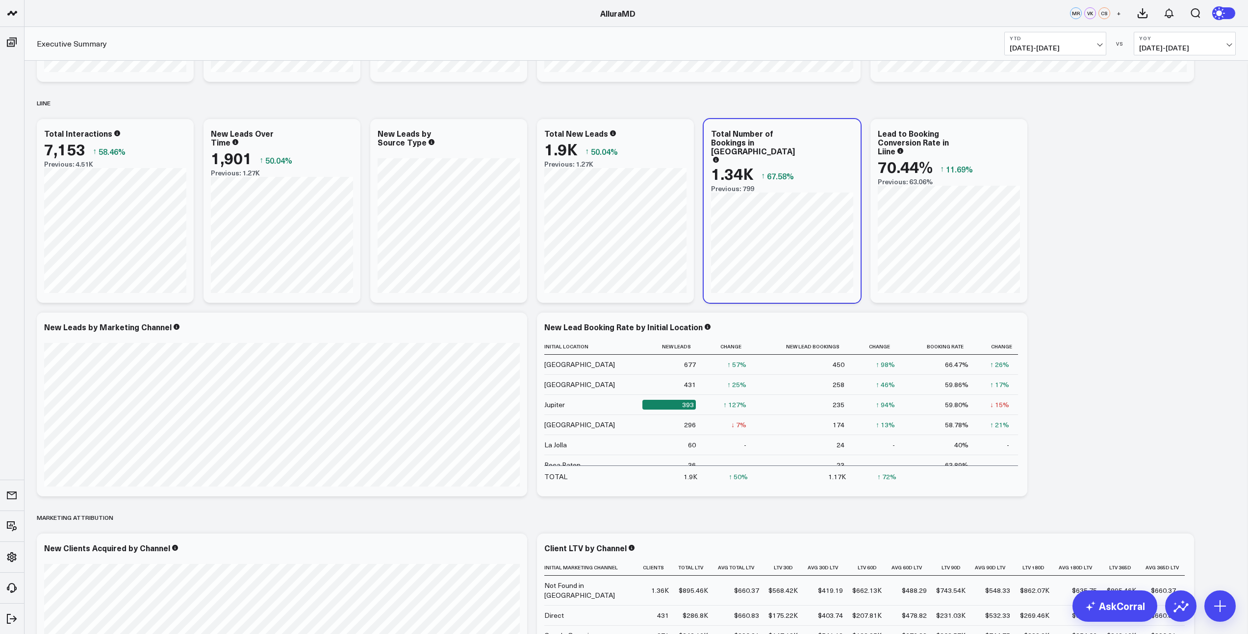
click at [1172, 237] on div "PRACTICE PERFORMANCE Modify via AI Copy link to widget Ask support Remove Creat…" at bounding box center [636, 3] width 1208 height 3097
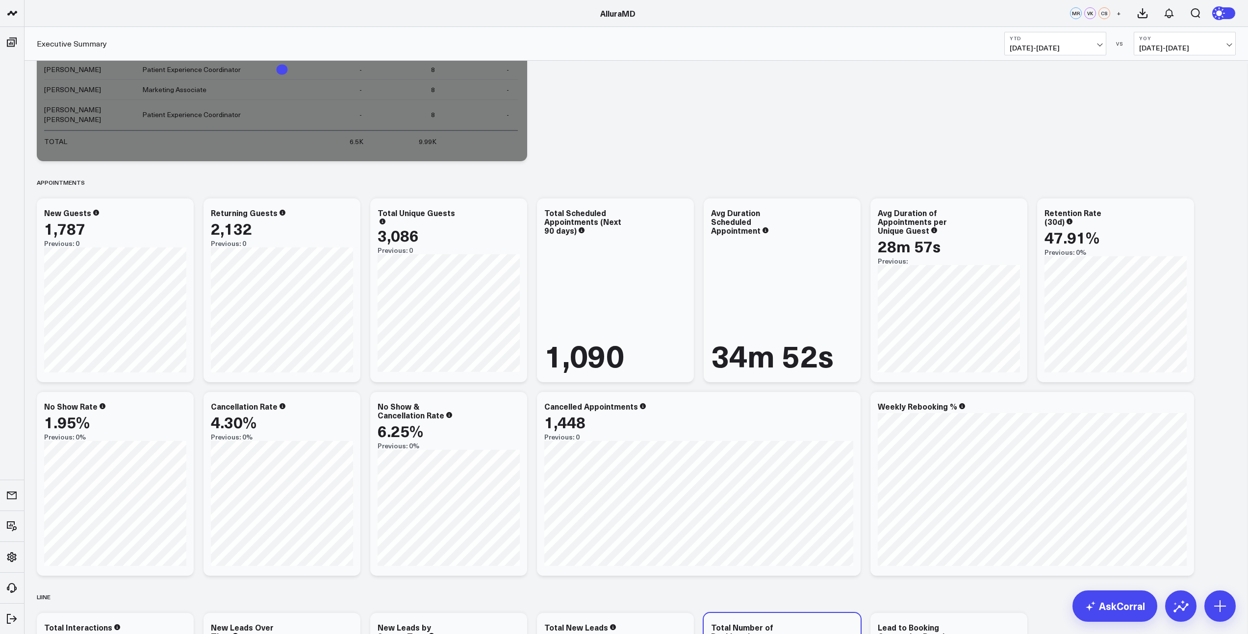
click at [1081, 47] on span "01/01/25 - 09/24/25" at bounding box center [1054, 48] width 91 height 8
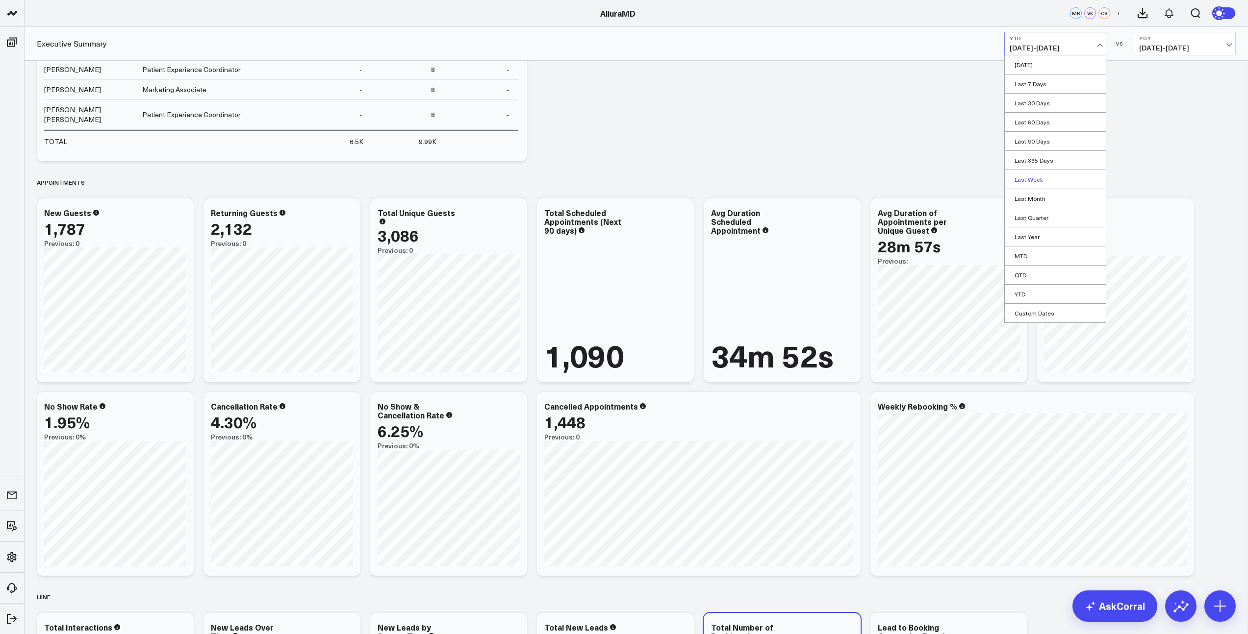
click at [1031, 181] on link "Last Week" at bounding box center [1054, 179] width 101 height 19
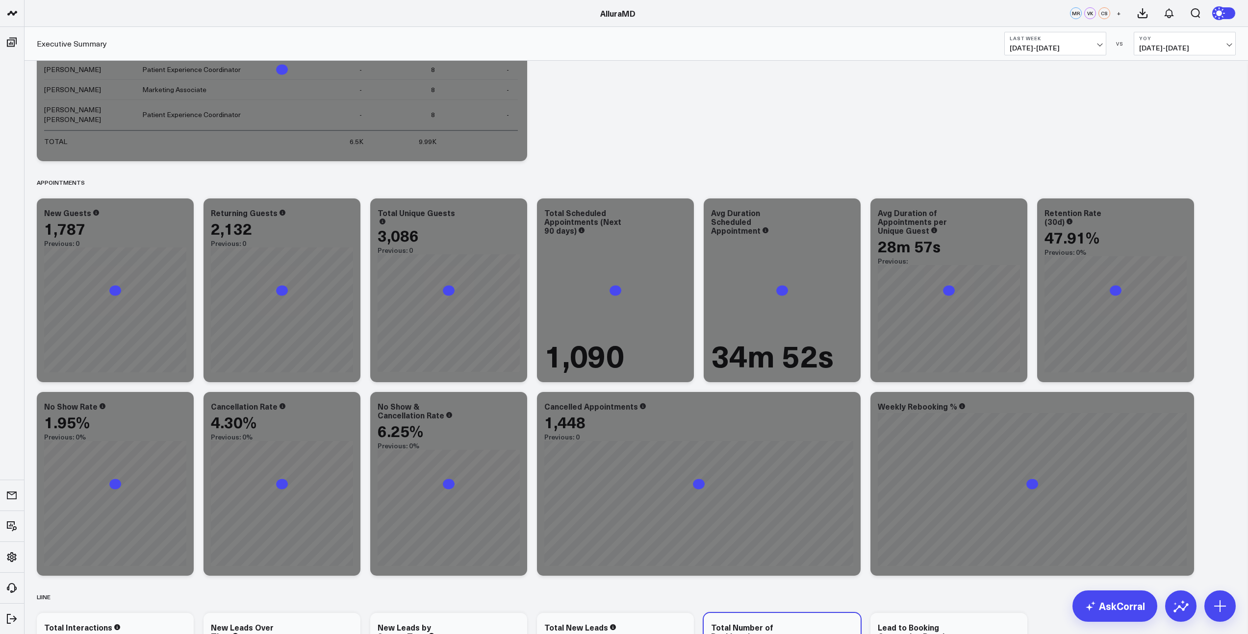
click at [1220, 44] on span "01/01/24 - 09/24/24" at bounding box center [1184, 48] width 91 height 8
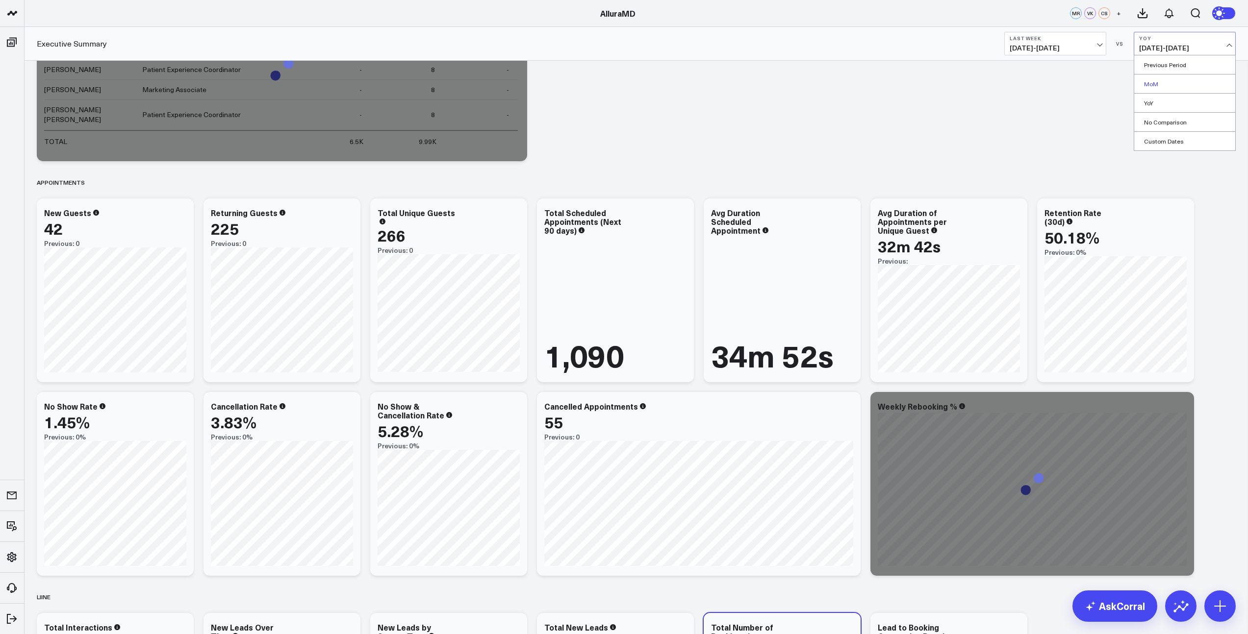
click at [1154, 81] on link "MoM" at bounding box center [1184, 84] width 101 height 19
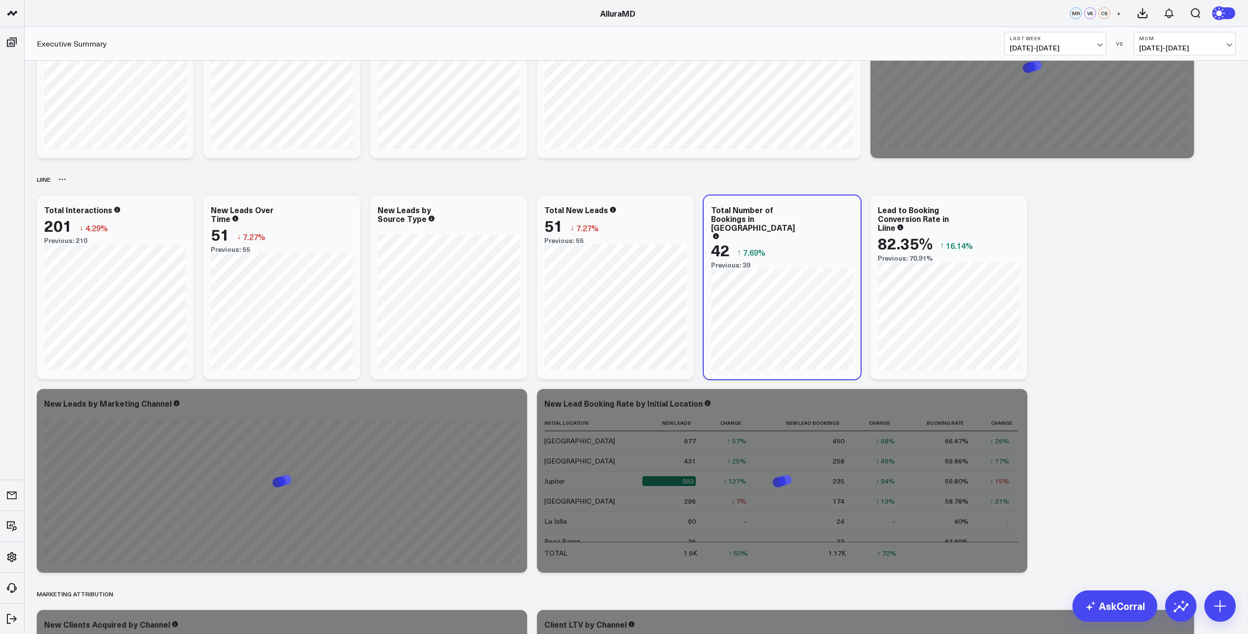
scroll to position [1566, 0]
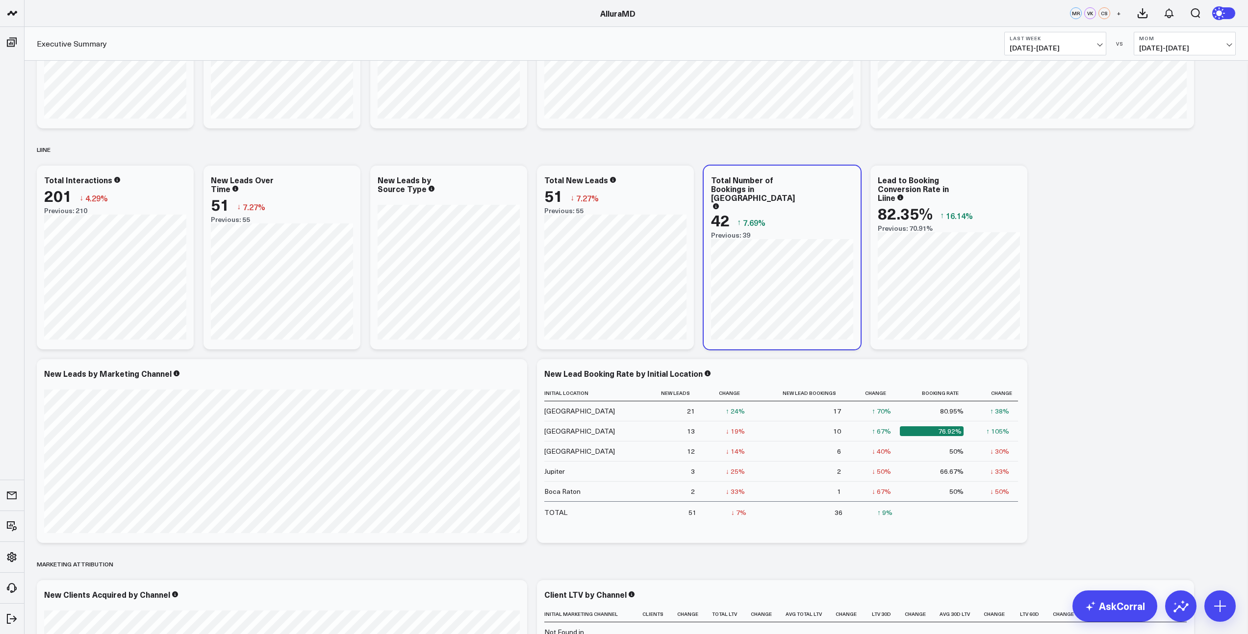
click at [1075, 231] on div "PRACTICE PERFORMANCE Modify via AI Copy link to widget Ask support Remove Creat…" at bounding box center [636, 50] width 1208 height 3097
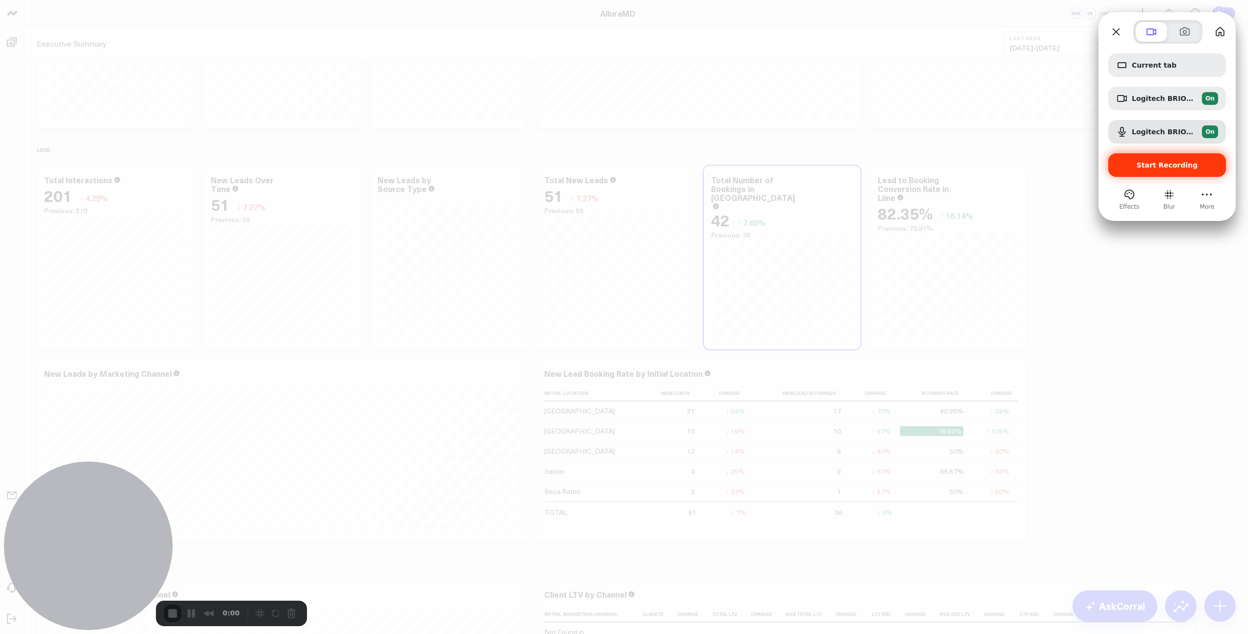
click at [1156, 168] on span "Start Recording" at bounding box center [1166, 165] width 61 height 8
click at [1146, 61] on span "Current tab" at bounding box center [1174, 65] width 86 height 8
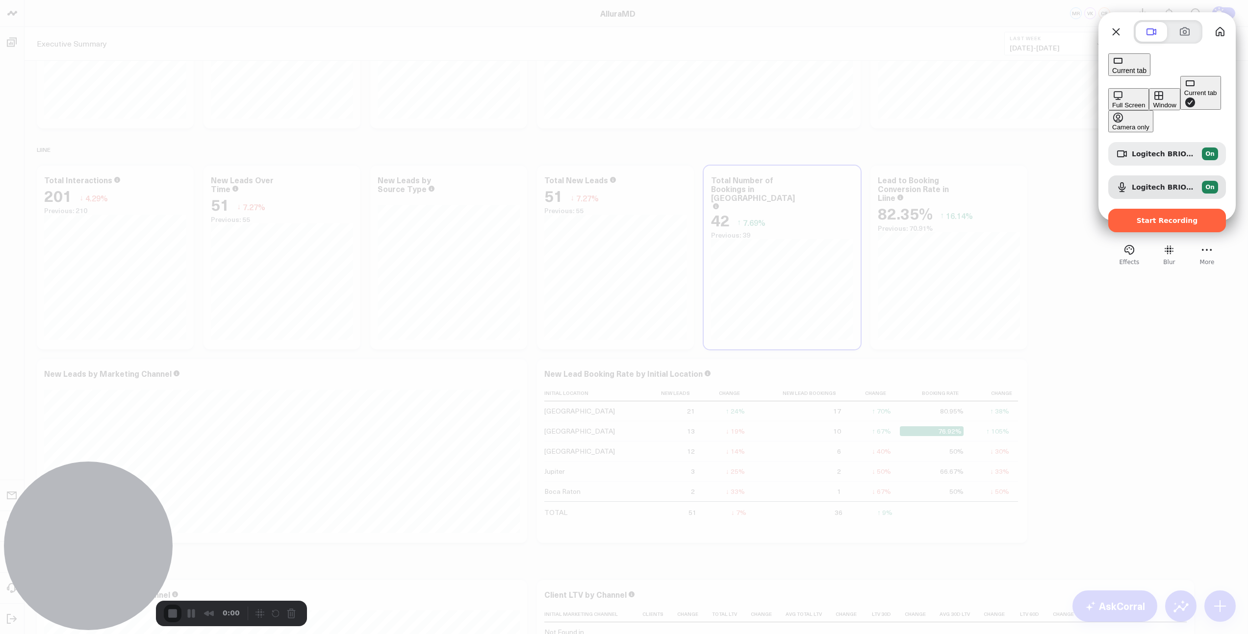
click at [1108, 88] on button "Full Screen" at bounding box center [1128, 99] width 41 height 22
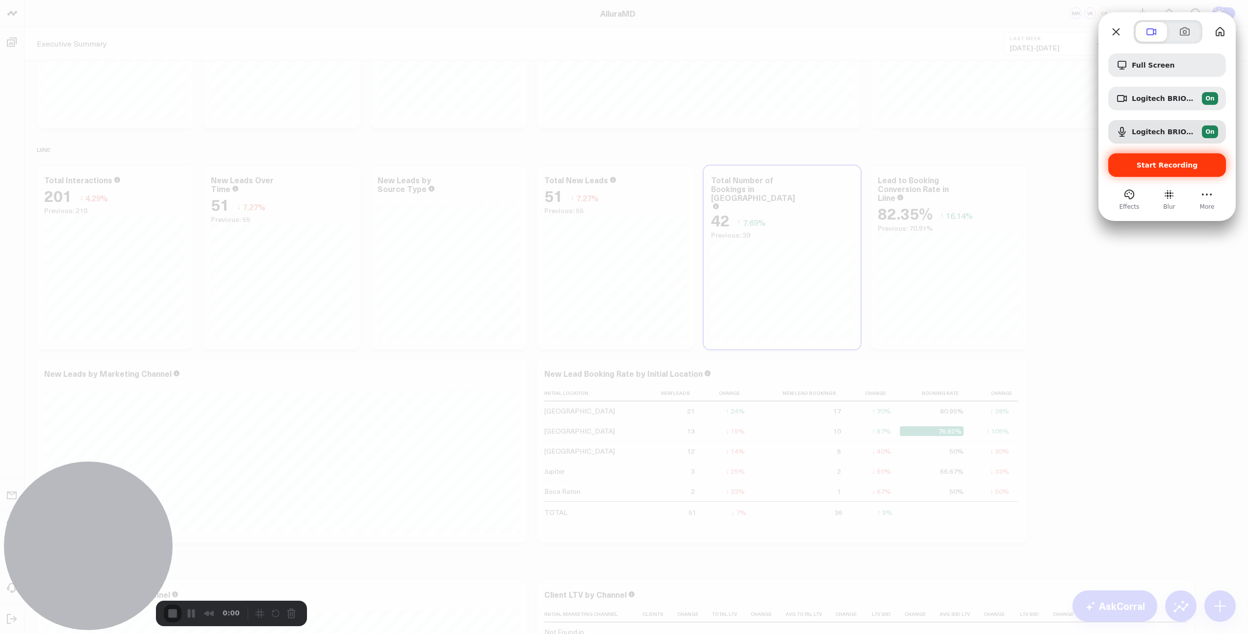
click at [1171, 166] on span "Start Recording" at bounding box center [1166, 165] width 61 height 8
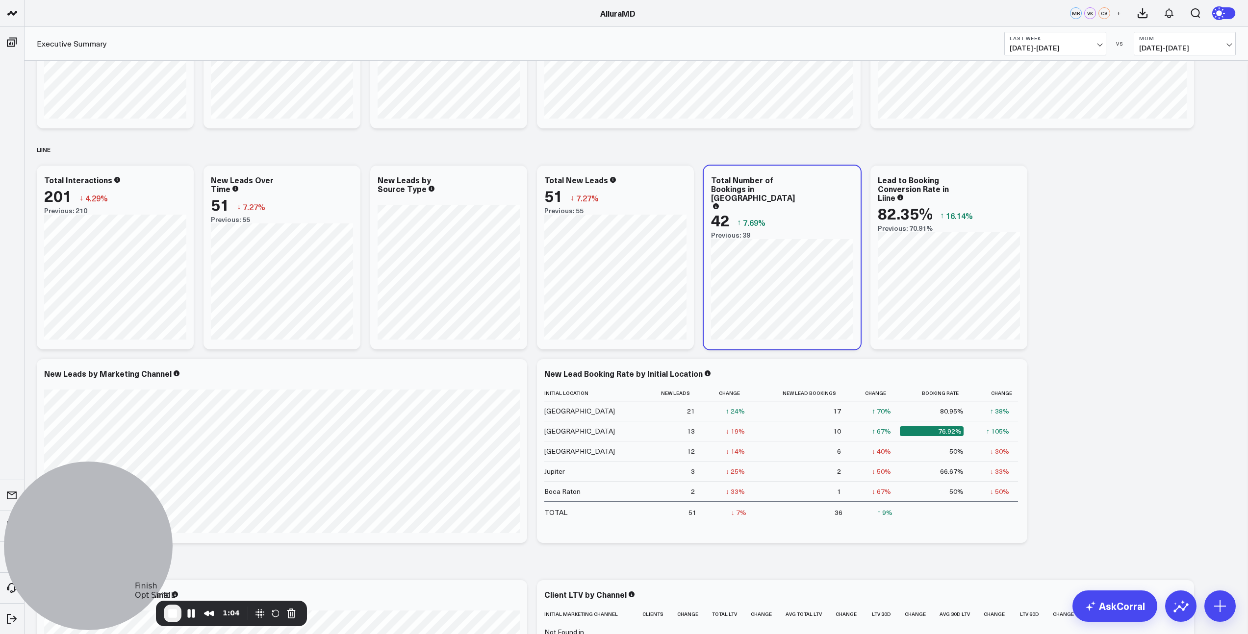
drag, startPoint x: 175, startPoint y: 613, endPoint x: 184, endPoint y: 607, distance: 11.7
click at [175, 613] on span "End Recording" at bounding box center [173, 614] width 12 height 12
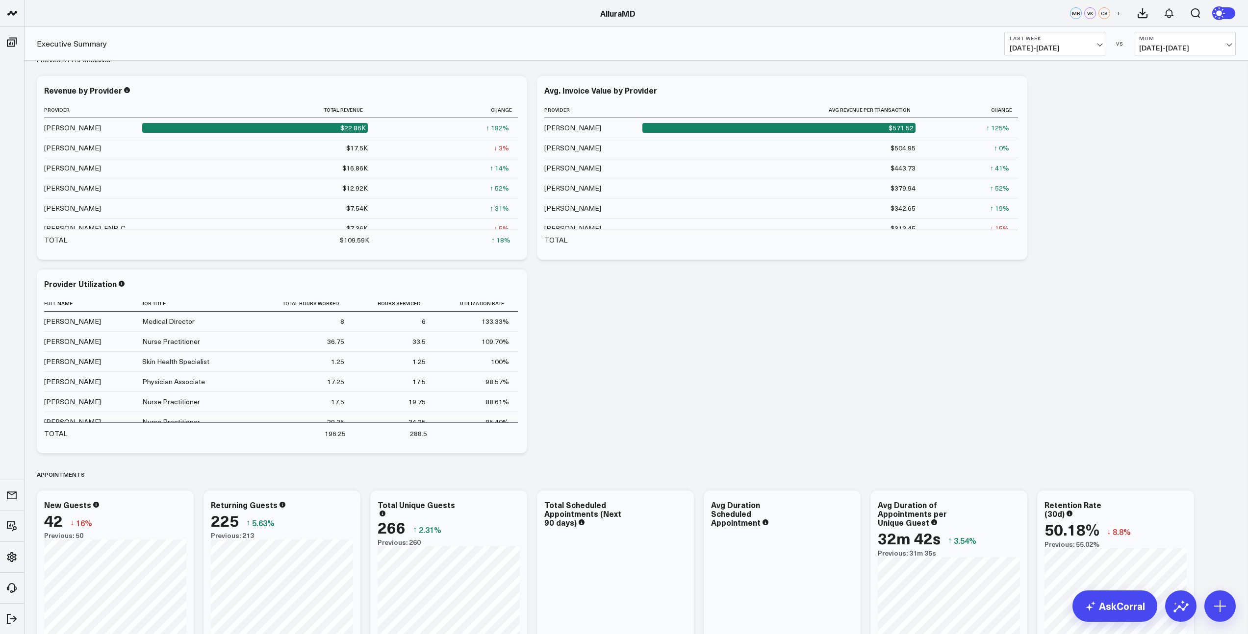
scroll to position [0, 0]
